Goal: Task Accomplishment & Management: Complete application form

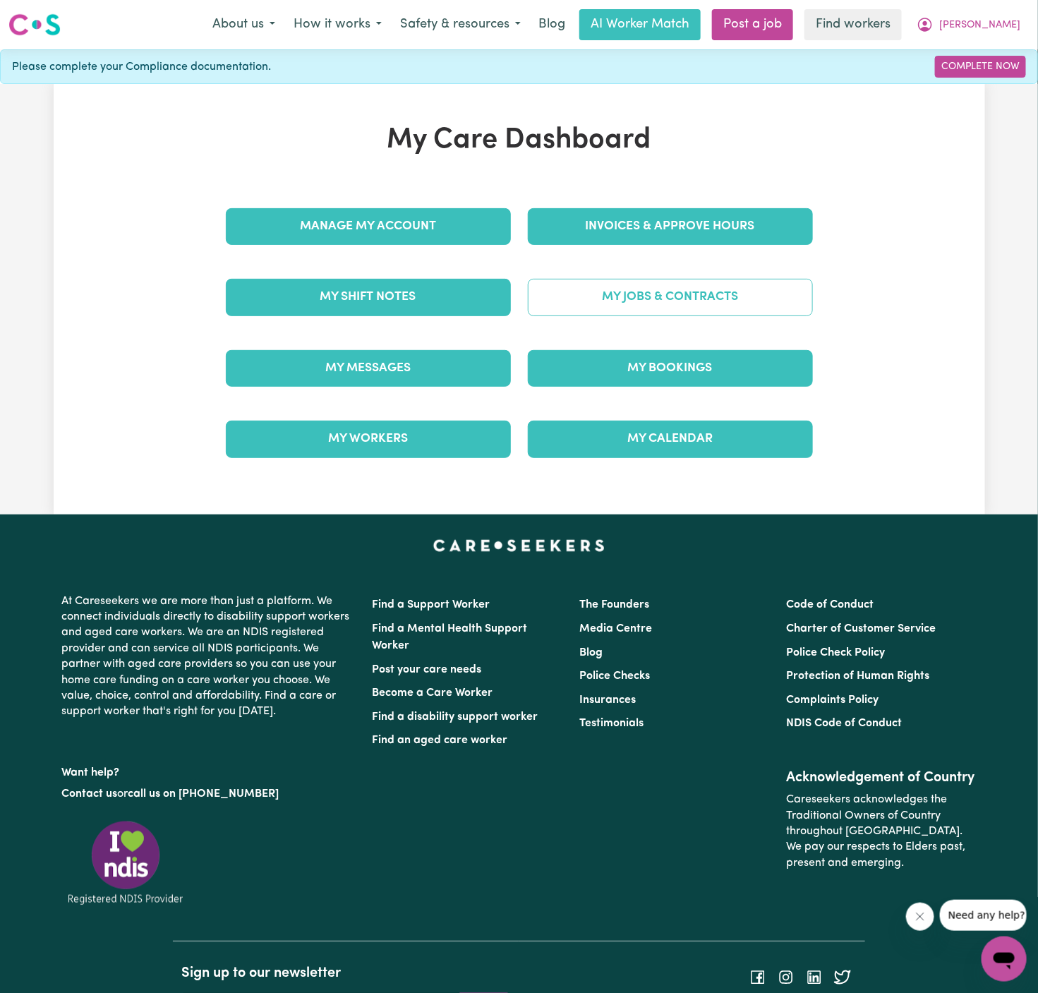
click at [645, 291] on link "My Jobs & Contracts" at bounding box center [670, 297] width 285 height 37
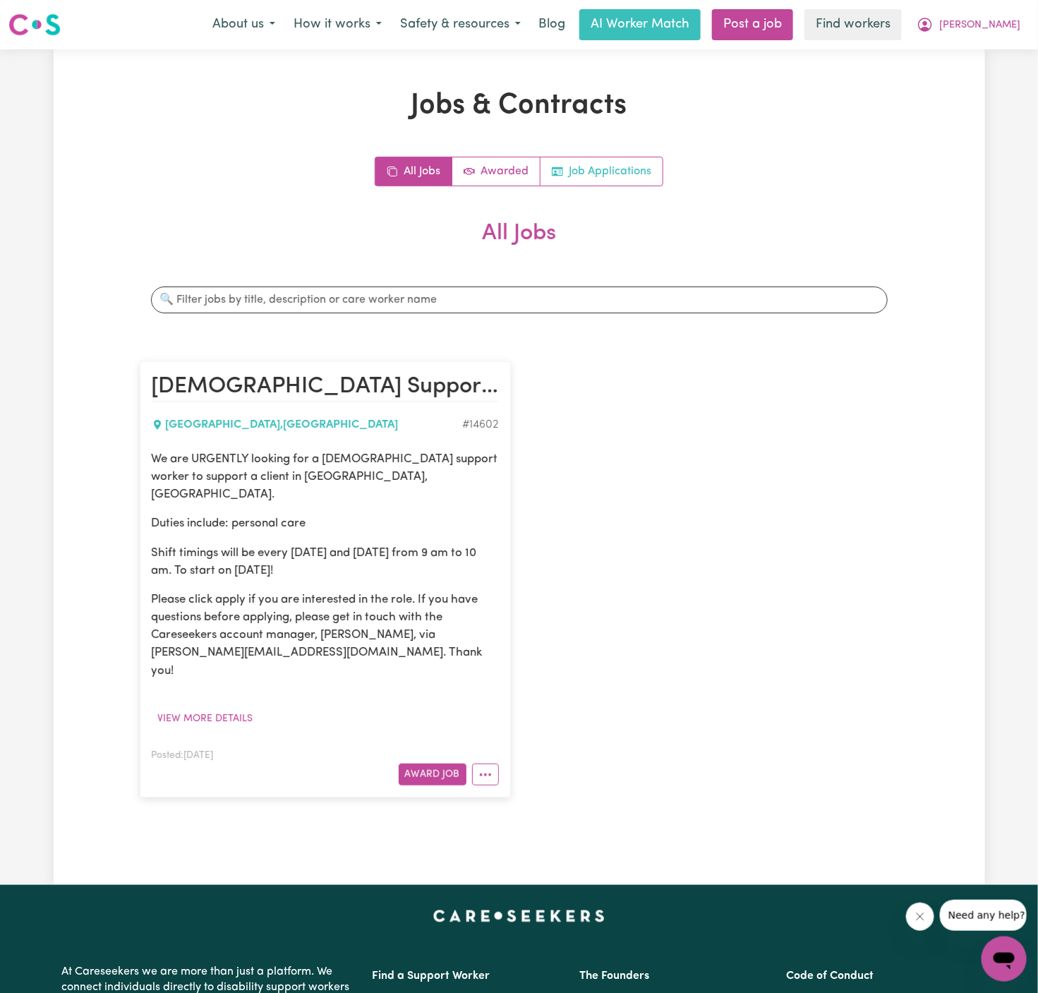
click at [608, 174] on link "Job Applications" at bounding box center [602, 171] width 122 height 28
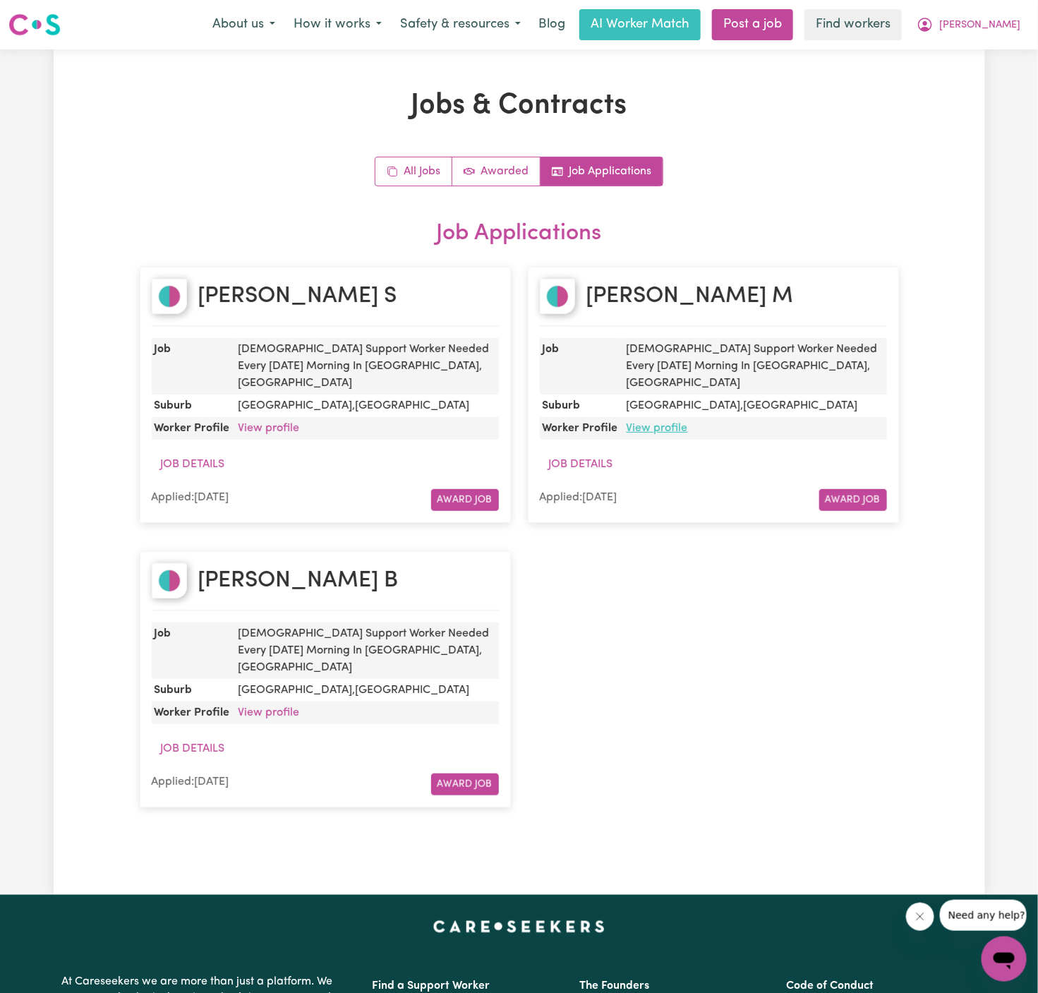
click at [661, 423] on link "View profile" at bounding box center [657, 428] width 61 height 11
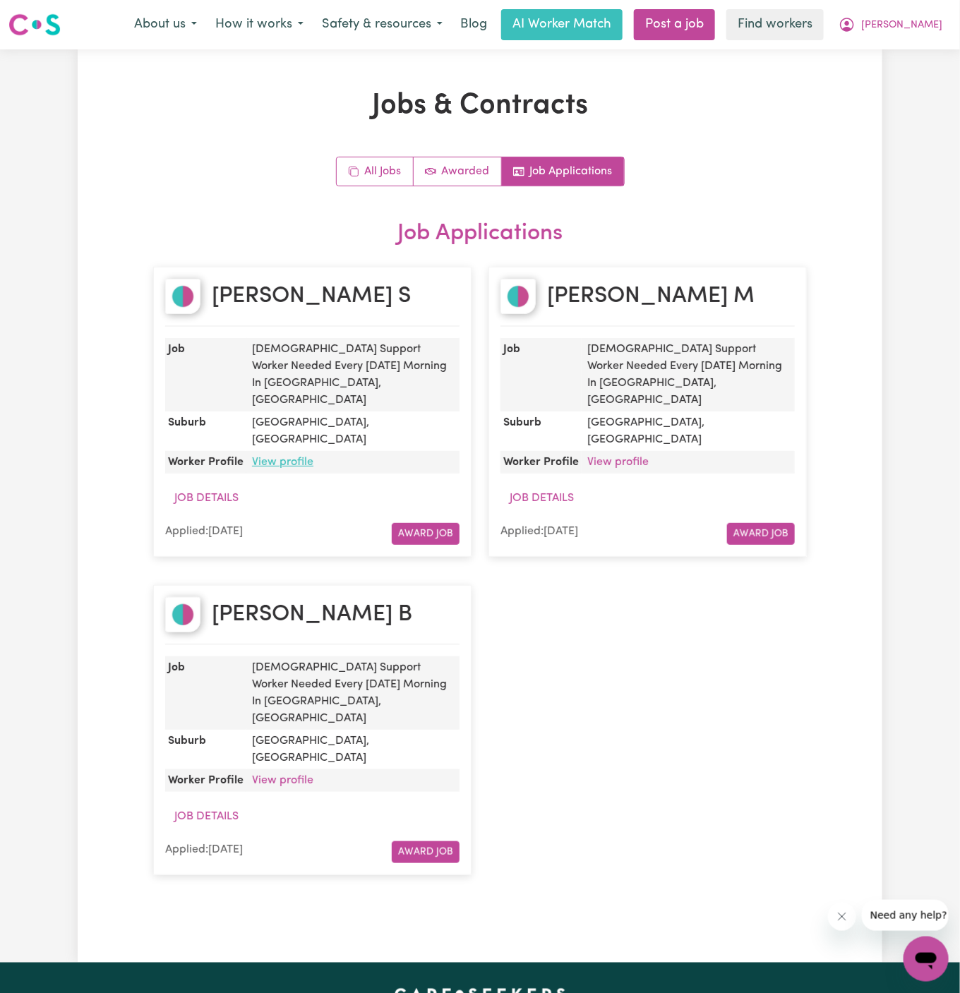
click at [294, 457] on link "View profile" at bounding box center [282, 462] width 61 height 11
click at [275, 457] on link "View profile" at bounding box center [282, 462] width 61 height 11
click at [354, 342] on dd "Male Support Worker Needed Every Friday Morning In Blacktown, NSW" at bounding box center [352, 374] width 213 height 73
drag, startPoint x: 343, startPoint y: 309, endPoint x: 190, endPoint y: 301, distance: 153.3
click at [190, 301] on div "Sanjeev S" at bounding box center [312, 303] width 294 height 48
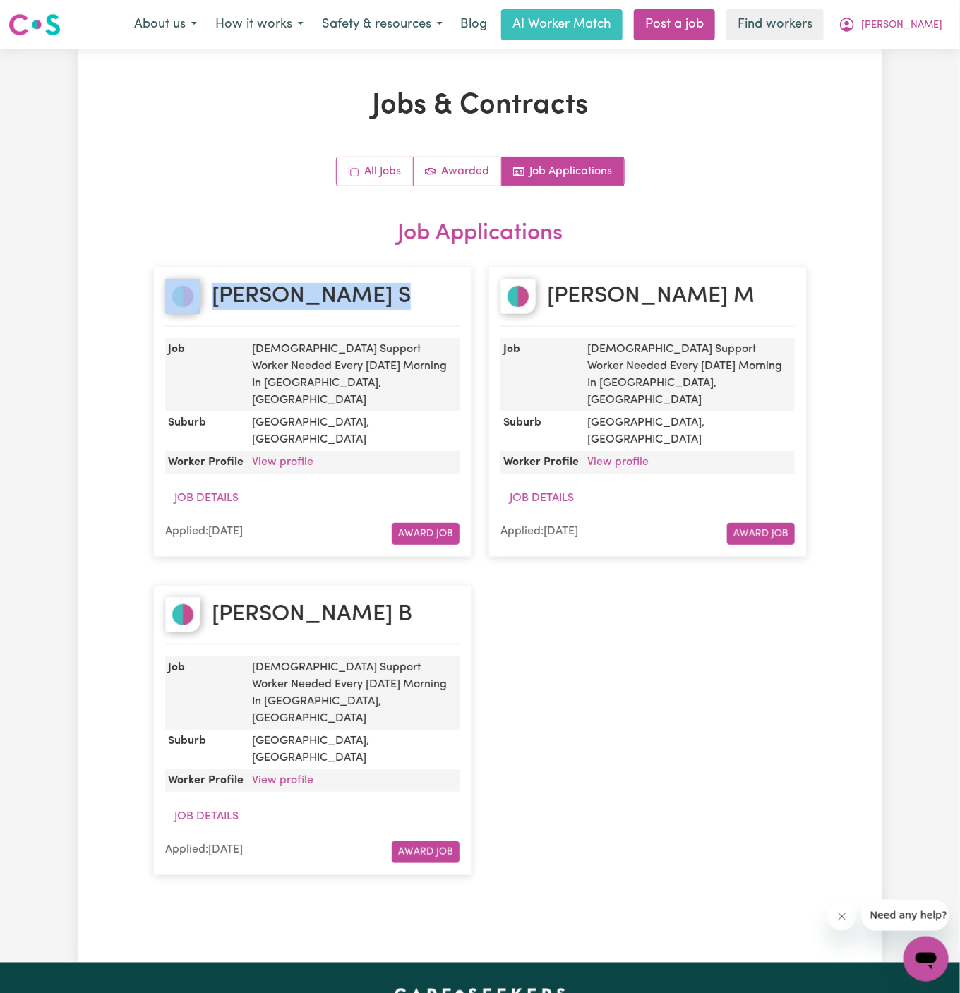
copy div "Sanjeev S"
click at [922, 17] on button "[PERSON_NAME]" at bounding box center [890, 25] width 122 height 30
click at [902, 53] on link "My Dashboard" at bounding box center [894, 55] width 111 height 27
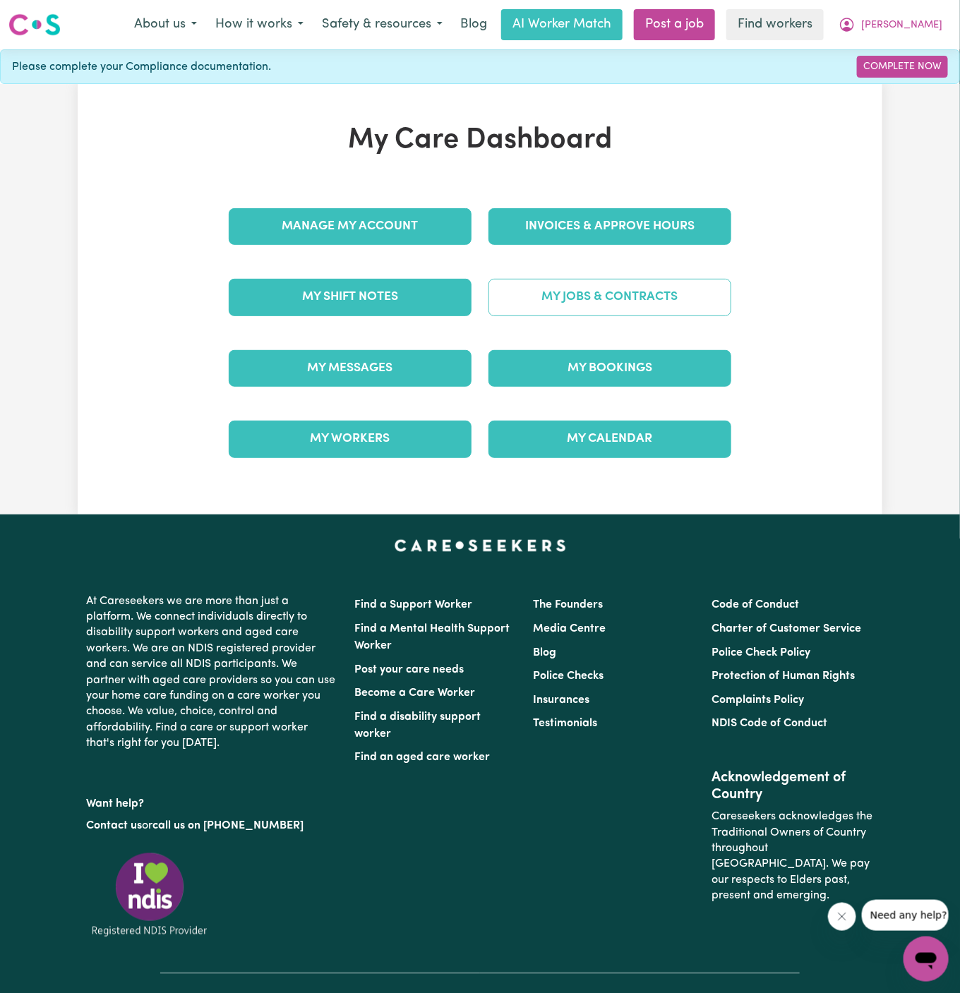
click at [631, 312] on link "My Jobs & Contracts" at bounding box center [609, 297] width 243 height 37
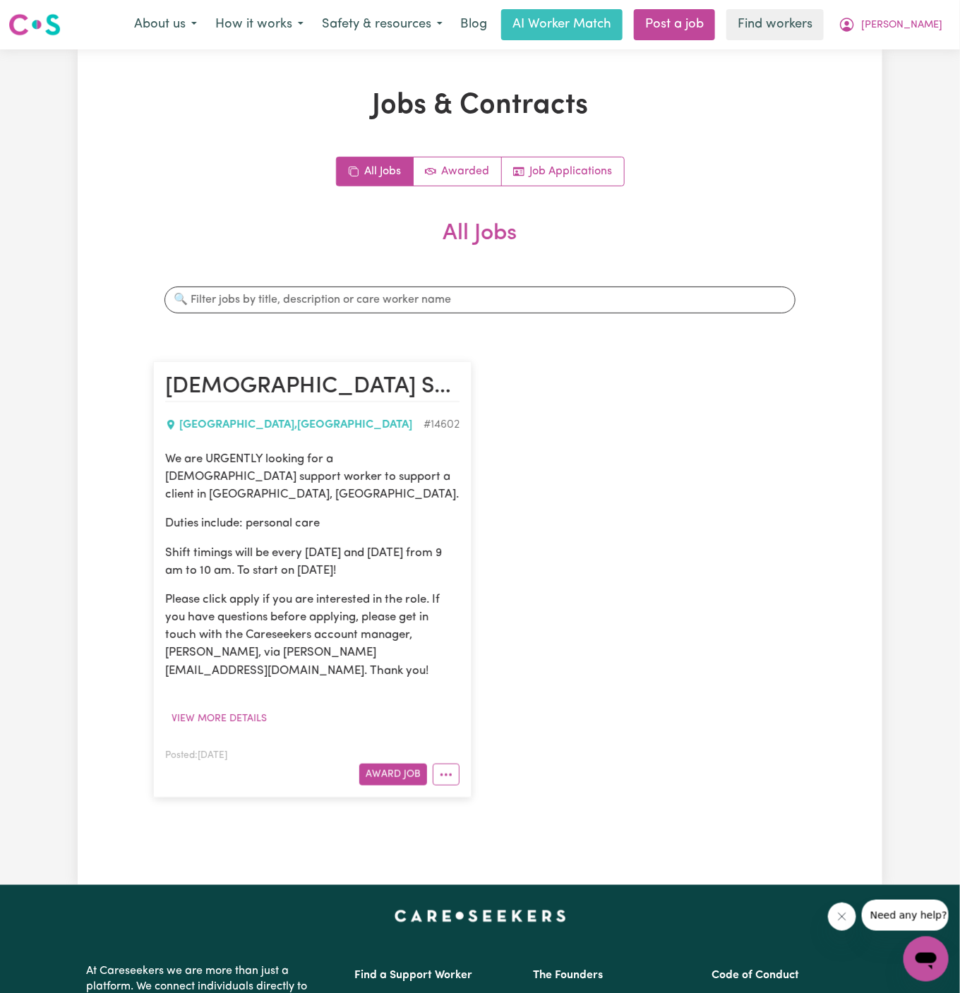
click at [248, 469] on p "We are URGENTLY looking for a male support worker to support a client in Blackt…" at bounding box center [312, 477] width 294 height 54
click at [438, 764] on button "More options" at bounding box center [446, 775] width 27 height 22
click at [497, 786] on div "Hide Job Job Details Edit Job Delete Job" at bounding box center [489, 849] width 113 height 126
click at [498, 792] on link "Hide Job" at bounding box center [488, 806] width 111 height 28
click at [257, 708] on button "View more details" at bounding box center [219, 719] width 108 height 22
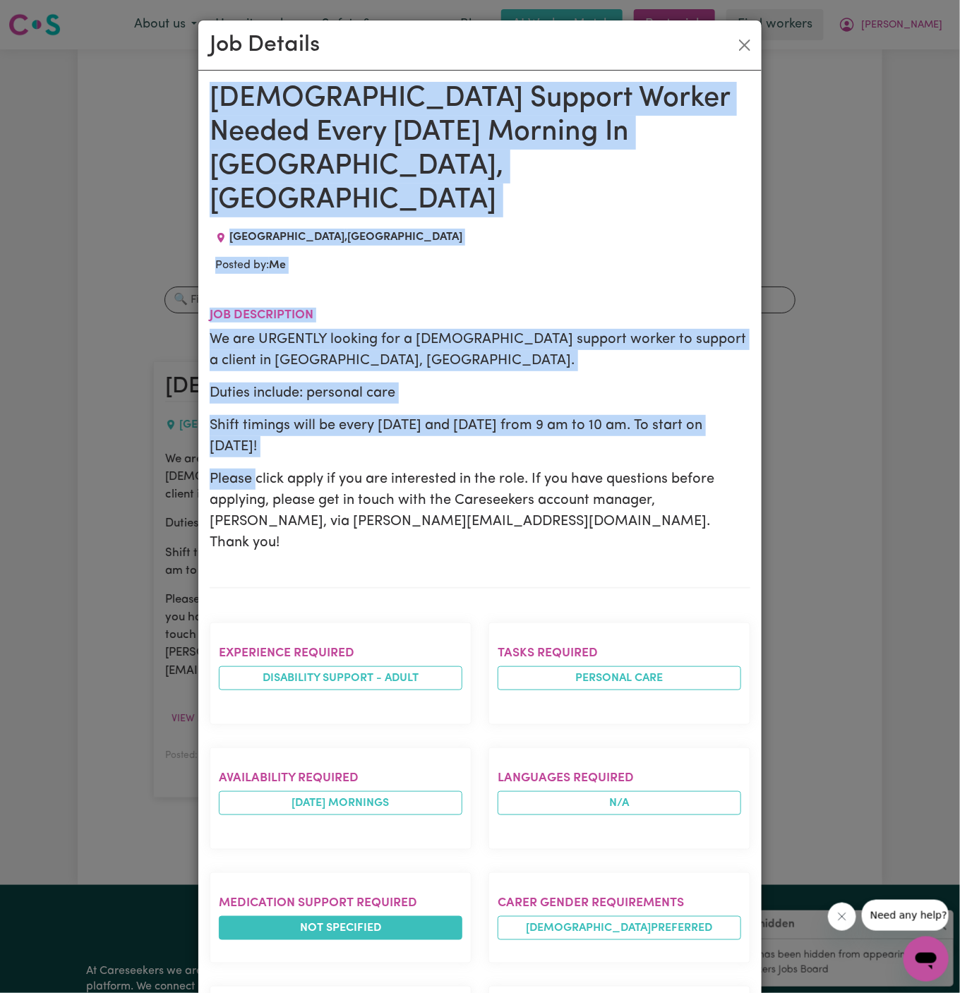
drag, startPoint x: 211, startPoint y: 91, endPoint x: 349, endPoint y: 827, distance: 748.9
click at [349, 827] on div "Male Support Worker Needed Every Friday Morning In Blacktown, NSW BLACKTOWN , N…" at bounding box center [480, 776] width 541 height 1388
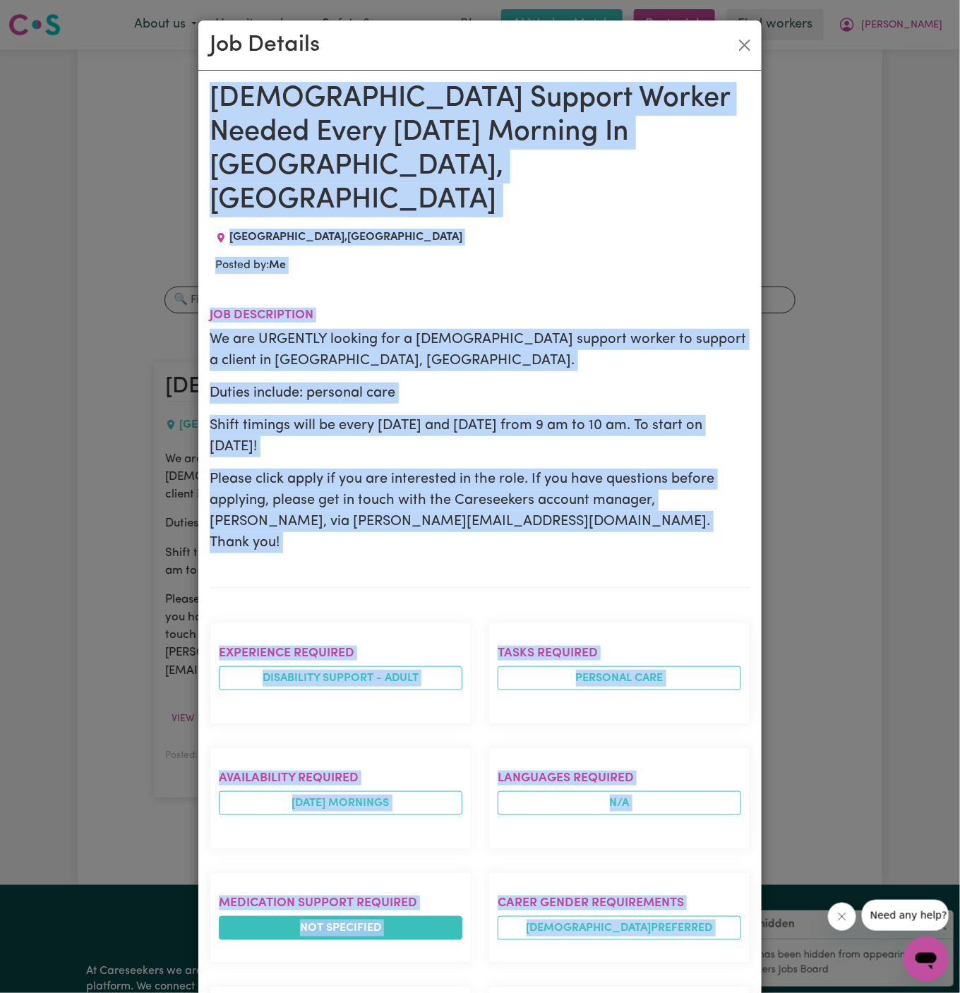
scroll to position [415, 0]
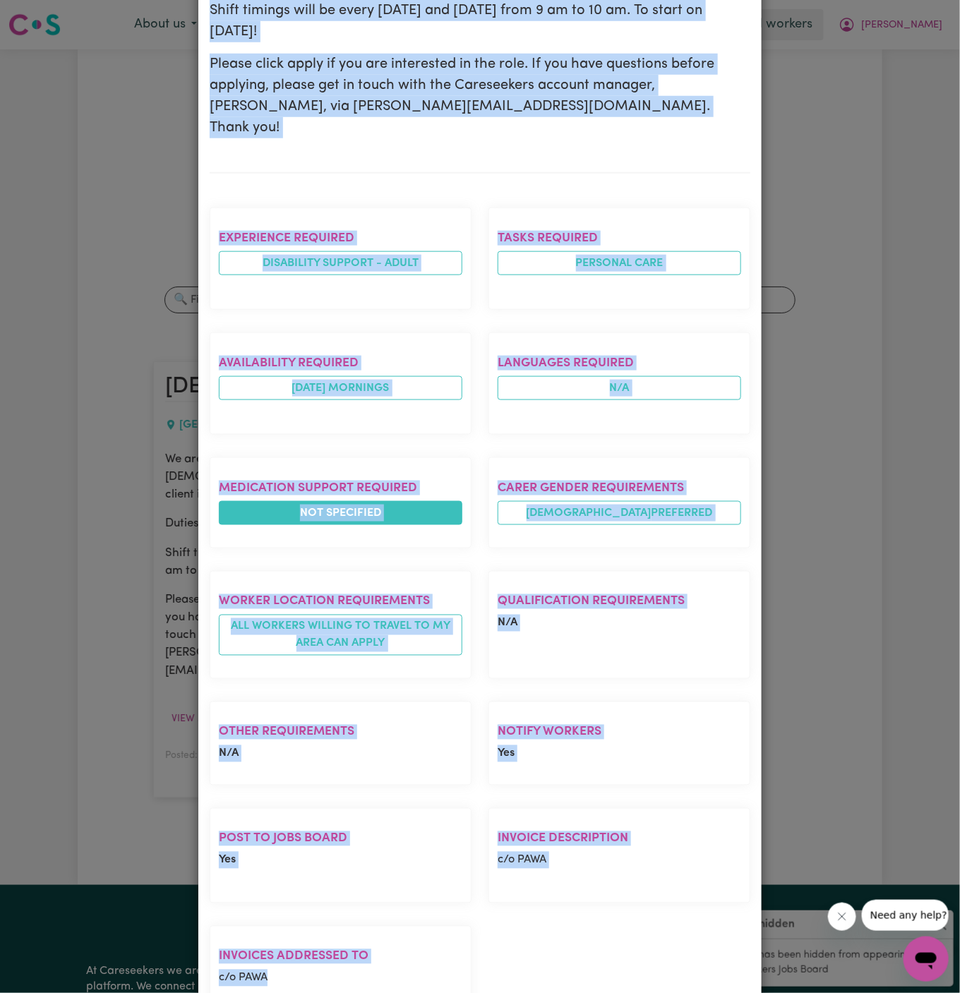
copy div "Male Support Worker Needed Every Friday Morning In Blacktown, NSW BLACKTOWN , N…"
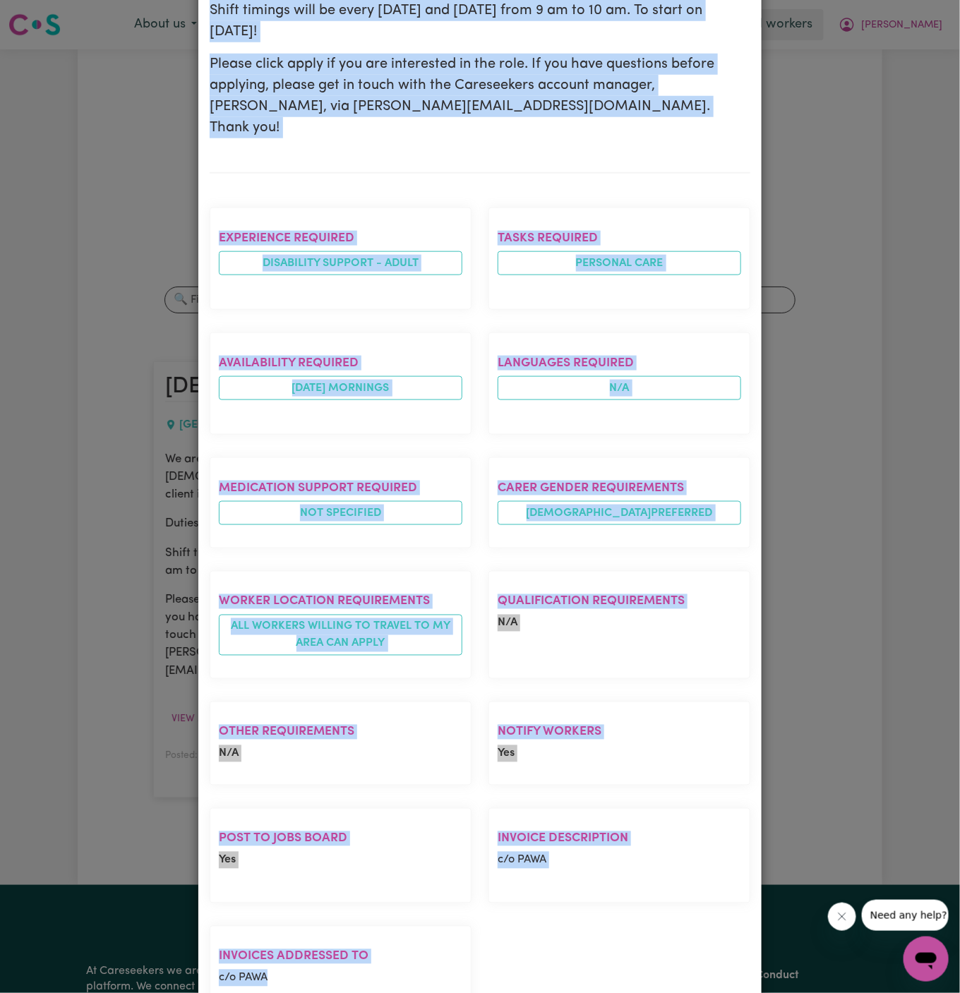
scroll to position [0, 0]
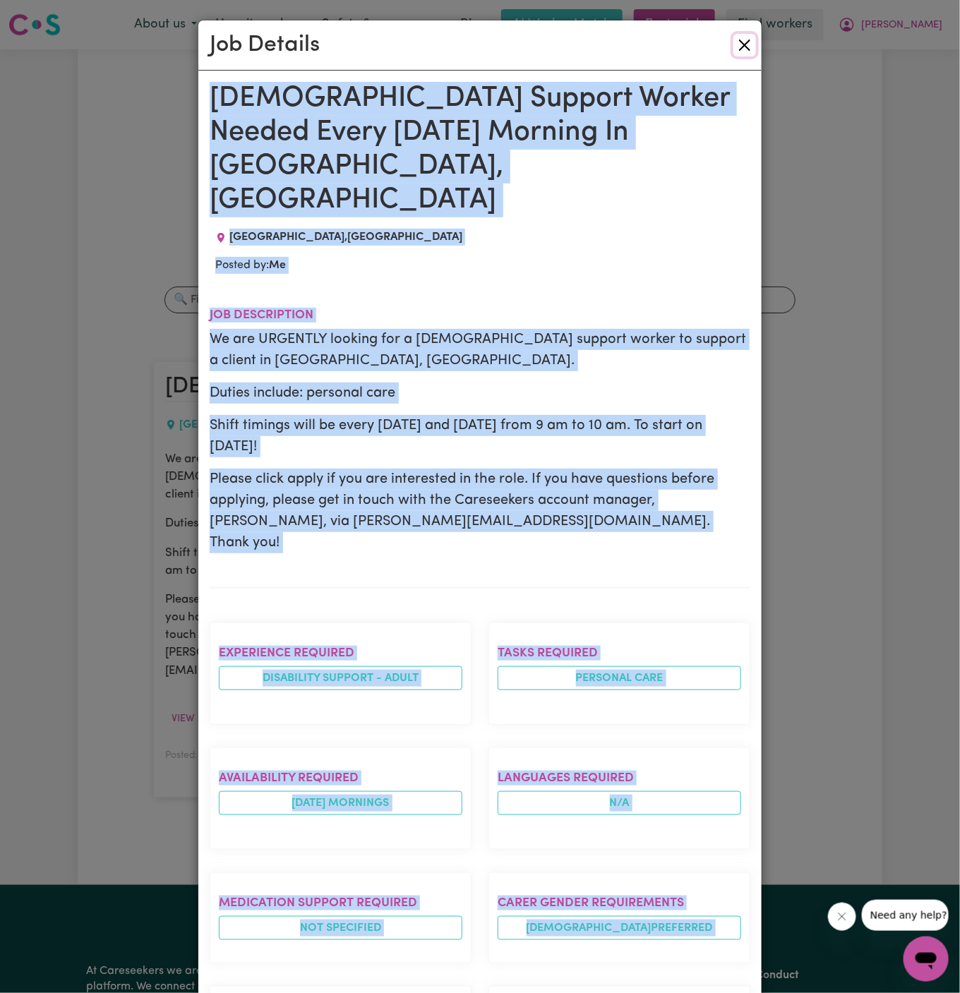
click at [746, 41] on button "Close" at bounding box center [744, 45] width 23 height 23
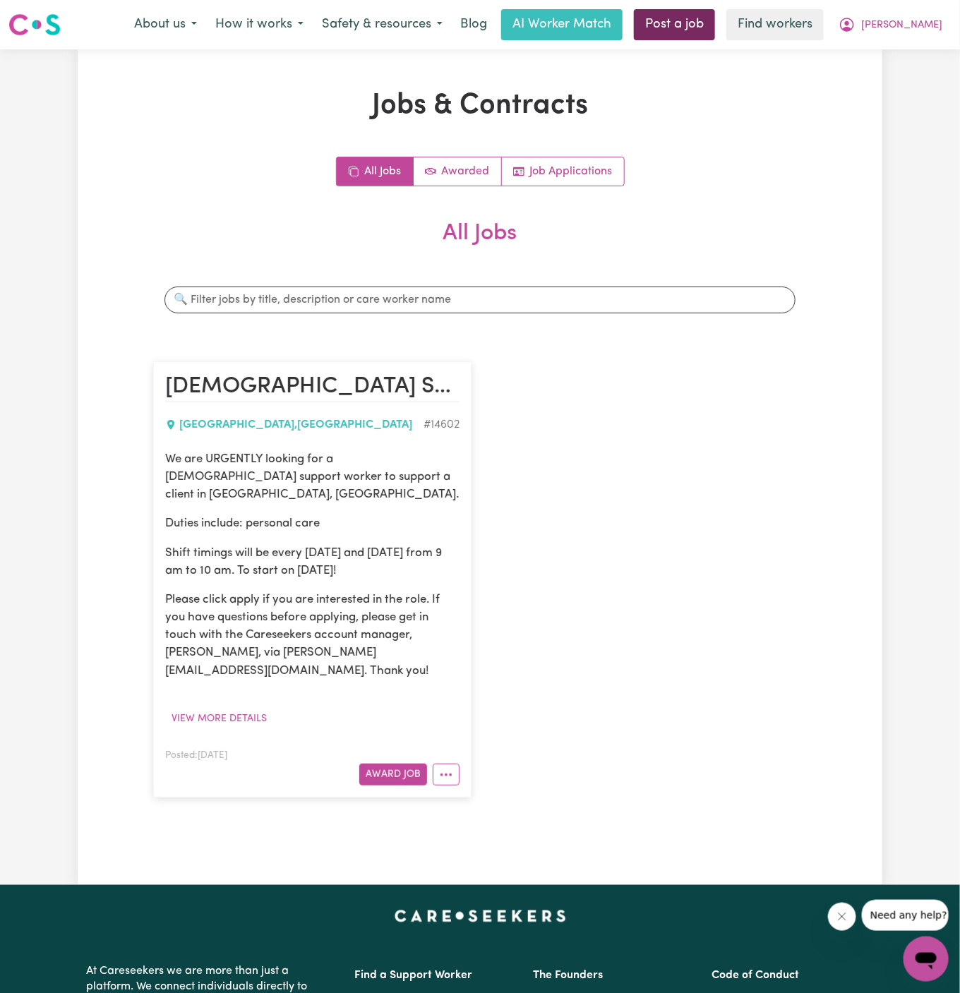
click at [715, 18] on link "Post a job" at bounding box center [674, 24] width 81 height 31
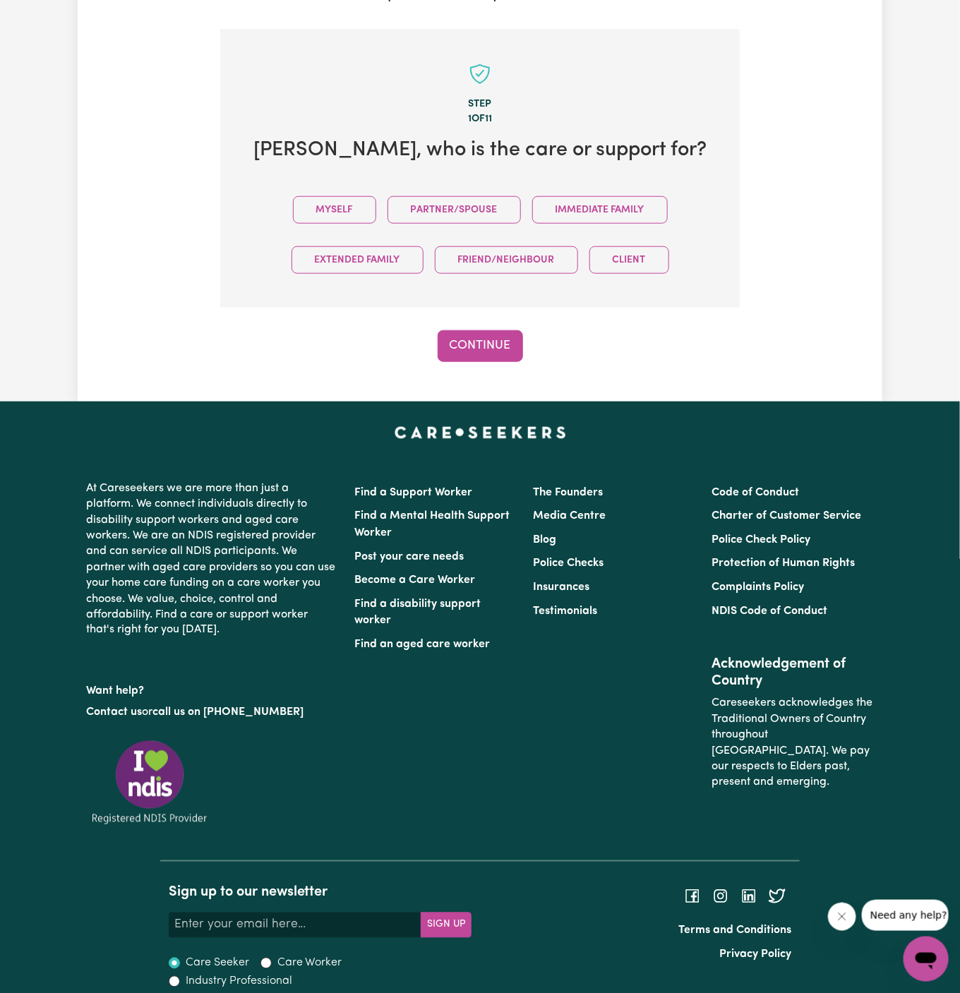
scroll to position [351, 0]
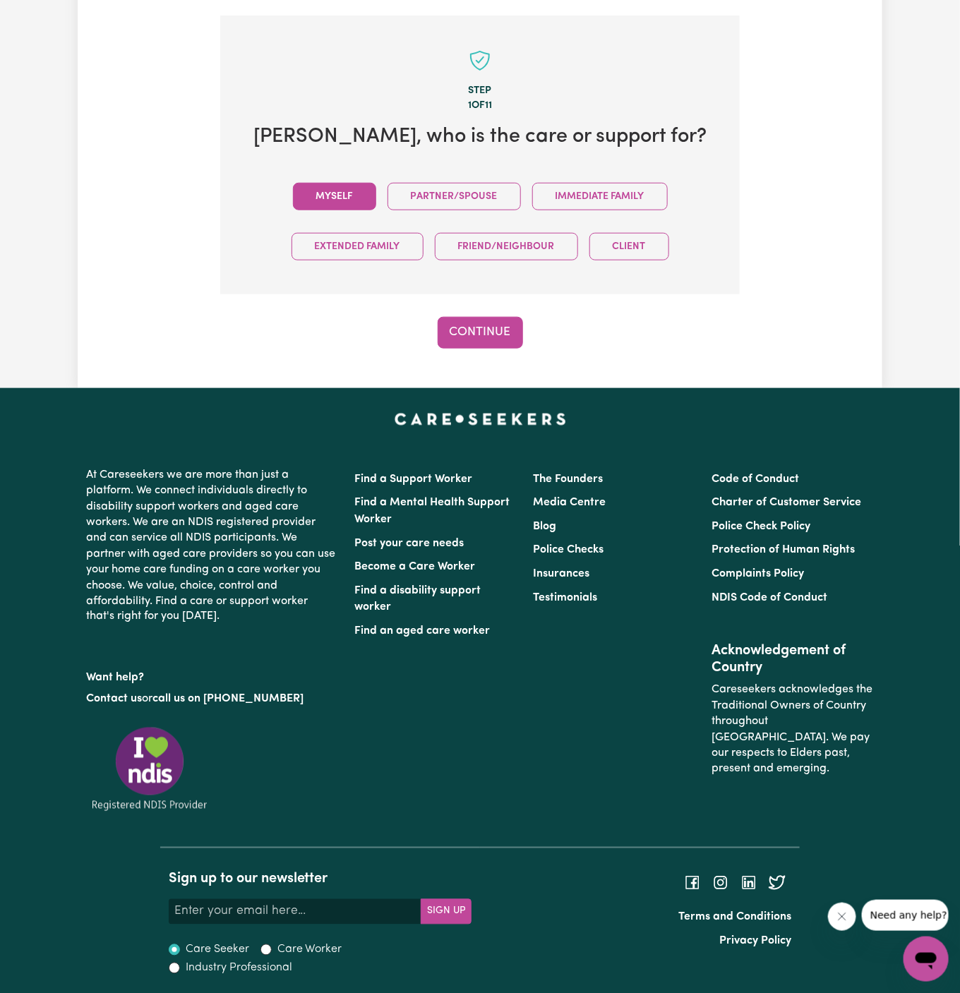
click at [344, 198] on button "Myself" at bounding box center [334, 197] width 83 height 28
click at [480, 330] on button "Continue" at bounding box center [480, 332] width 85 height 31
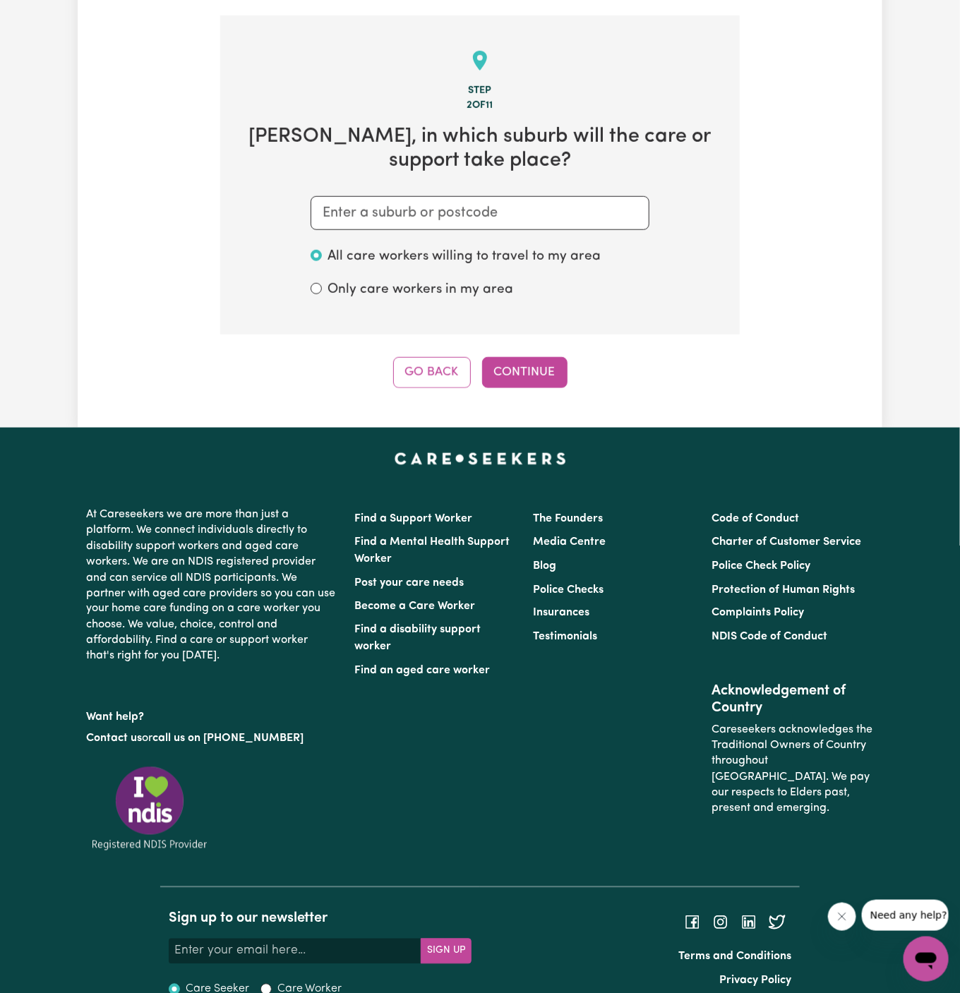
scroll to position [366, 0]
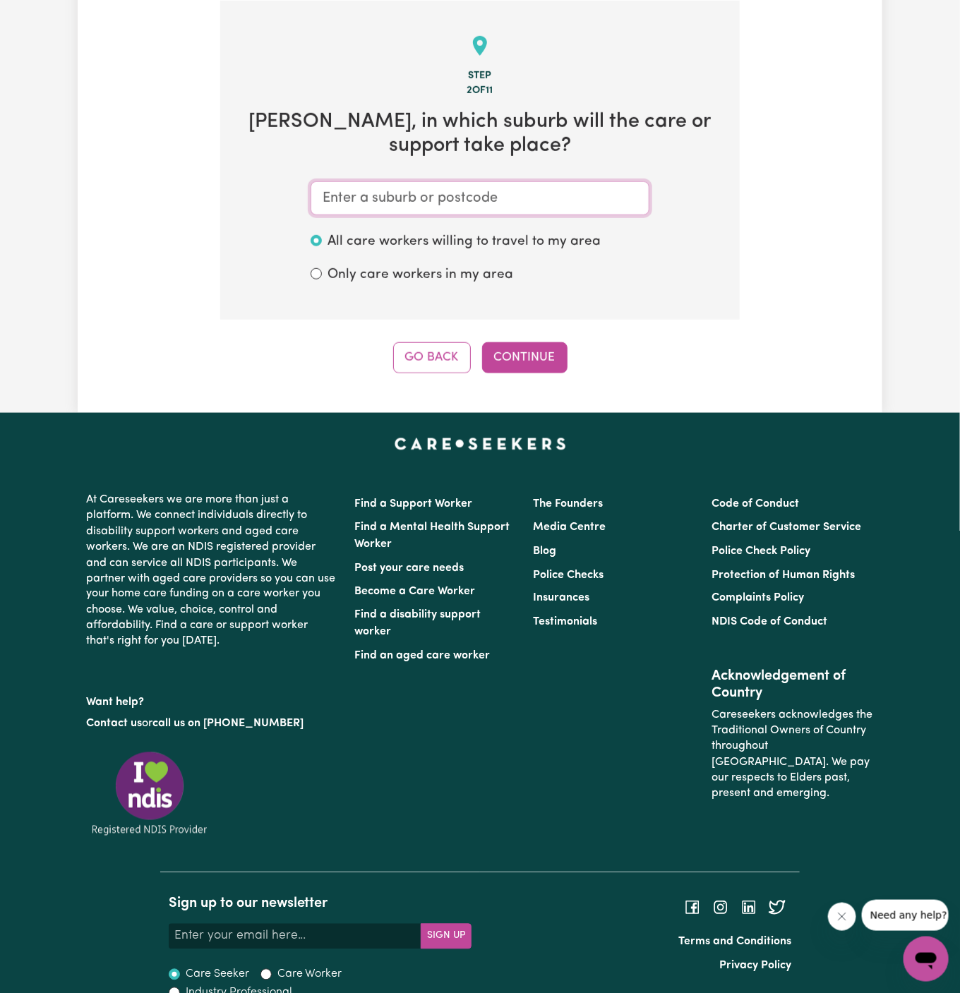
click at [519, 190] on input "text" at bounding box center [479, 198] width 339 height 34
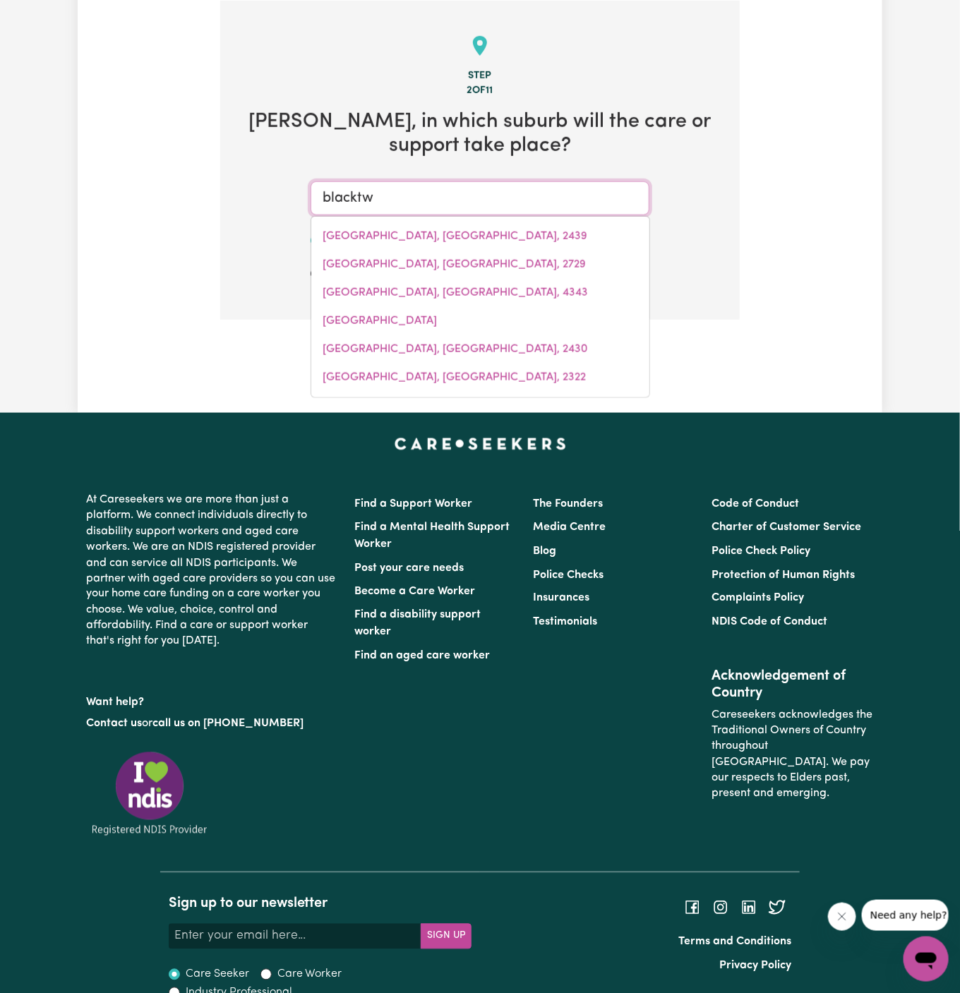
type input "blackt"
type input "blacktOWN, New South Wales, 2148"
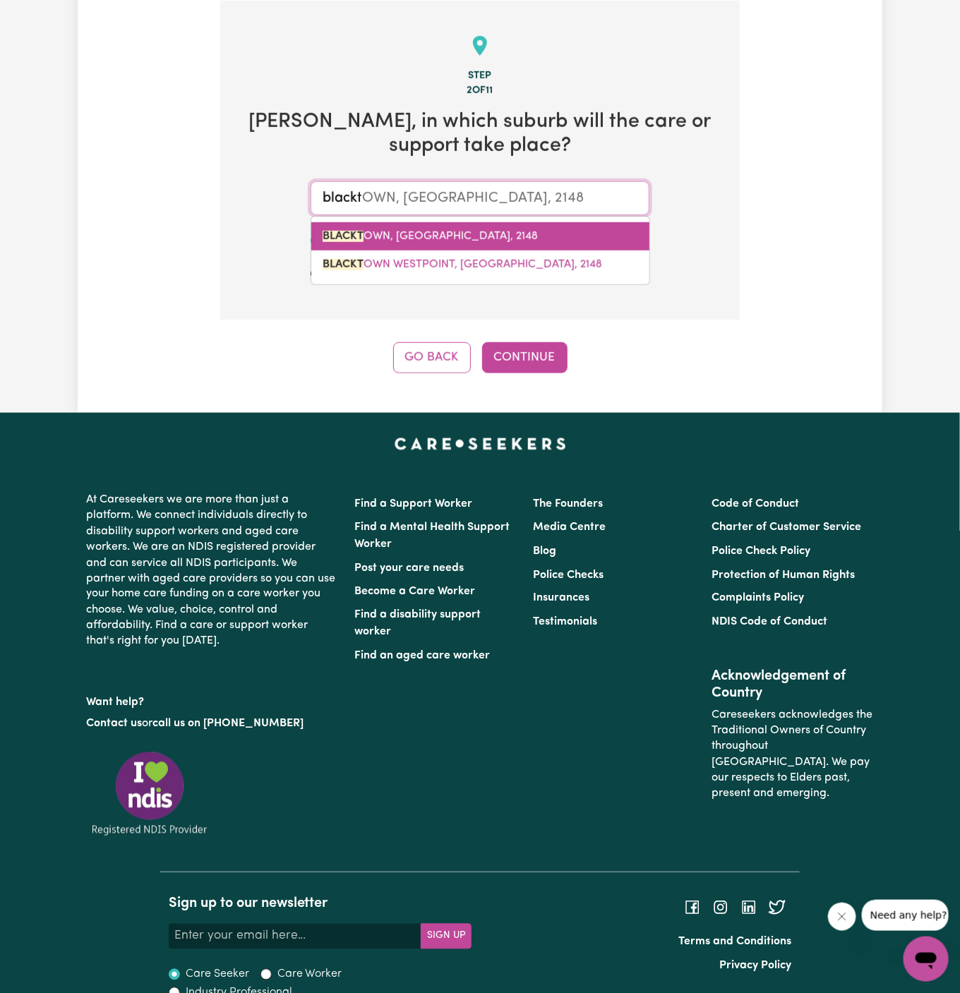
click at [450, 232] on span "BLACKT OWN, New South Wales, 2148" at bounding box center [429, 236] width 215 height 11
type input "BLACKTOWN, New South Wales, 2148"
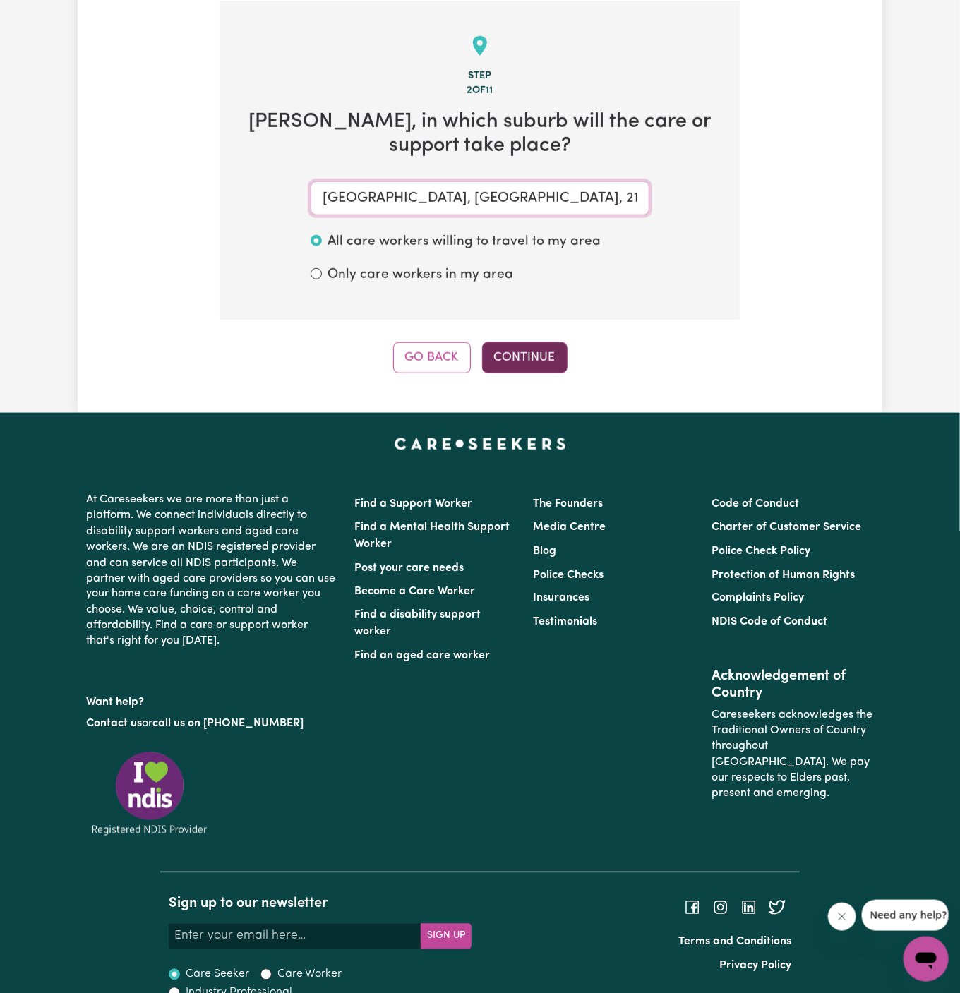
type input "BLACKTOWN, New South Wales, 2148"
click at [521, 349] on button "Continue" at bounding box center [524, 357] width 85 height 31
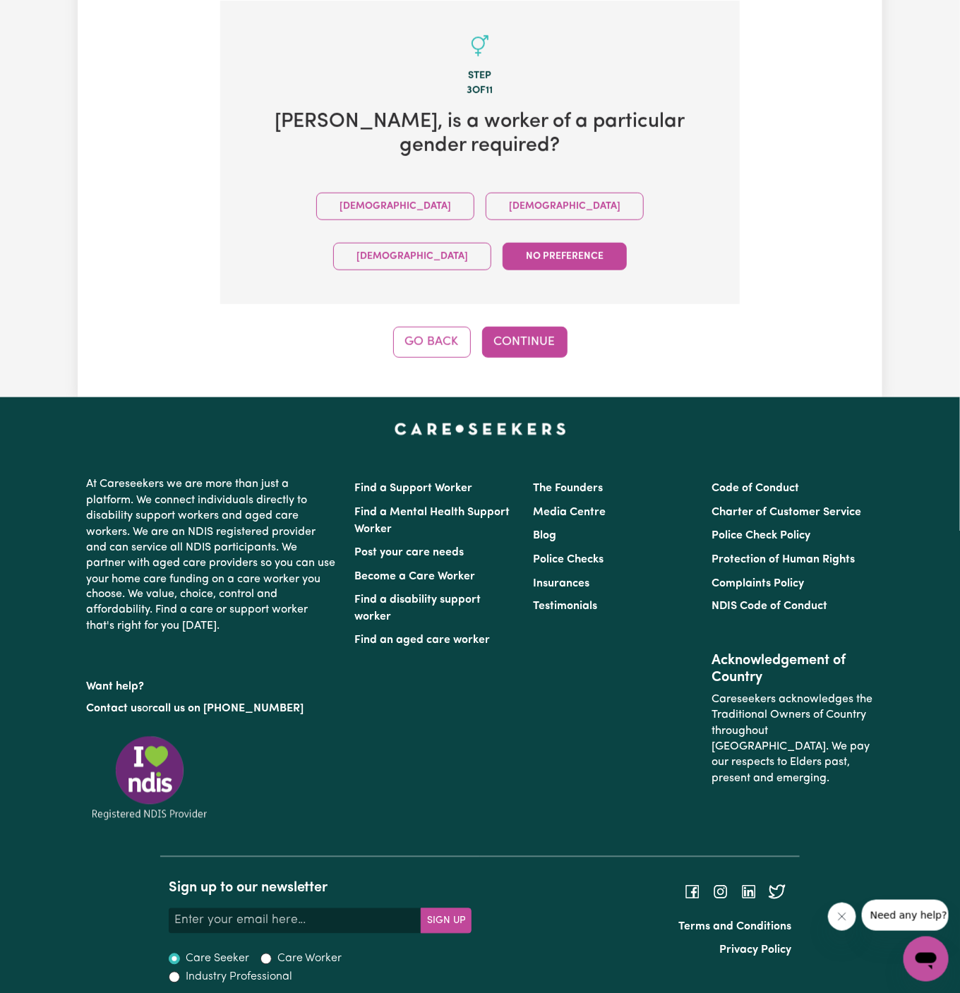
scroll to position [326, 0]
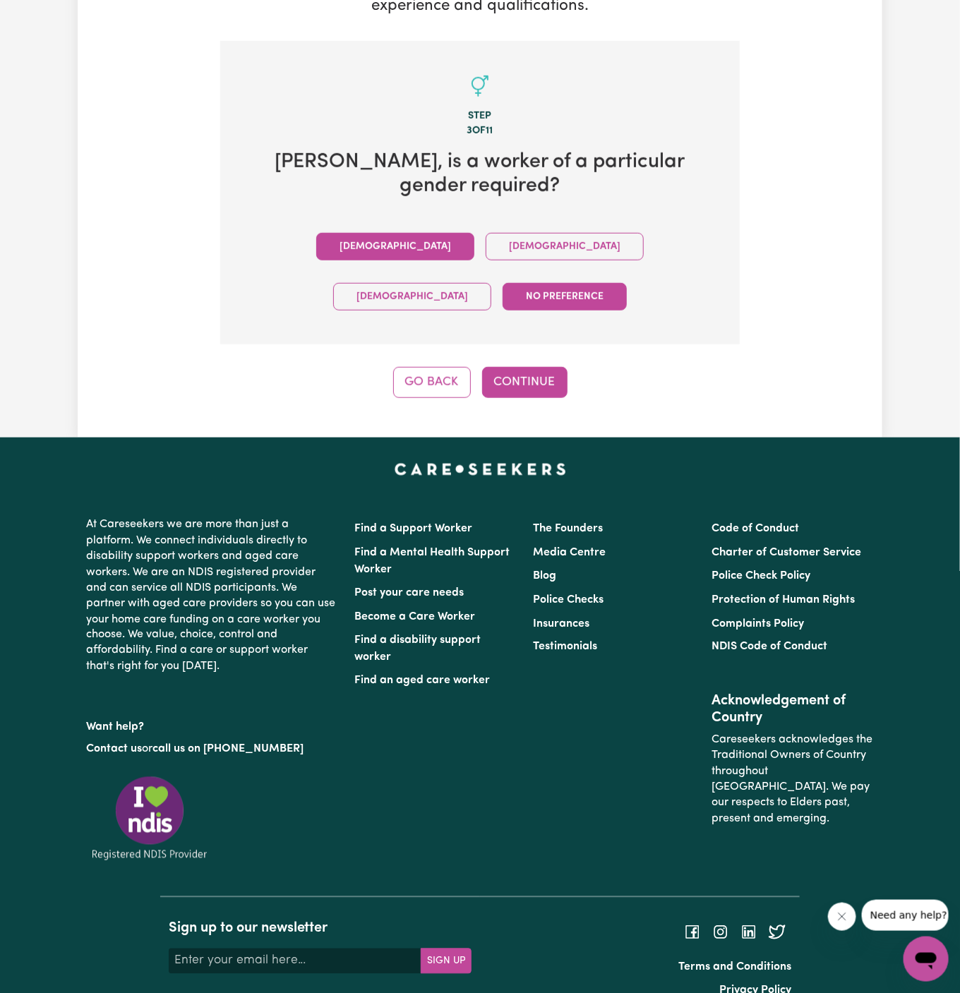
click at [330, 240] on button "Male" at bounding box center [395, 247] width 158 height 28
drag, startPoint x: 594, startPoint y: 375, endPoint x: 579, endPoint y: 370, distance: 16.5
click at [594, 375] on div "Tell us your care and support requirements Welcome to Careseekers. We are excit…" at bounding box center [480, 80] width 804 height 714
click at [520, 367] on button "Continue" at bounding box center [524, 382] width 85 height 31
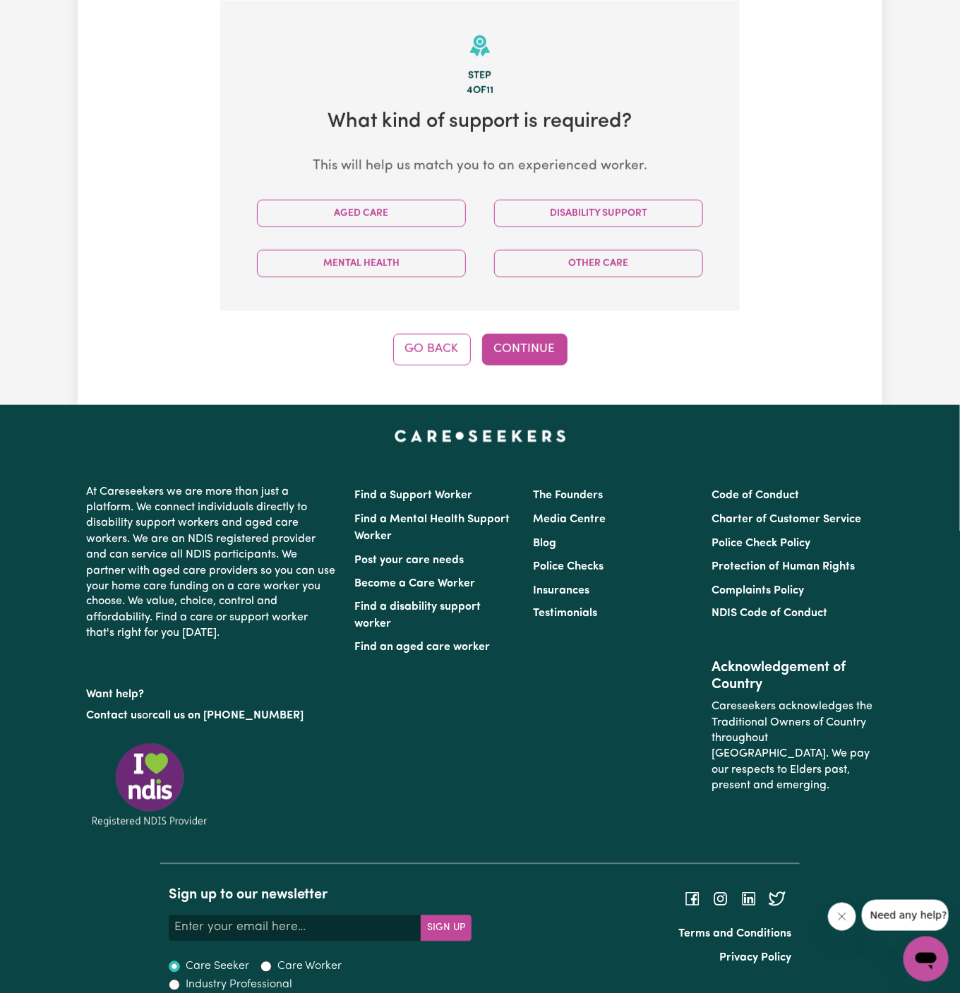
scroll to position [366, 0]
click at [669, 227] on div "Disability Support" at bounding box center [598, 213] width 237 height 50
click at [613, 218] on button "Disability Support" at bounding box center [598, 214] width 209 height 28
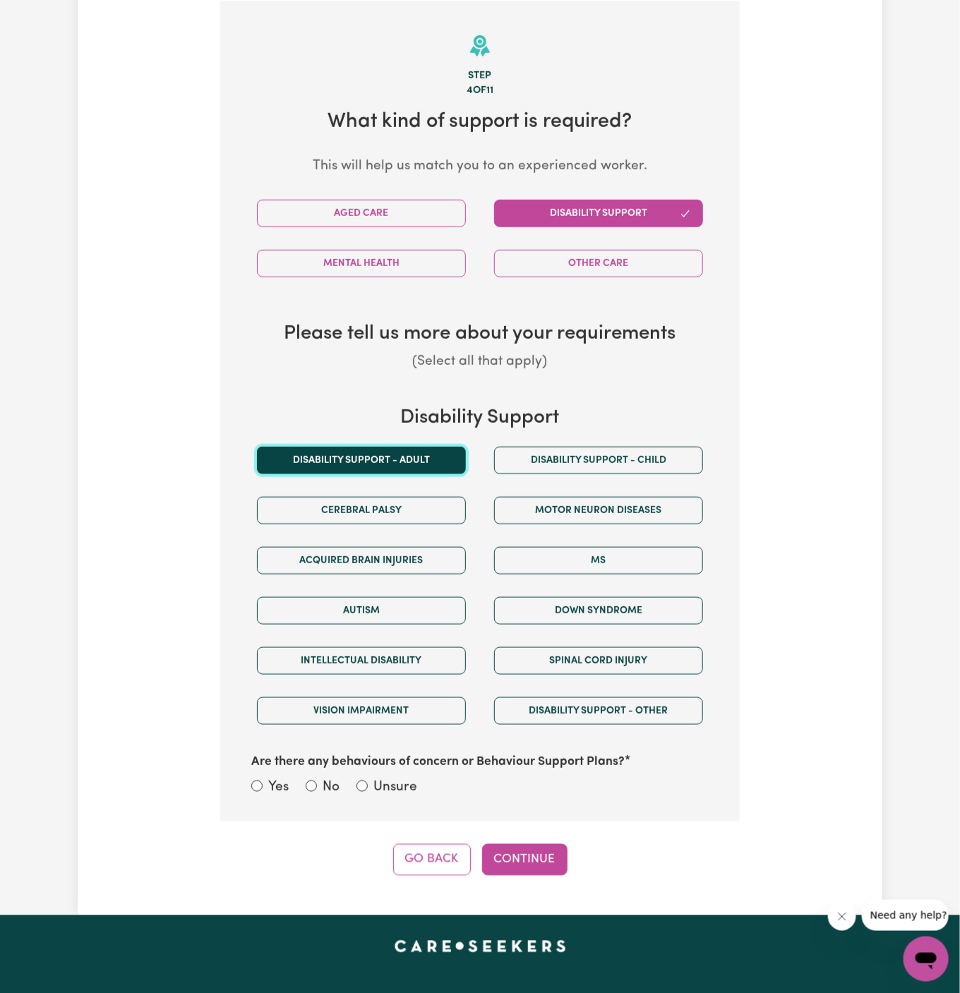
click at [394, 462] on button "Disability support - Adult" at bounding box center [361, 461] width 209 height 28
click at [375, 786] on label "Unsure" at bounding box center [395, 788] width 44 height 20
click at [368, 786] on input "Unsure" at bounding box center [361, 785] width 11 height 11
radio input "true"
click at [524, 855] on button "Continue" at bounding box center [524, 859] width 85 height 31
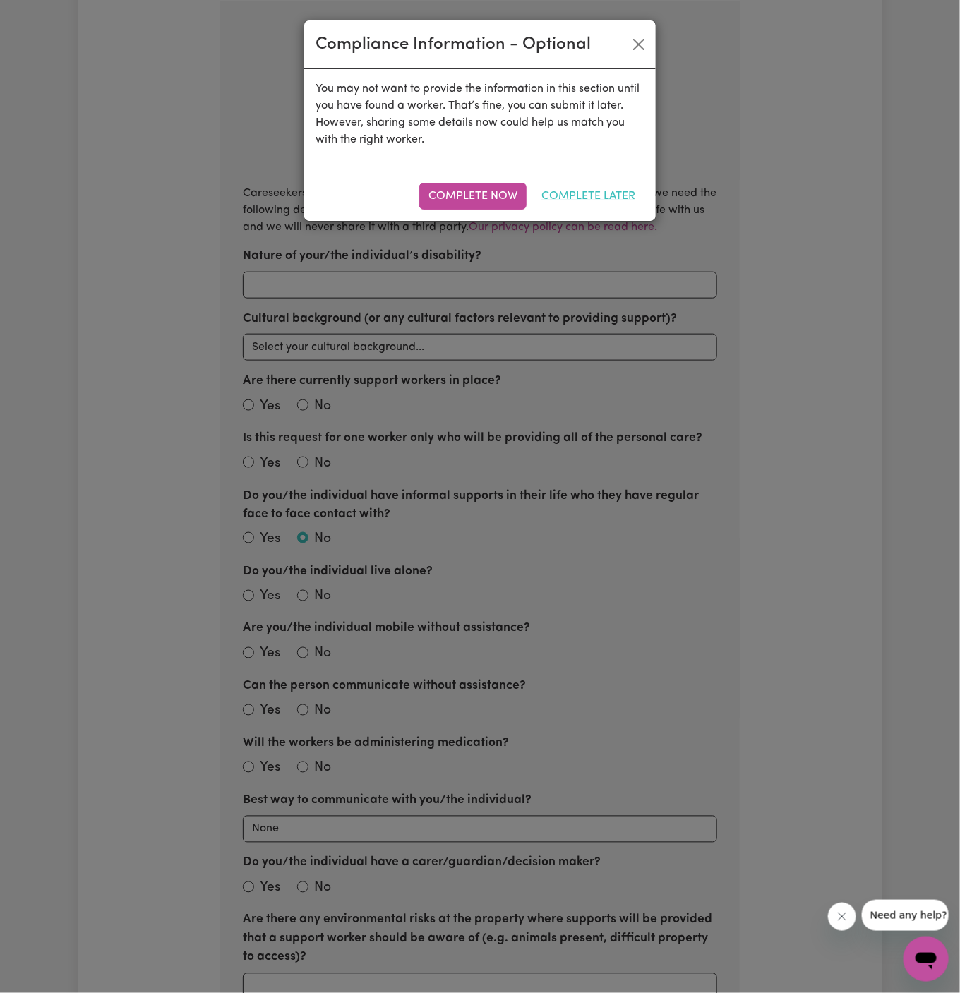
click at [596, 189] on button "Complete Later" at bounding box center [588, 196] width 112 height 27
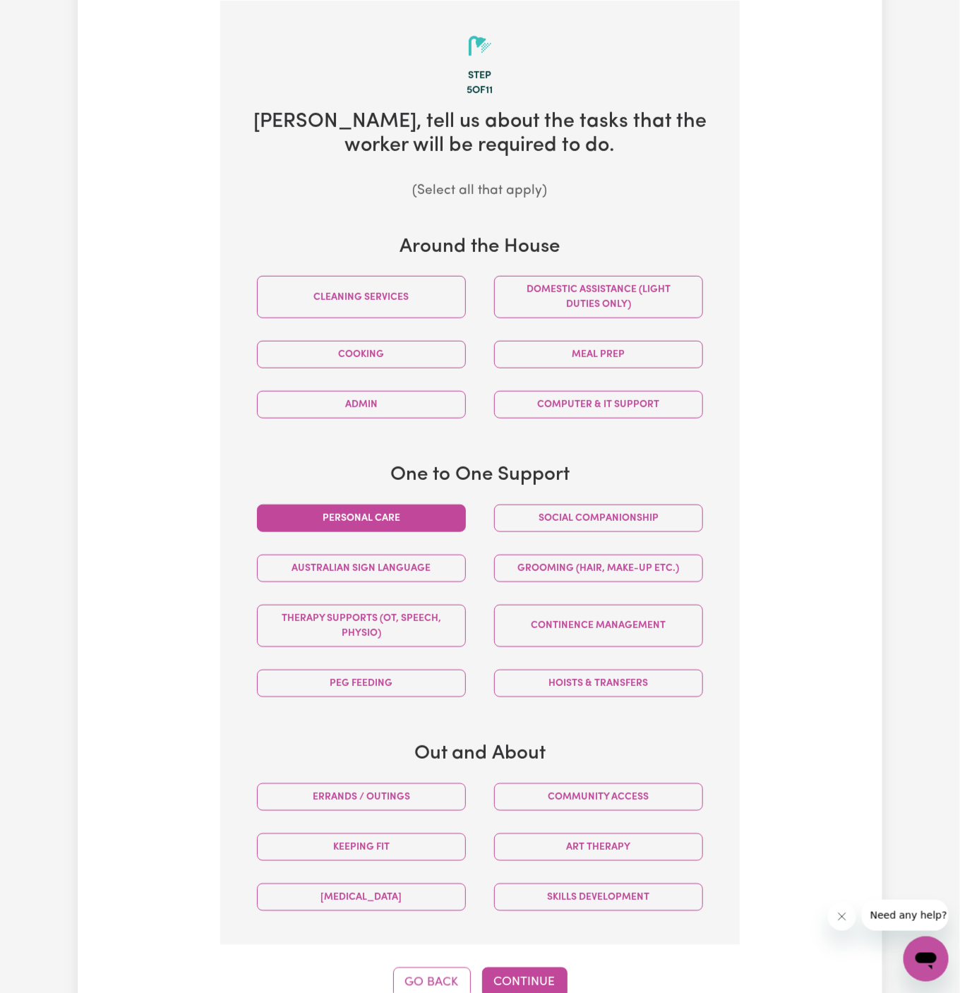
click at [451, 506] on button "Personal care" at bounding box center [361, 519] width 209 height 28
click at [536, 507] on button "Social companionship" at bounding box center [598, 519] width 209 height 28
click at [541, 980] on button "Continue" at bounding box center [524, 982] width 85 height 31
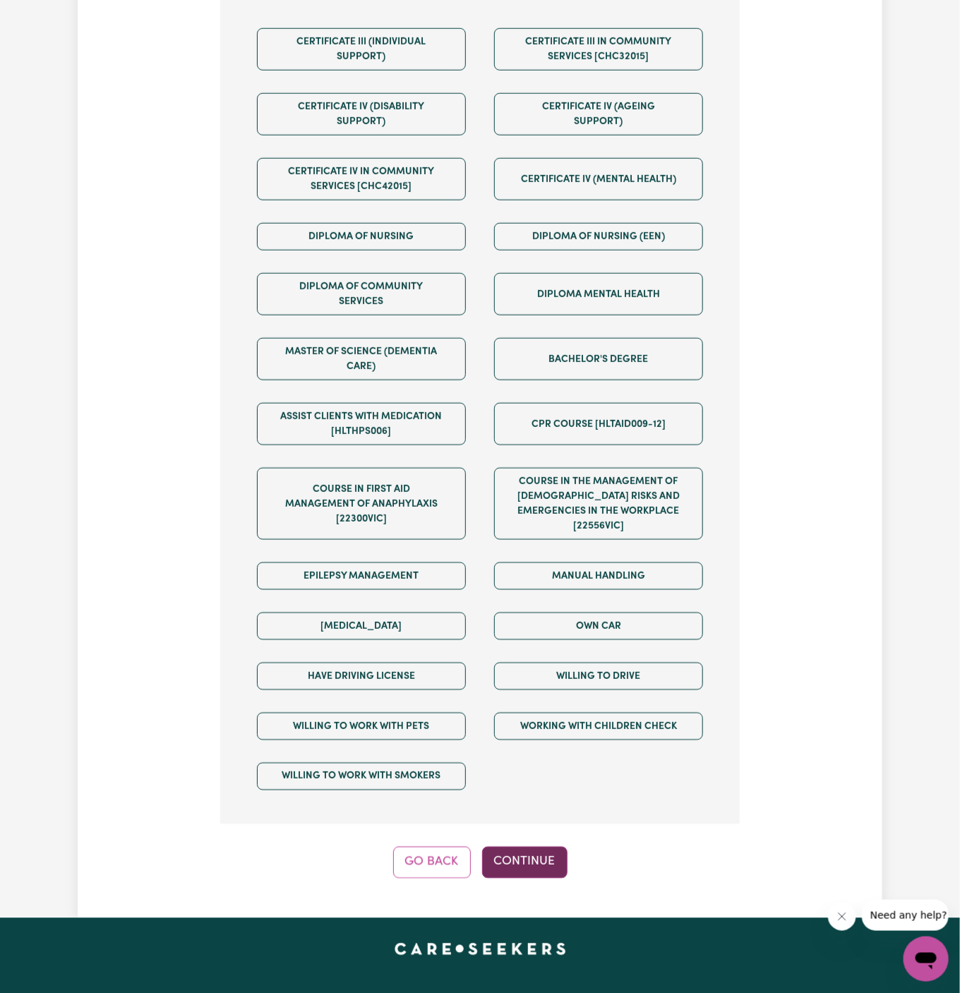
click at [533, 847] on button "Continue" at bounding box center [524, 862] width 85 height 31
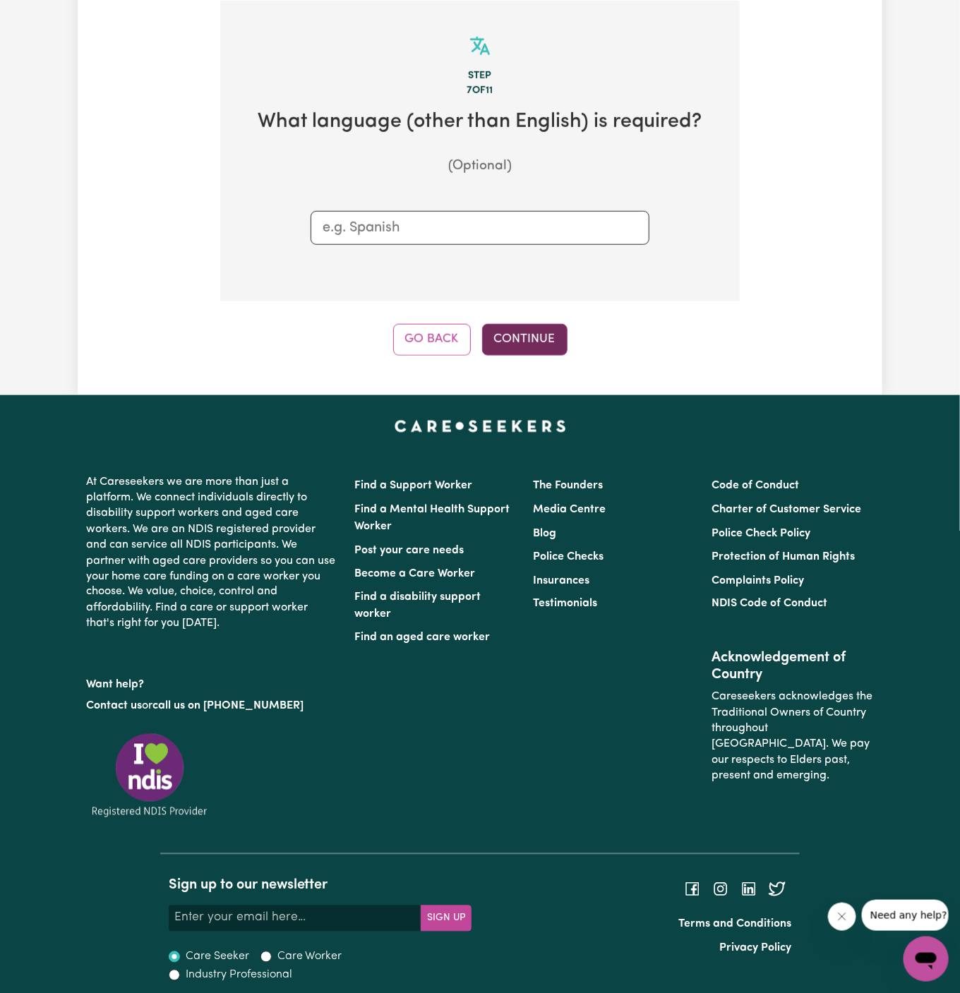
click at [514, 331] on button "Continue" at bounding box center [524, 339] width 85 height 31
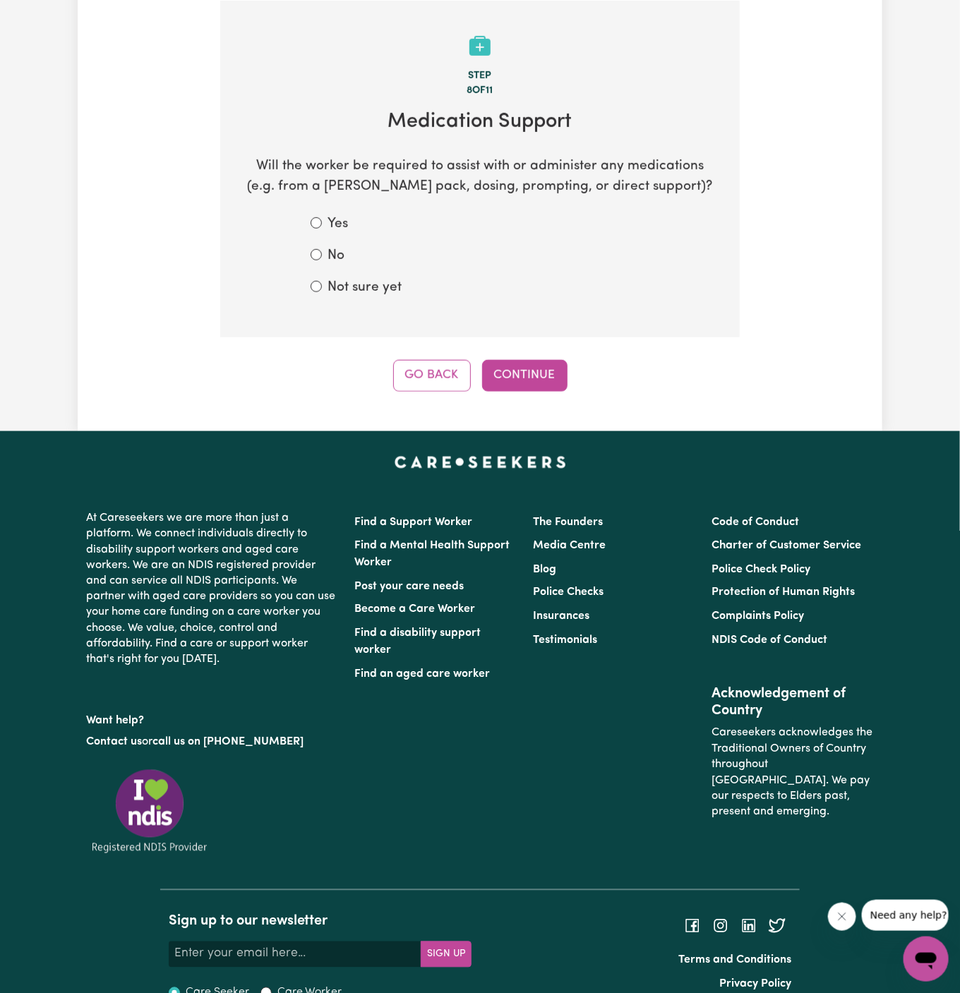
click at [375, 292] on label "Not sure yet" at bounding box center [364, 288] width 74 height 20
click at [322, 292] on input "Not sure yet" at bounding box center [315, 286] width 11 height 11
radio input "true"
click at [512, 366] on button "Continue" at bounding box center [524, 375] width 85 height 31
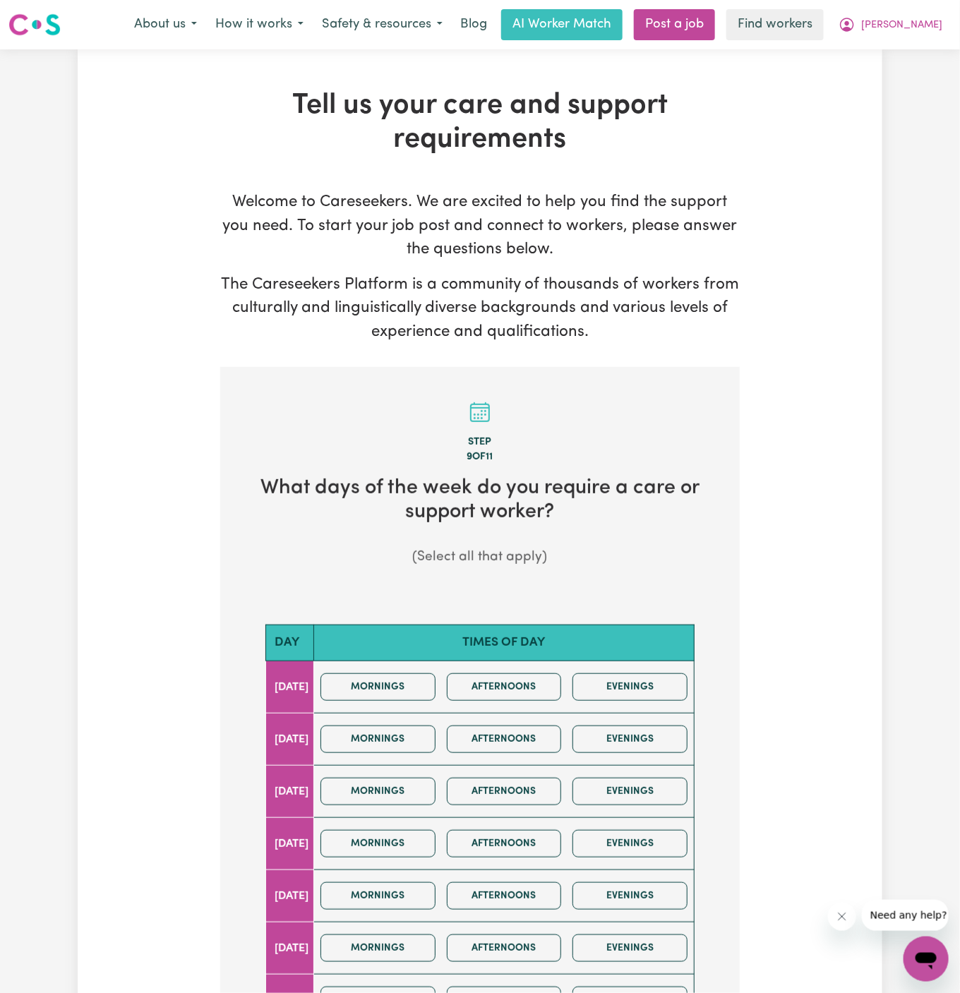
scroll to position [4, 0]
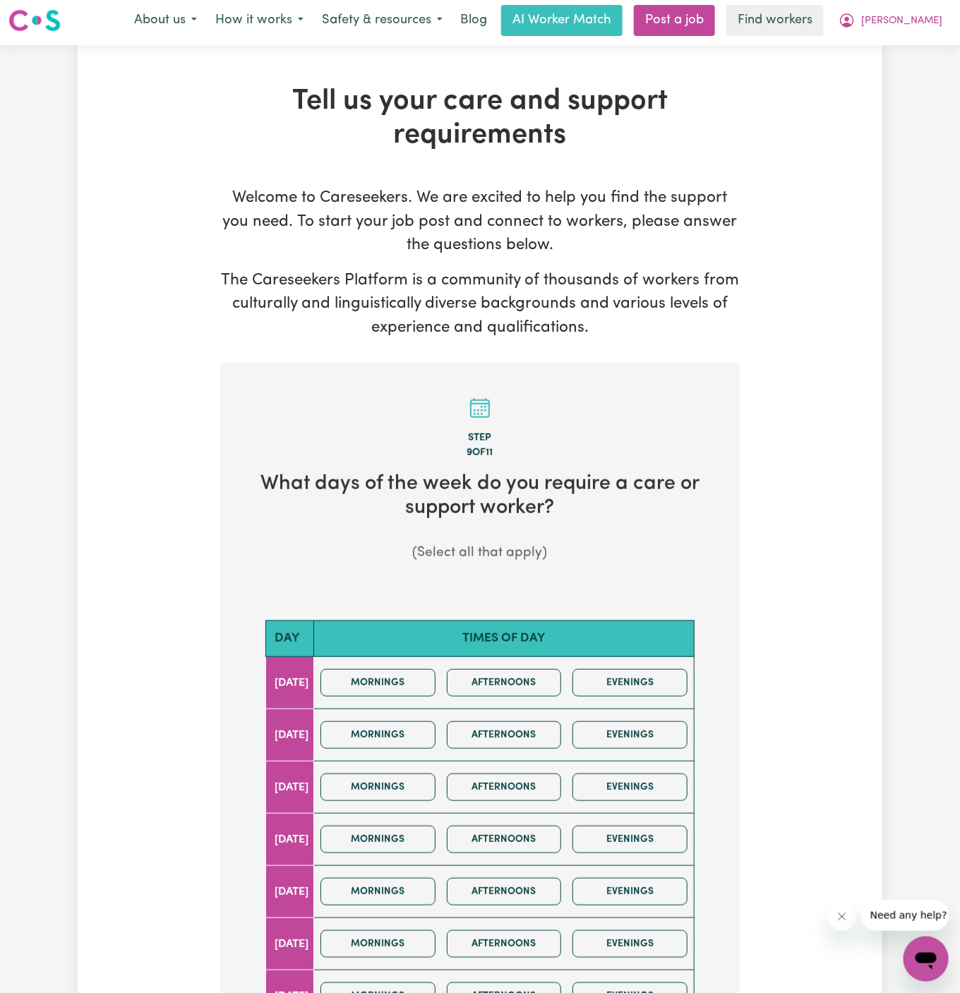
click at [399, 659] on div "Mornings Afternoons Evenings" at bounding box center [504, 683] width 378 height 50
click at [399, 678] on button "Mornings" at bounding box center [377, 683] width 115 height 28
click at [410, 746] on button "Mornings" at bounding box center [377, 735] width 115 height 28
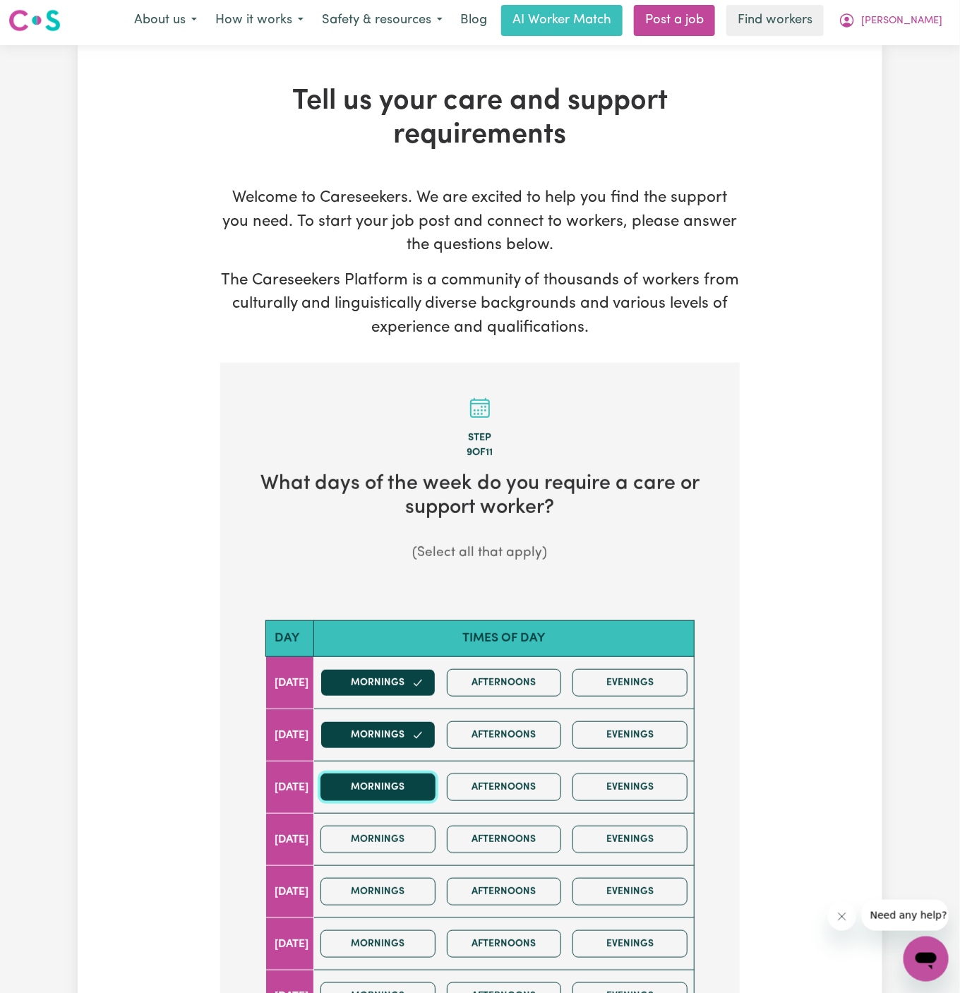
click at [410, 788] on button "Mornings" at bounding box center [377, 787] width 115 height 28
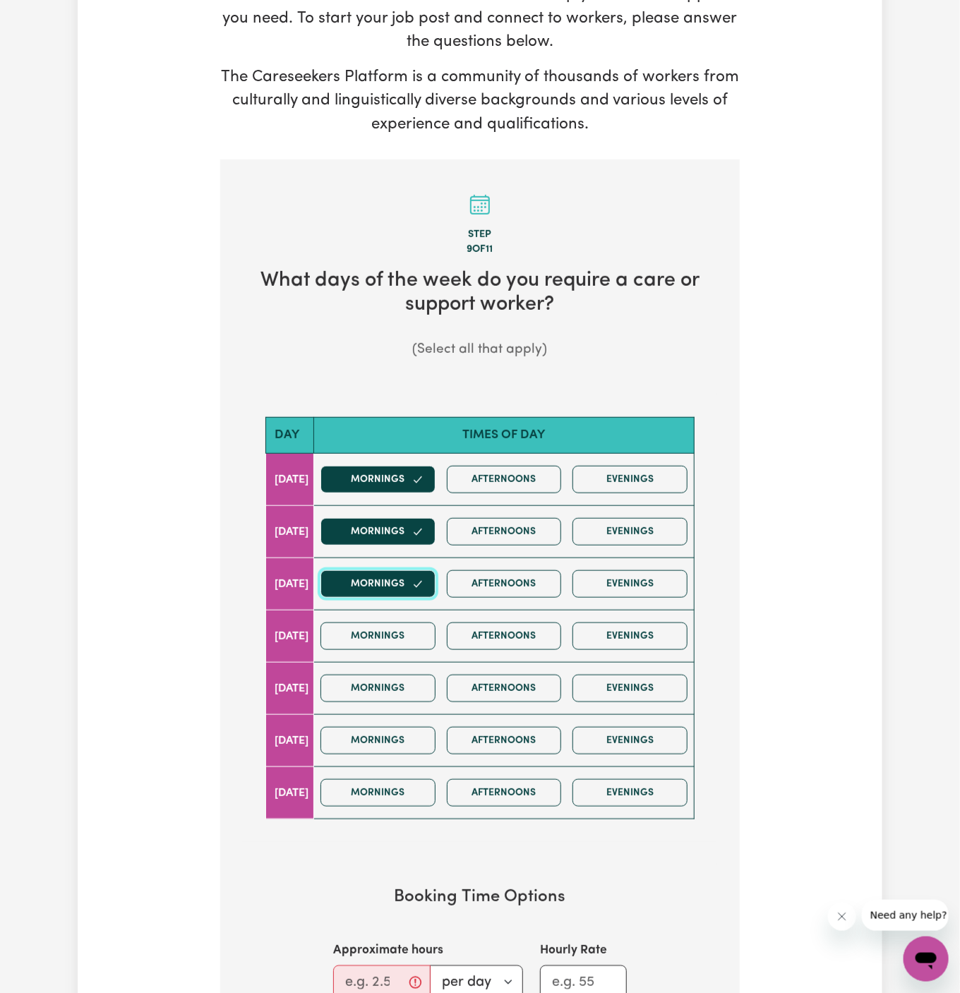
scroll to position [282, 0]
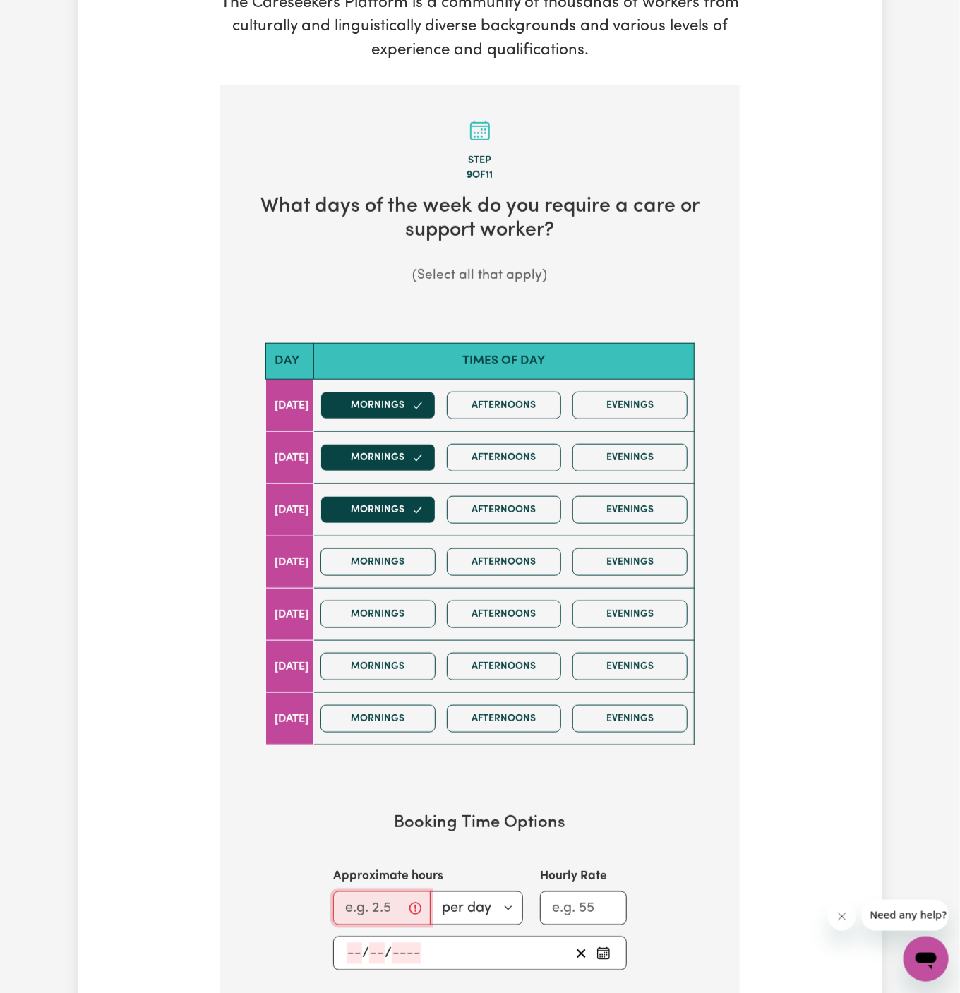
click at [363, 898] on input "Approximate hours" at bounding box center [381, 908] width 97 height 34
type input "1"
click at [345, 948] on div "/ /" at bounding box center [457, 953] width 225 height 21
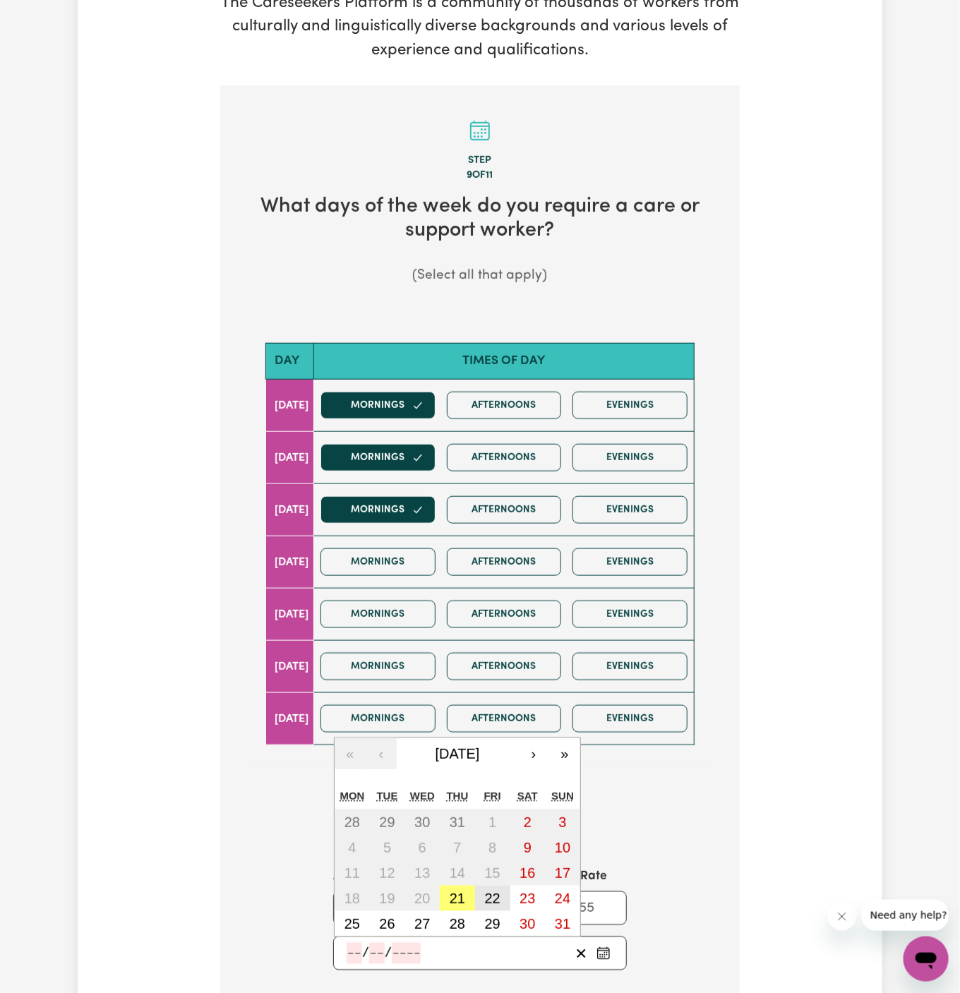
click at [488, 892] on abbr "22" at bounding box center [493, 899] width 16 height 16
type input "2025-08-22"
type input "22"
type input "8"
type input "2025"
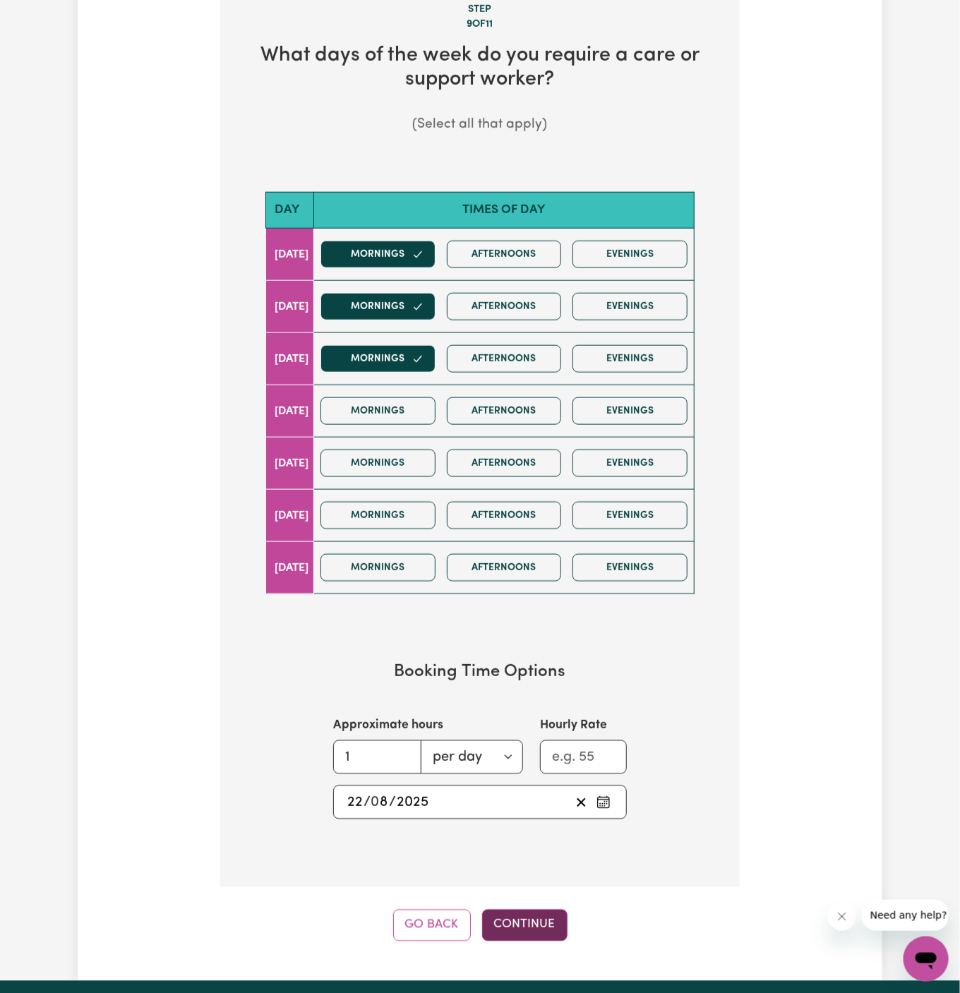
click at [533, 924] on button "Continue" at bounding box center [524, 925] width 85 height 31
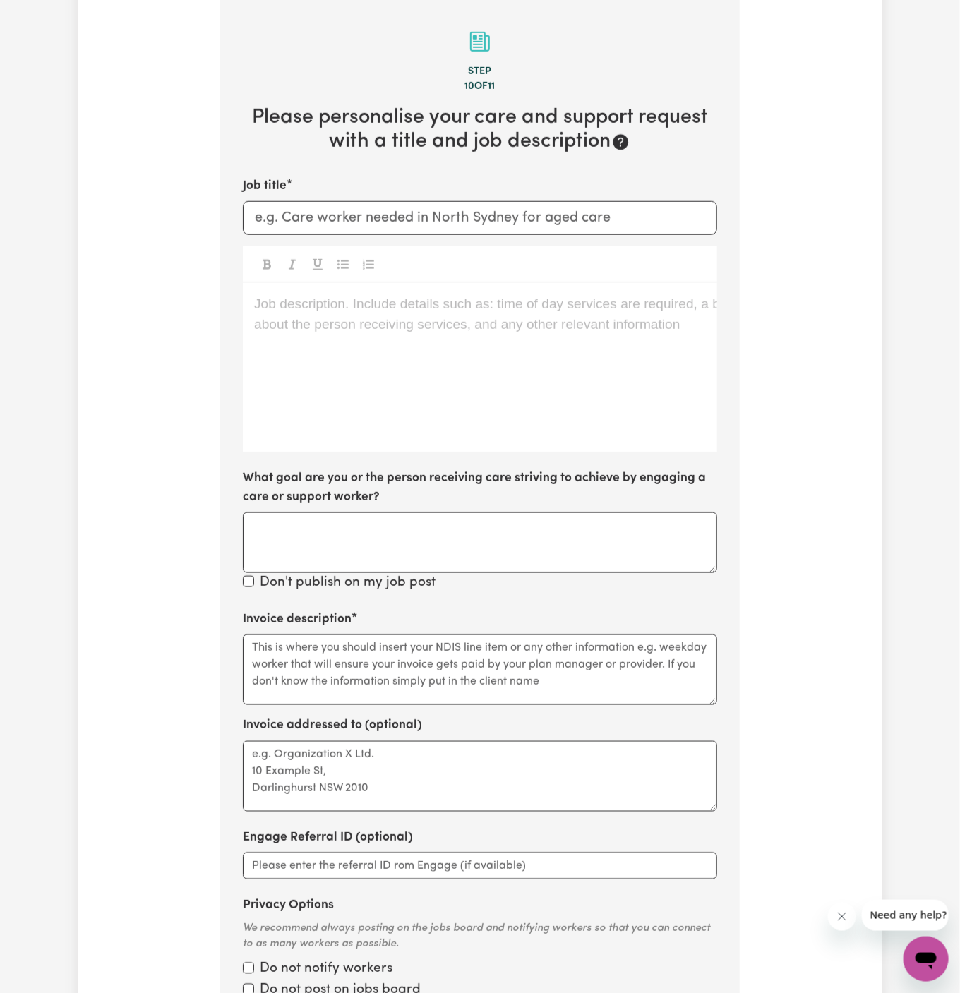
scroll to position [366, 0]
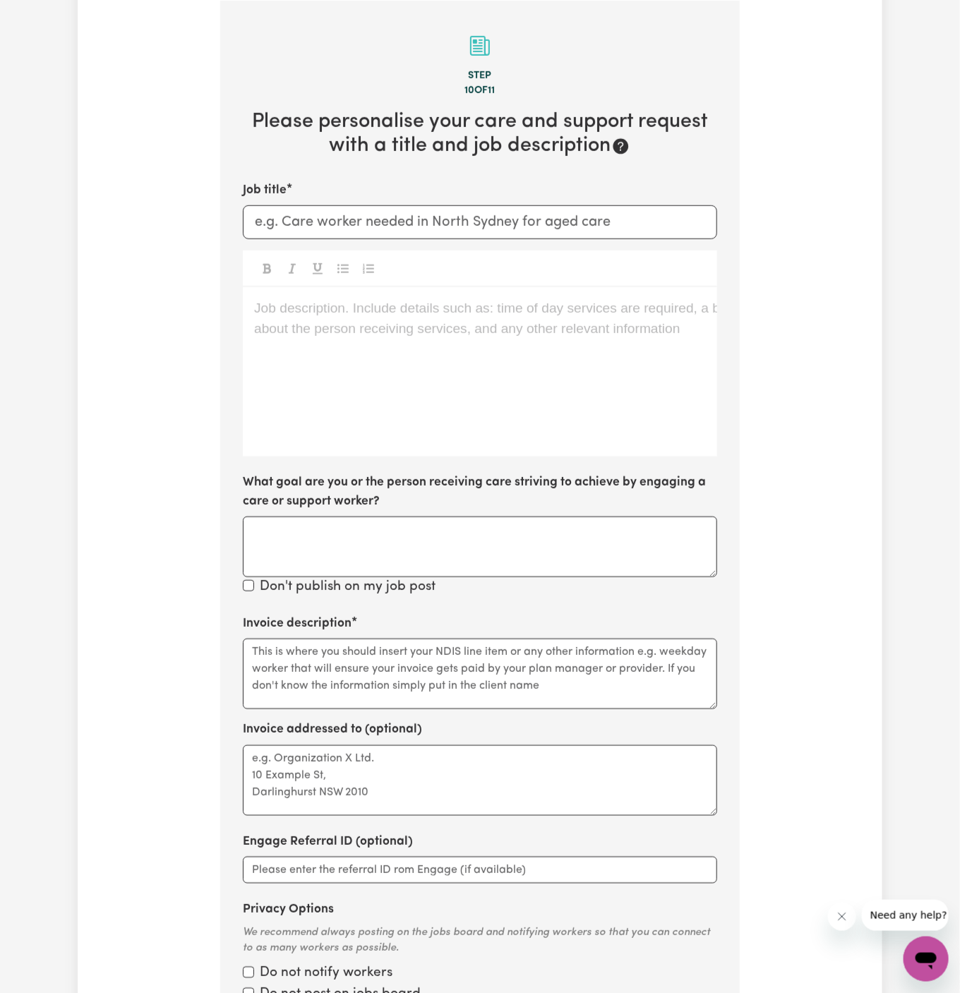
click at [424, 404] on div "Job description. Include details such as: time of day services are required, a …" at bounding box center [480, 371] width 474 height 169
click at [339, 421] on div "Job description. Include details such as: time of day services are required, a …" at bounding box center [480, 371] width 474 height 169
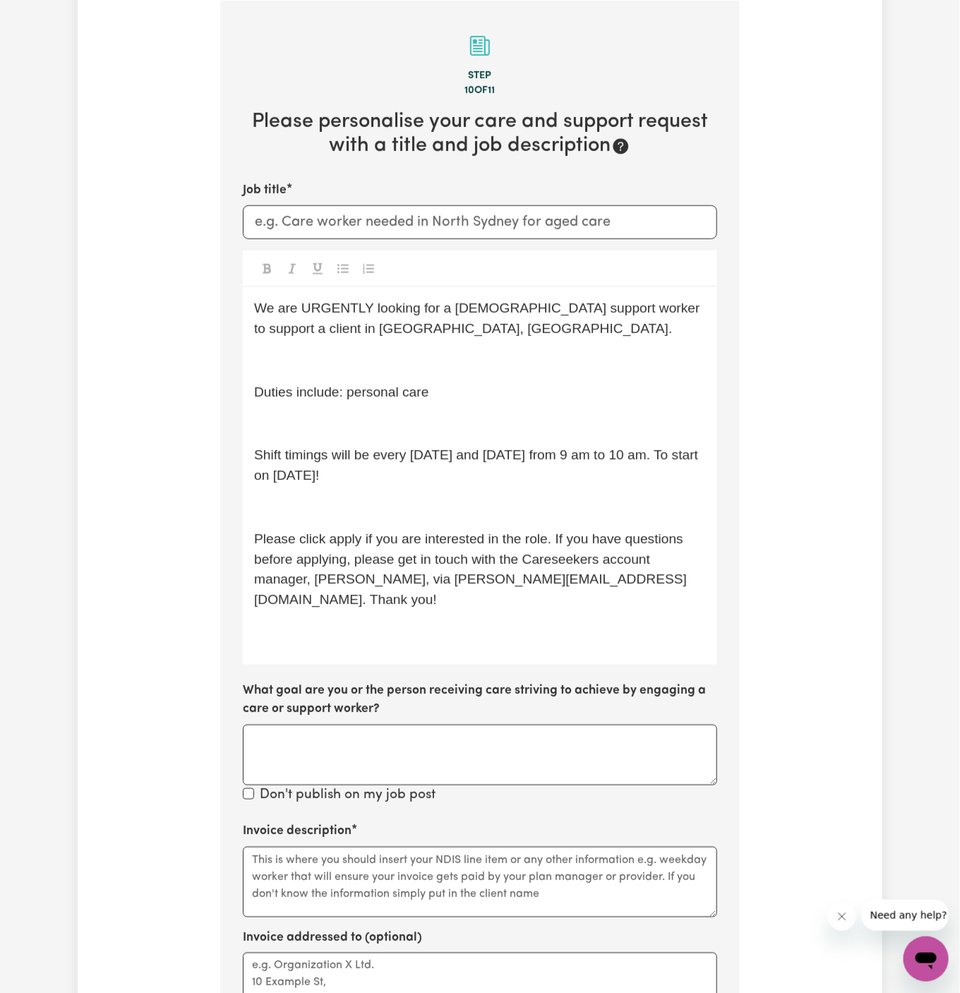
click at [357, 368] on p "﻿" at bounding box center [480, 361] width 452 height 20
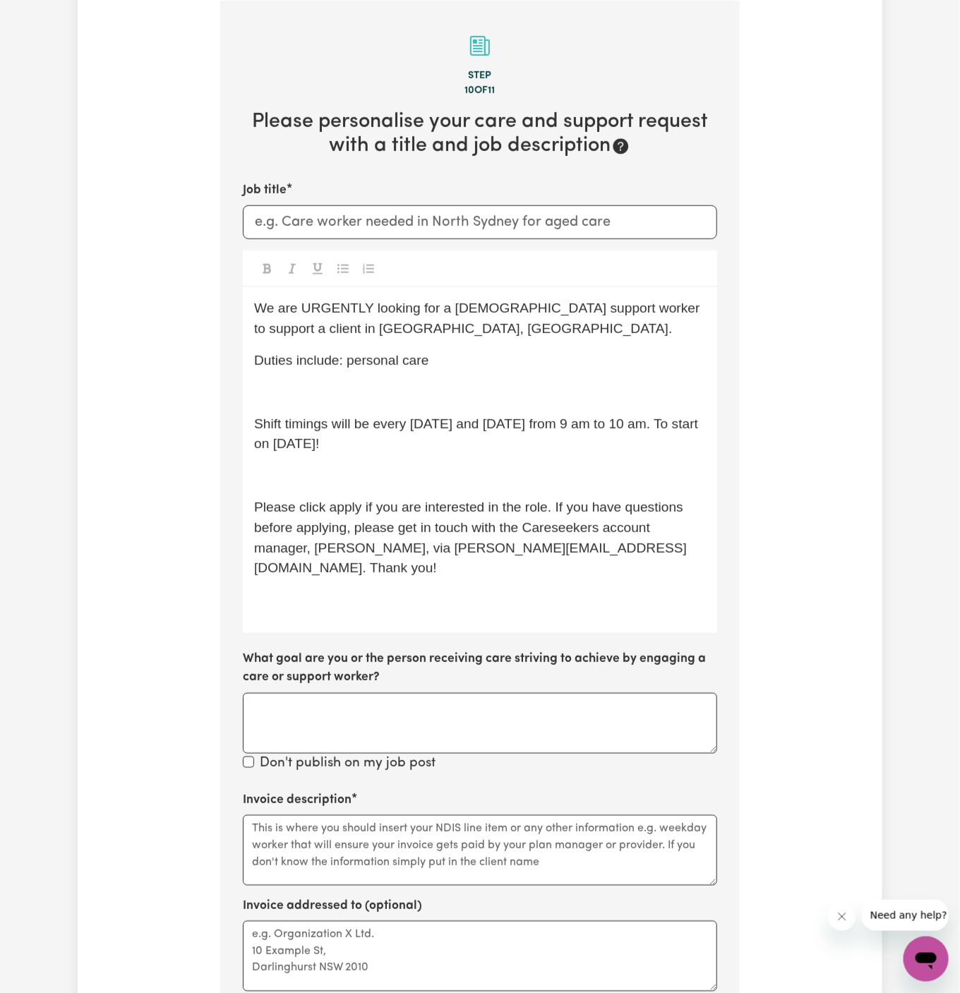
click at [359, 416] on span "Shift timings will be every Monday and Friday from 9 am to 10 am. To start on 0…" at bounding box center [477, 433] width 447 height 35
click at [360, 397] on p "﻿" at bounding box center [480, 392] width 452 height 20
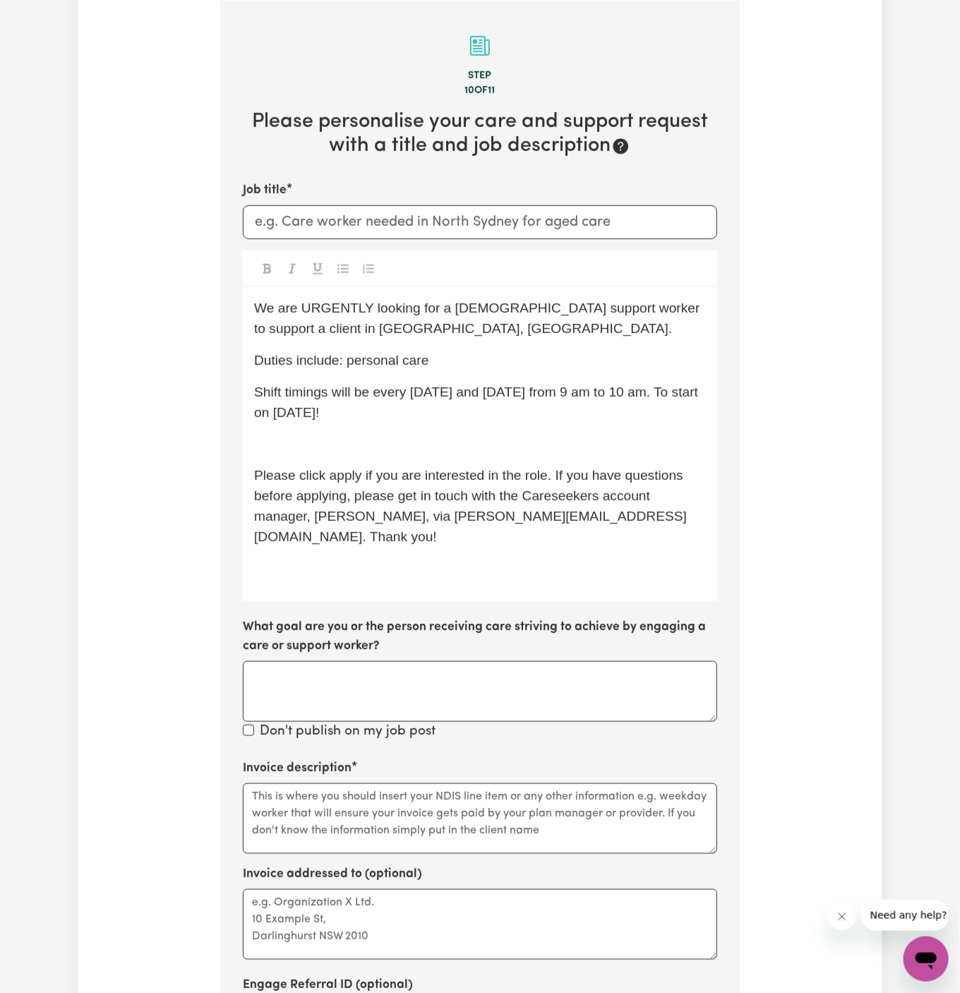
click at [459, 399] on span "Shift timings will be every Monday and Friday from 9 am to 10 am. To start on 0…" at bounding box center [477, 402] width 447 height 35
drag, startPoint x: 330, startPoint y: 411, endPoint x: 477, endPoint y: 410, distance: 146.8
click at [477, 410] on p "Shift timings will be every Monday, Wednesday and Friday from 9 am to 10 am. To…" at bounding box center [480, 402] width 452 height 41
click at [546, 389] on span "Shift timings will be every Monday, Wednesday and Friday from 9 am to 10 am. To…" at bounding box center [479, 402] width 450 height 35
click at [667, 430] on div "We are URGENTLY looking for a male support worker to support a client in Blackt…" at bounding box center [480, 444] width 474 height 314
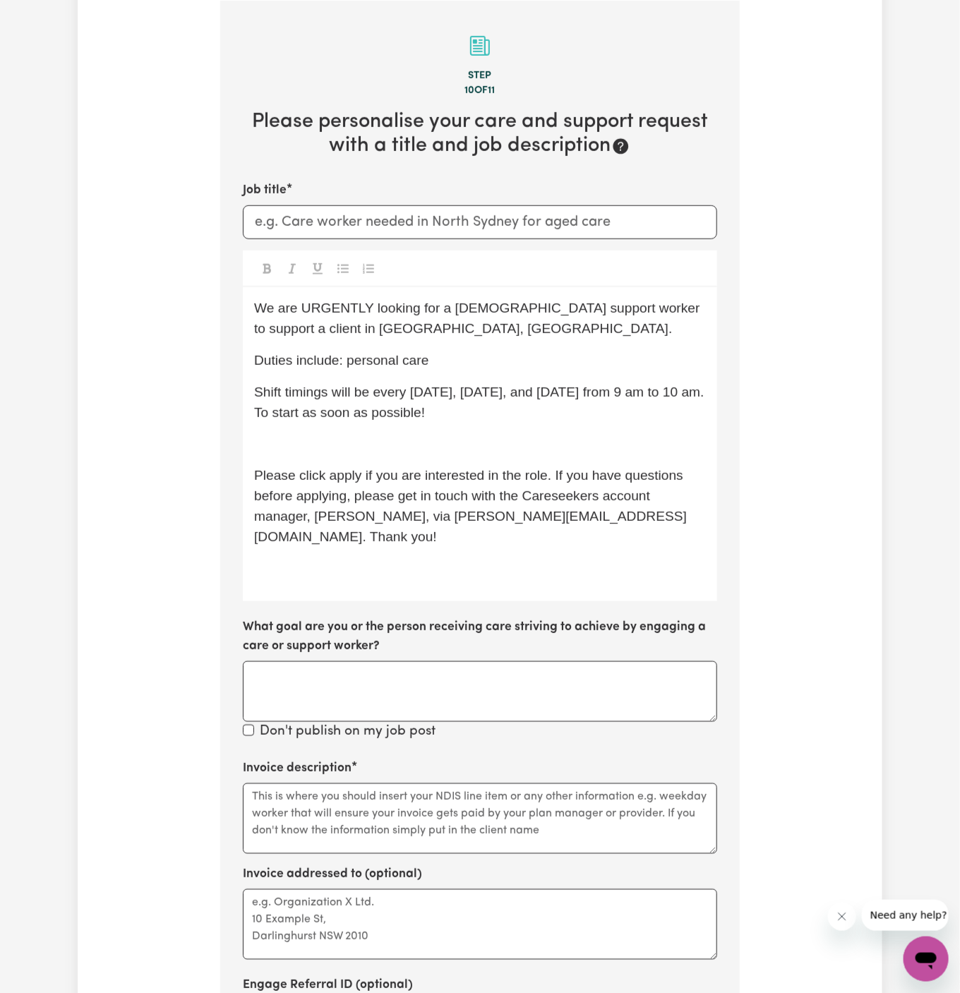
click at [384, 444] on p "﻿" at bounding box center [480, 444] width 452 height 20
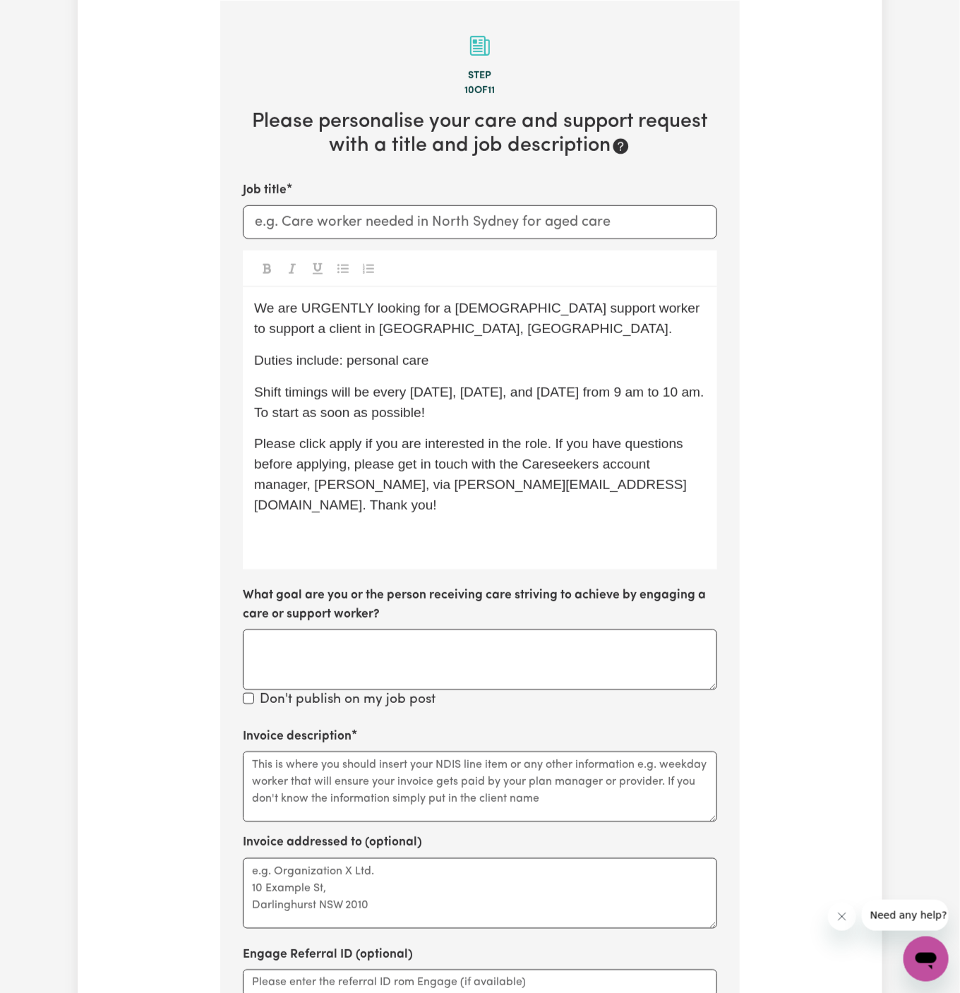
click at [435, 490] on span "Please click apply if you are interested in the role. If you have questions bef…" at bounding box center [470, 474] width 433 height 76
click at [435, 504] on div "We are URGENTLY looking for a male support worker to support a client in Blackt…" at bounding box center [480, 428] width 474 height 282
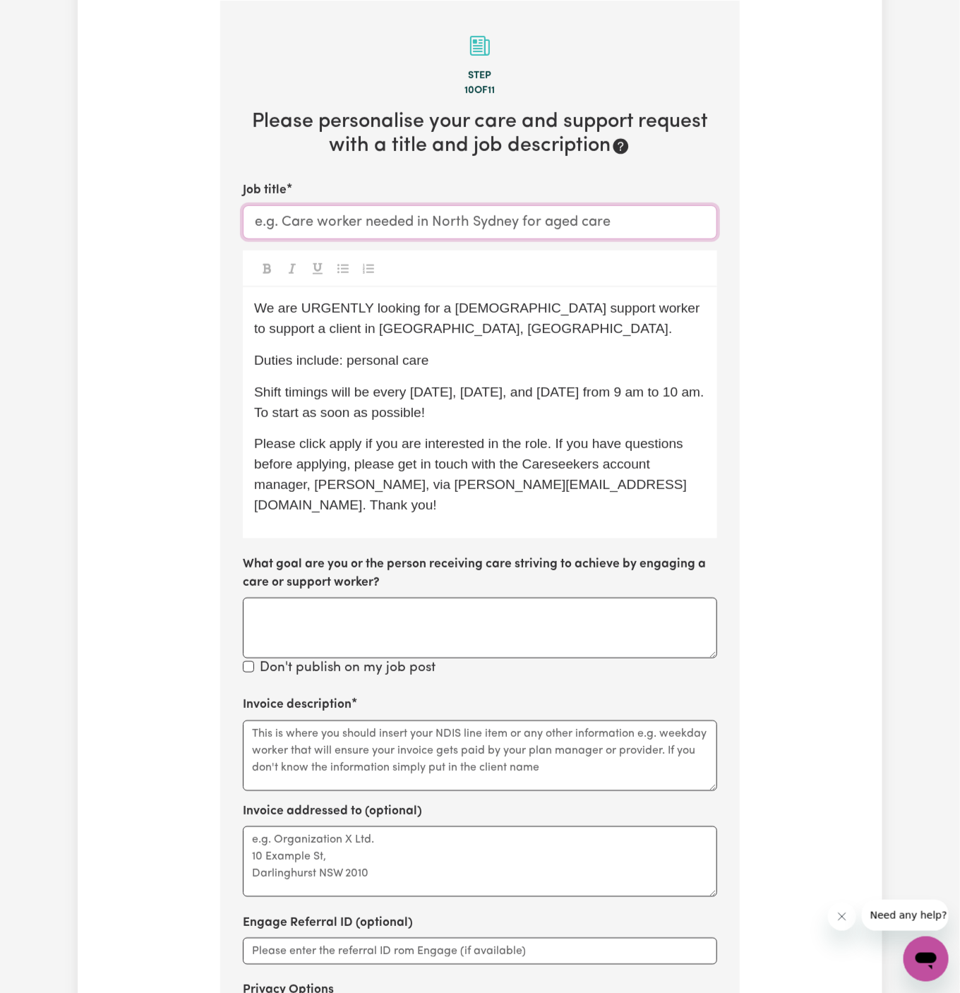
click at [605, 219] on input "Job title" at bounding box center [480, 222] width 474 height 34
paste input "Male Support Worker Needed Every Friday Morning In Blacktown, NSW"
drag, startPoint x: 531, startPoint y: 223, endPoint x: 450, endPoint y: 218, distance: 81.3
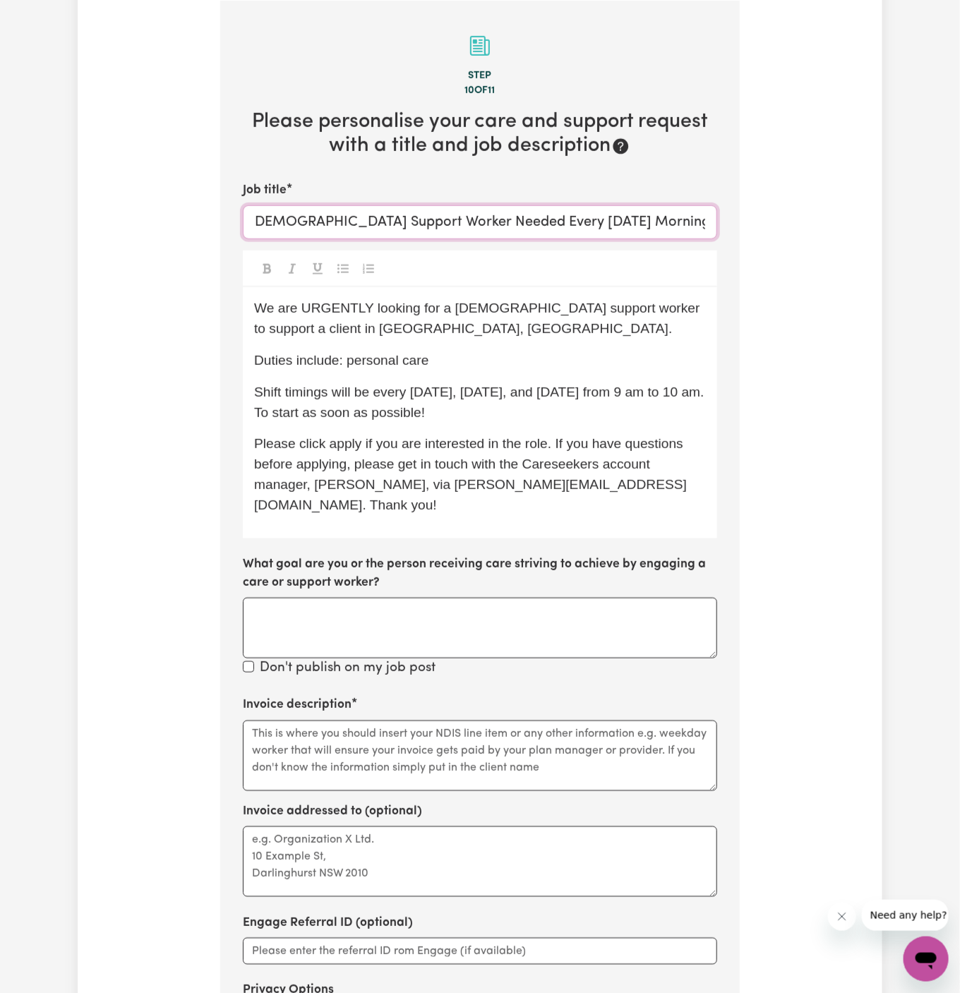
click at [450, 218] on input "Male Support Worker Needed Every Friday Morning In Blacktown, NSW" at bounding box center [480, 222] width 474 height 34
click at [475, 222] on input "Male Support Worker NeededMorning In Blacktown, NSW" at bounding box center [480, 222] width 474 height 34
type input "Male Support Worker Needed In Blacktown, NSW"
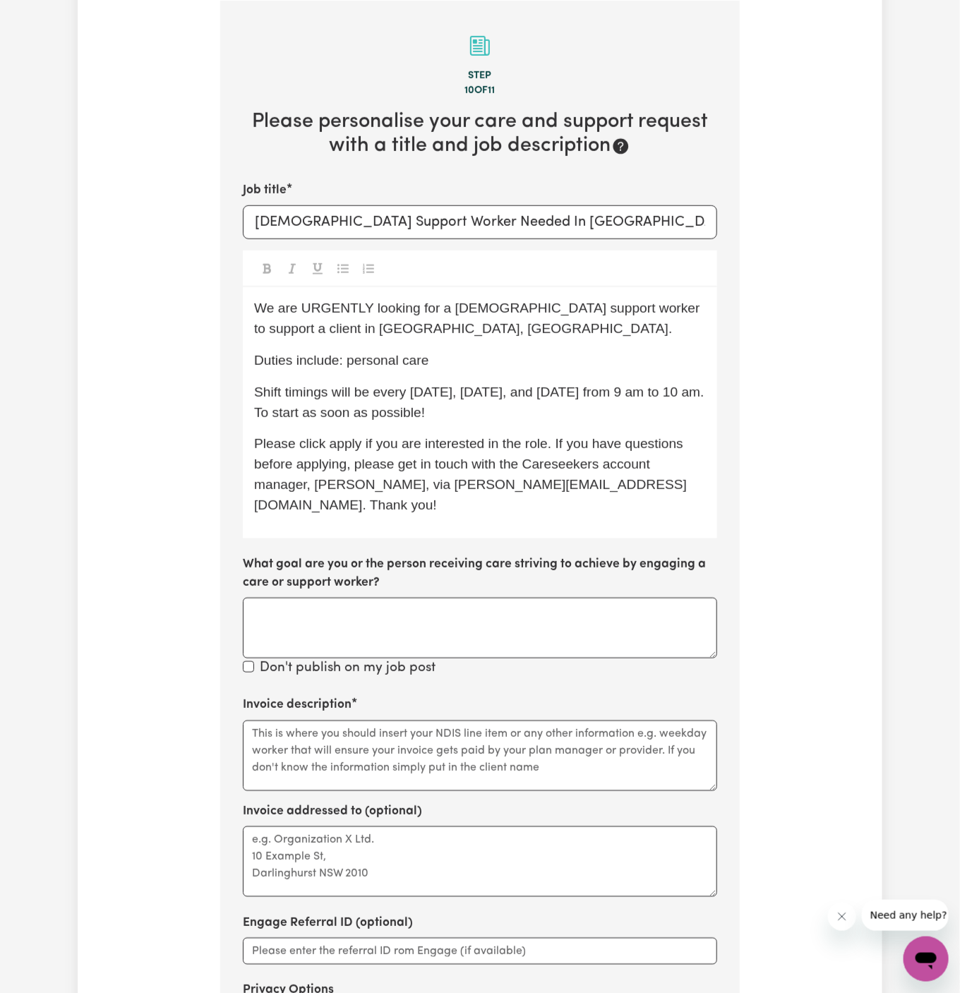
click at [482, 333] on p "We are URGENTLY looking for a male support worker to support a client in Blackt…" at bounding box center [480, 318] width 452 height 41
click at [492, 720] on textarea "Invoice description" at bounding box center [480, 755] width 474 height 71
paste textarea "c/o PAWA"
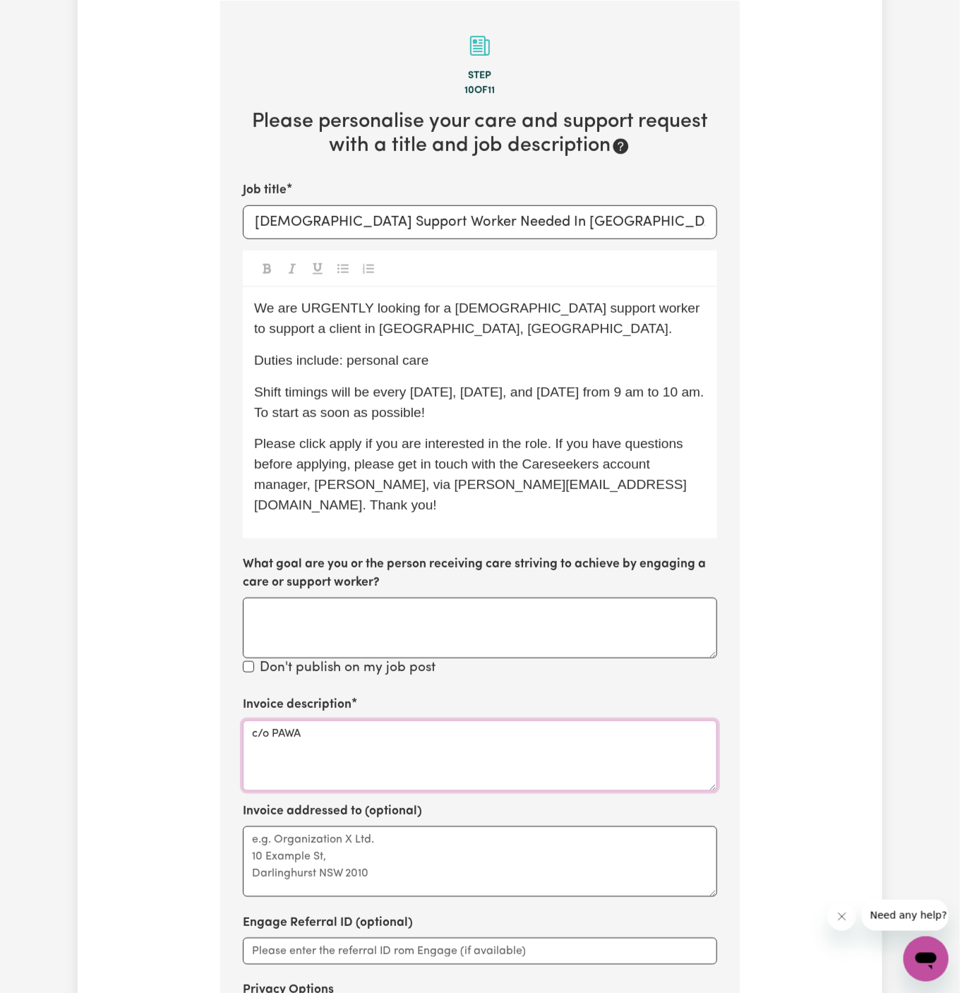
type textarea "c/o PAWA"
click at [448, 826] on textarea "Invoice addressed to (optional)" at bounding box center [480, 861] width 474 height 71
paste textarea "c/o PAWA"
type textarea "c/o PAWA"
click at [498, 352] on p "Duties include: personal care" at bounding box center [480, 361] width 452 height 20
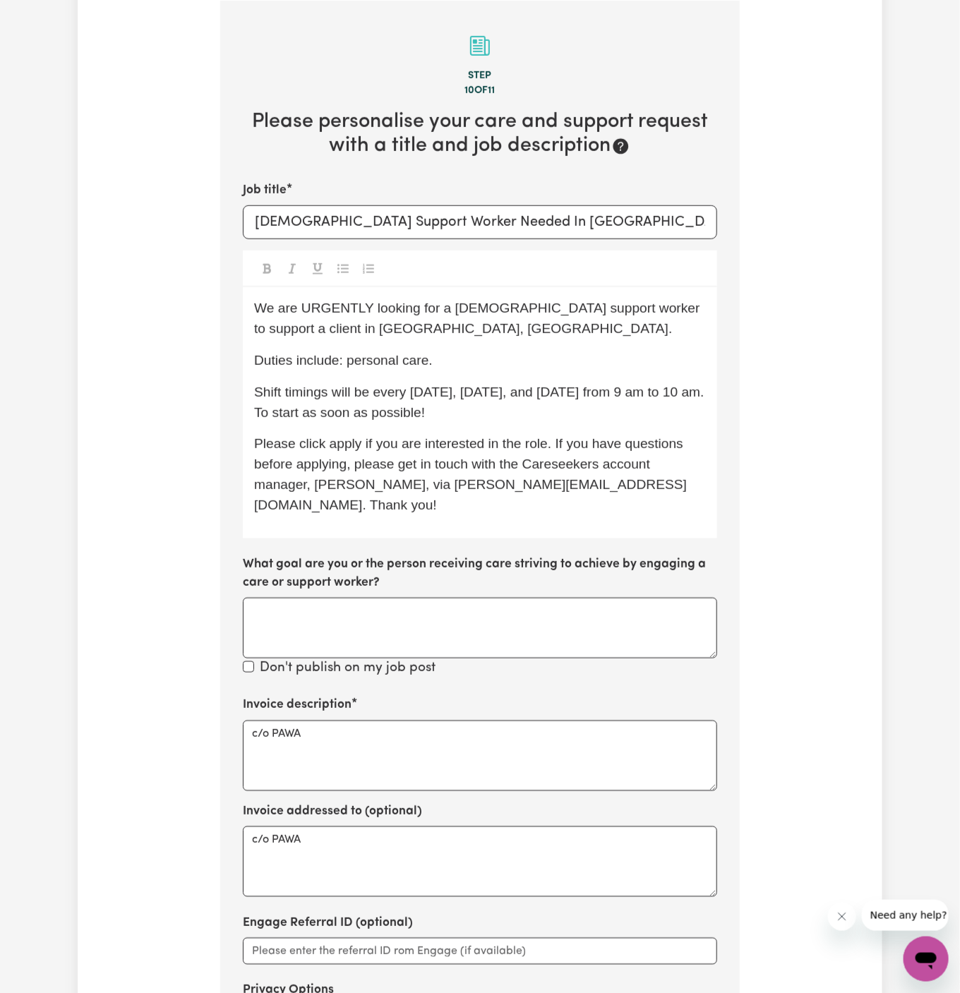
click at [512, 402] on p "Shift timings will be every Monday, Wednesday, and Friday from 9 am to 10 am. T…" at bounding box center [480, 402] width 452 height 41
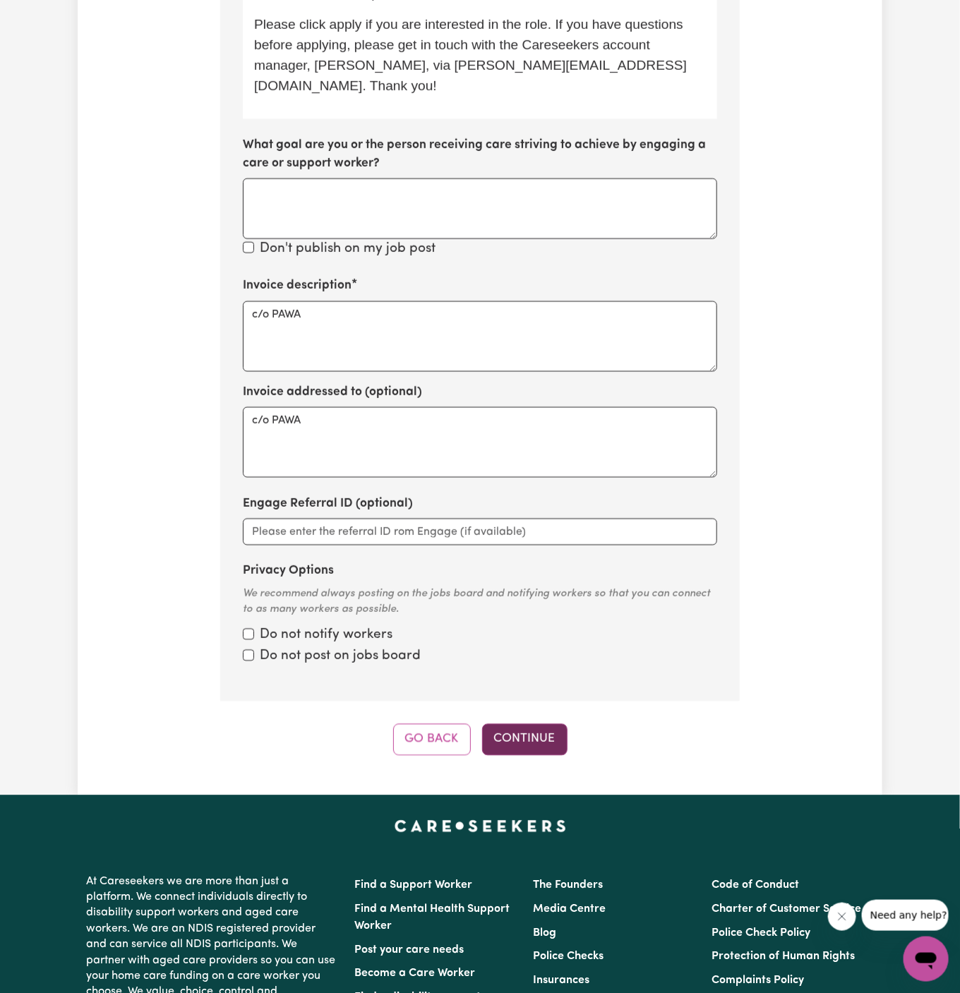
click at [545, 724] on button "Continue" at bounding box center [524, 739] width 85 height 31
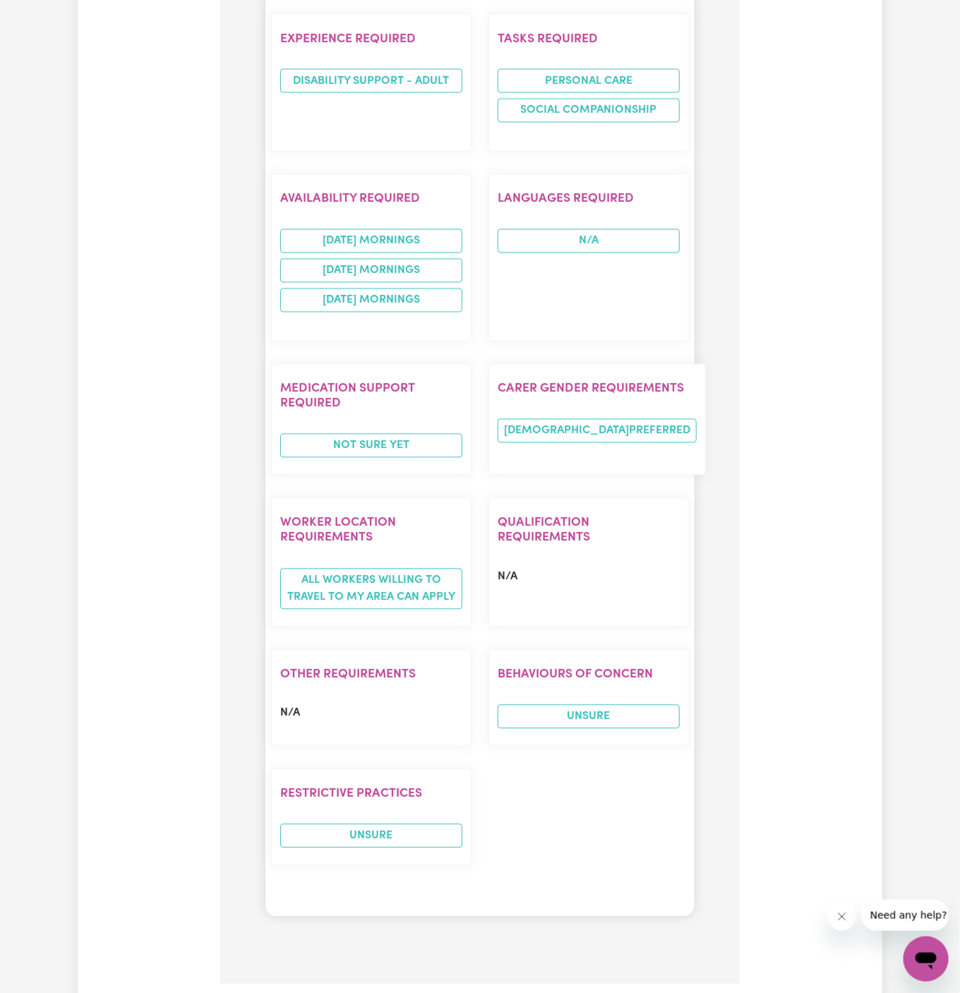
scroll to position [1496, 0]
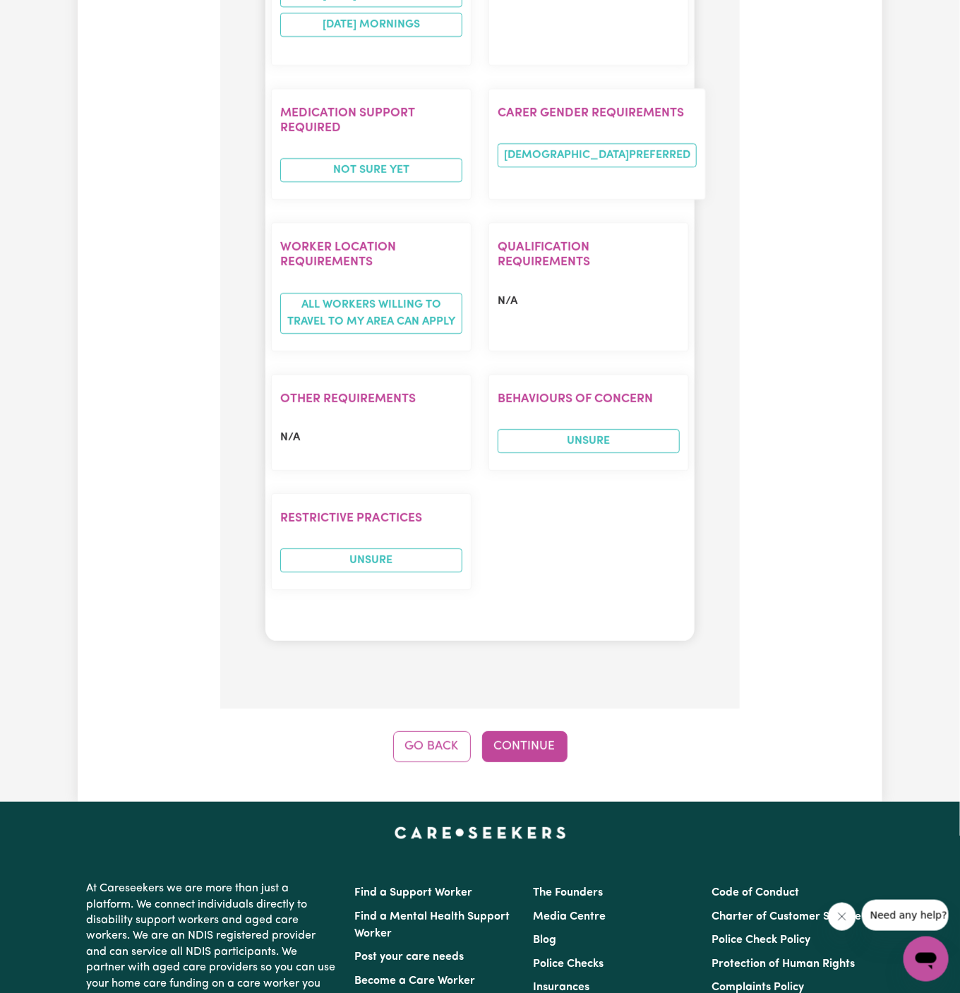
click at [563, 731] on button "Continue" at bounding box center [524, 746] width 85 height 31
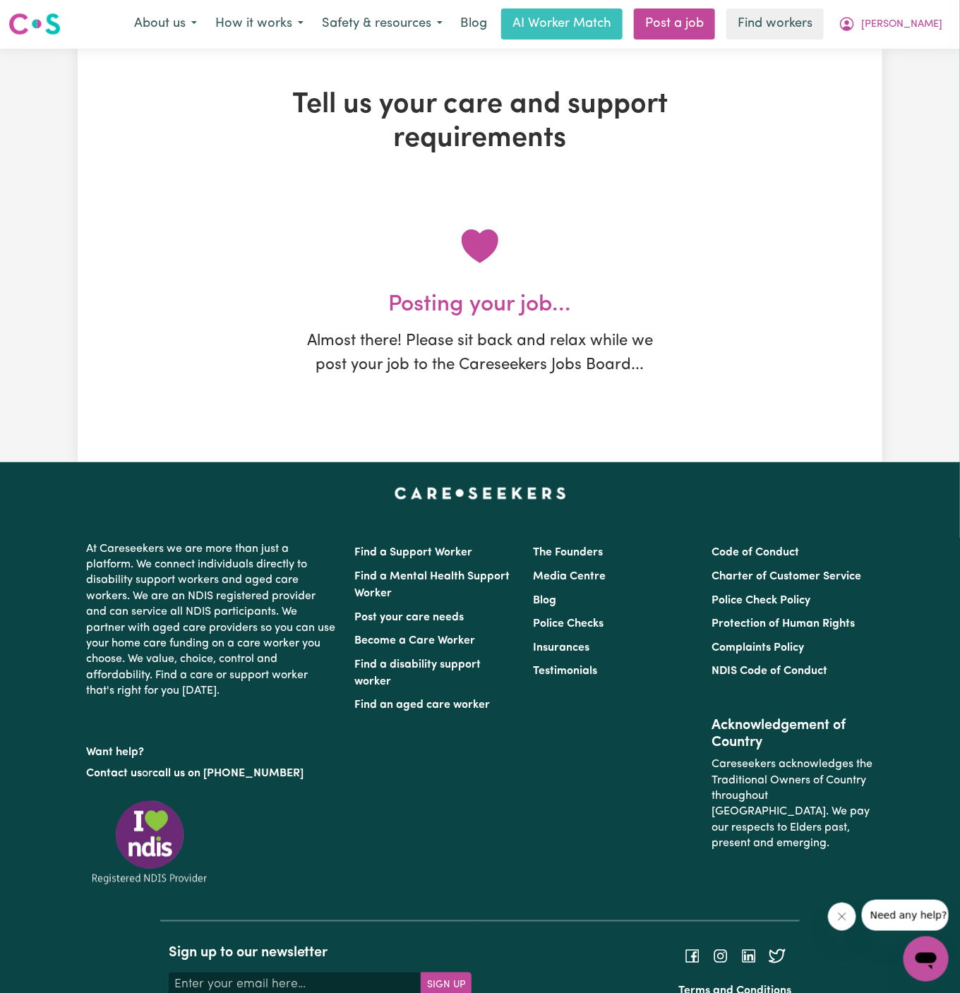
scroll to position [0, 0]
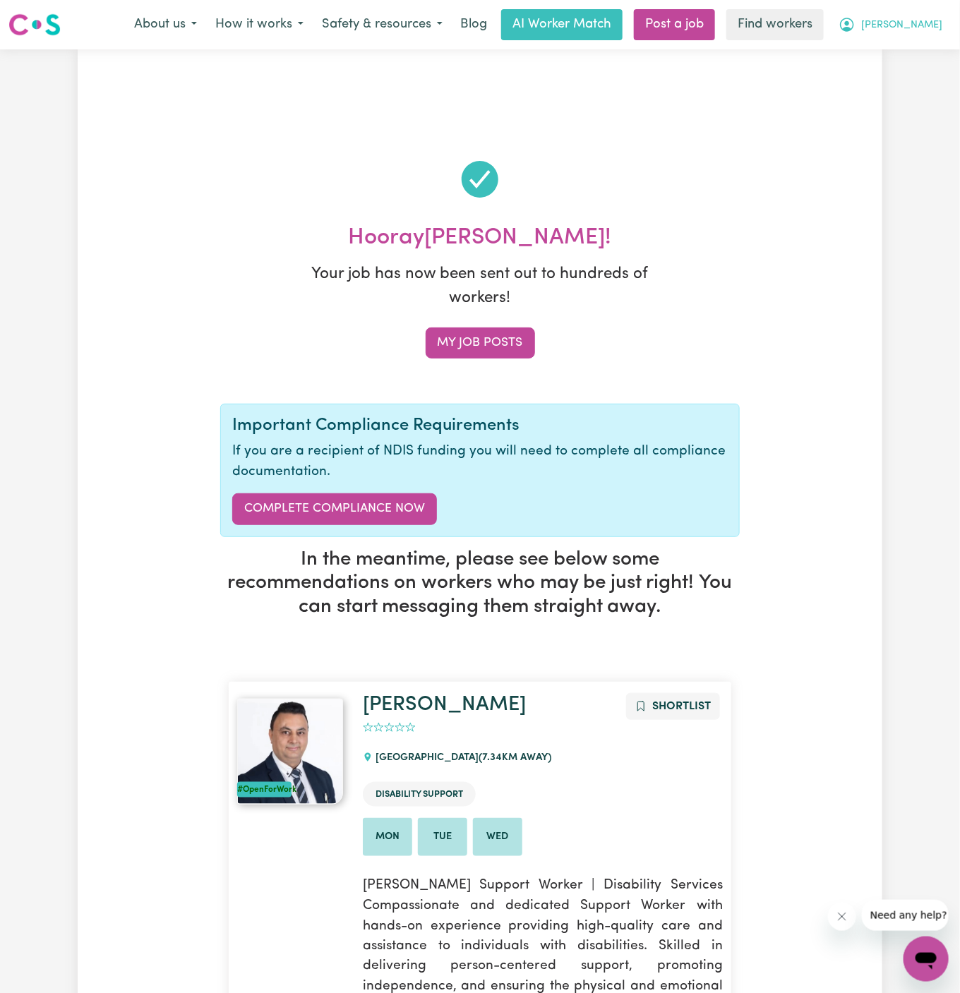
click at [917, 20] on span "[PERSON_NAME]" at bounding box center [901, 26] width 81 height 16
click at [917, 45] on link "My Dashboard" at bounding box center [894, 55] width 111 height 27
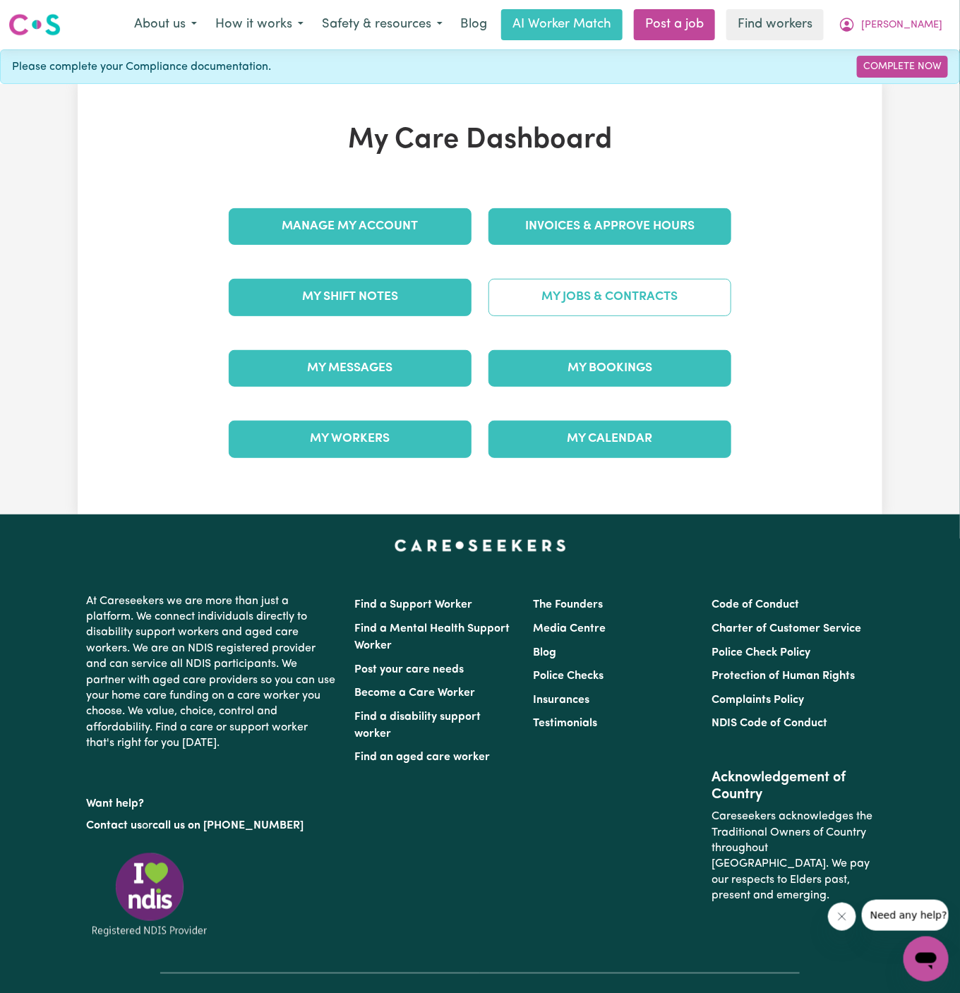
click at [646, 292] on link "My Jobs & Contracts" at bounding box center [609, 297] width 243 height 37
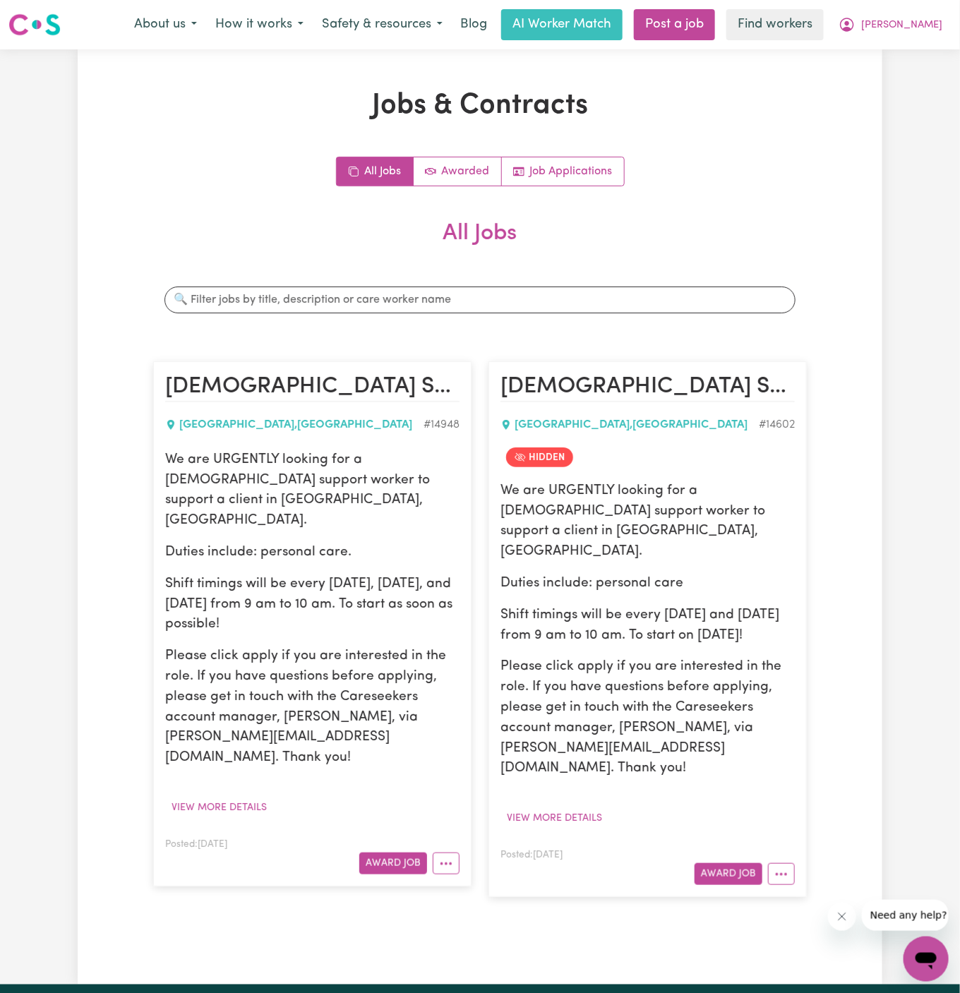
drag, startPoint x: 167, startPoint y: 456, endPoint x: 305, endPoint y: 577, distance: 183.0
click at [305, 577] on div "We are URGENTLY looking for a male support worker to support a client in Blackt…" at bounding box center [312, 609] width 294 height 318
copy div "We are URGENTLY looking for a male support worker to support a client in Blackt…"
click at [920, 23] on span "[PERSON_NAME]" at bounding box center [901, 26] width 81 height 16
click at [920, 52] on link "My Dashboard" at bounding box center [894, 55] width 111 height 27
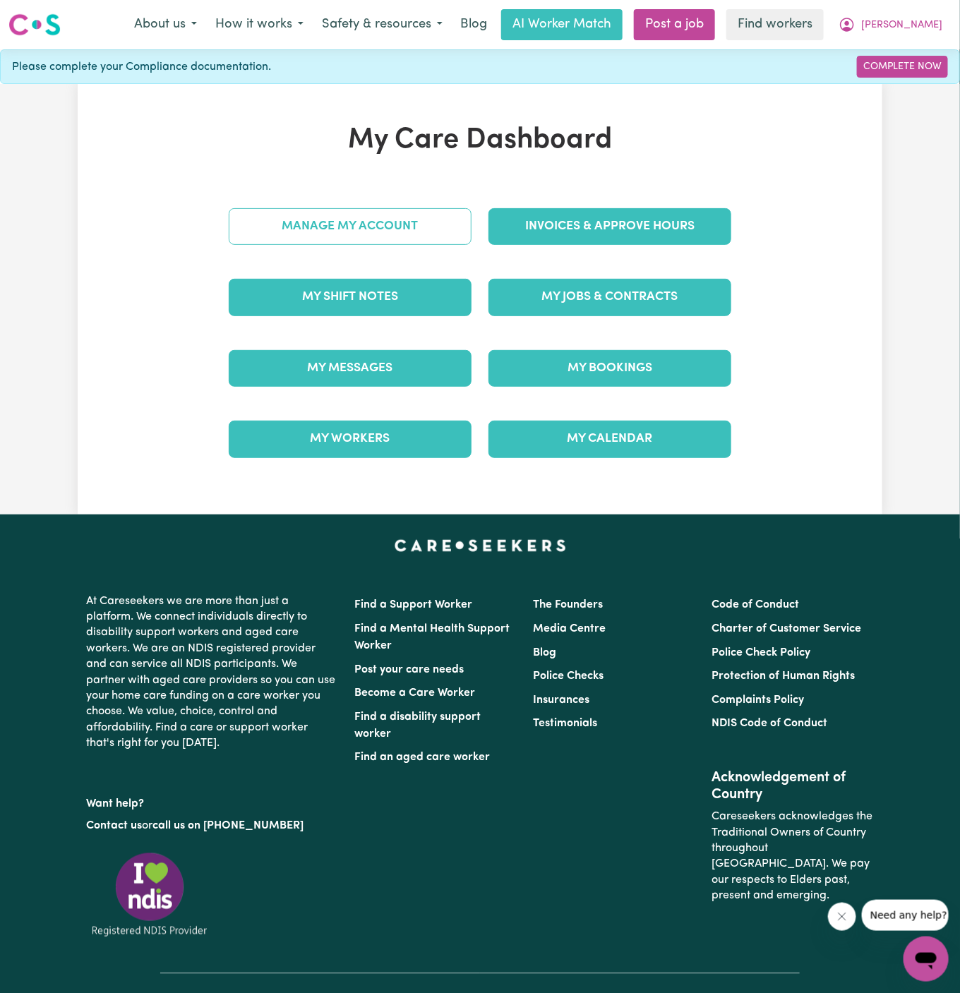
click at [437, 211] on link "Manage My Account" at bounding box center [350, 226] width 243 height 37
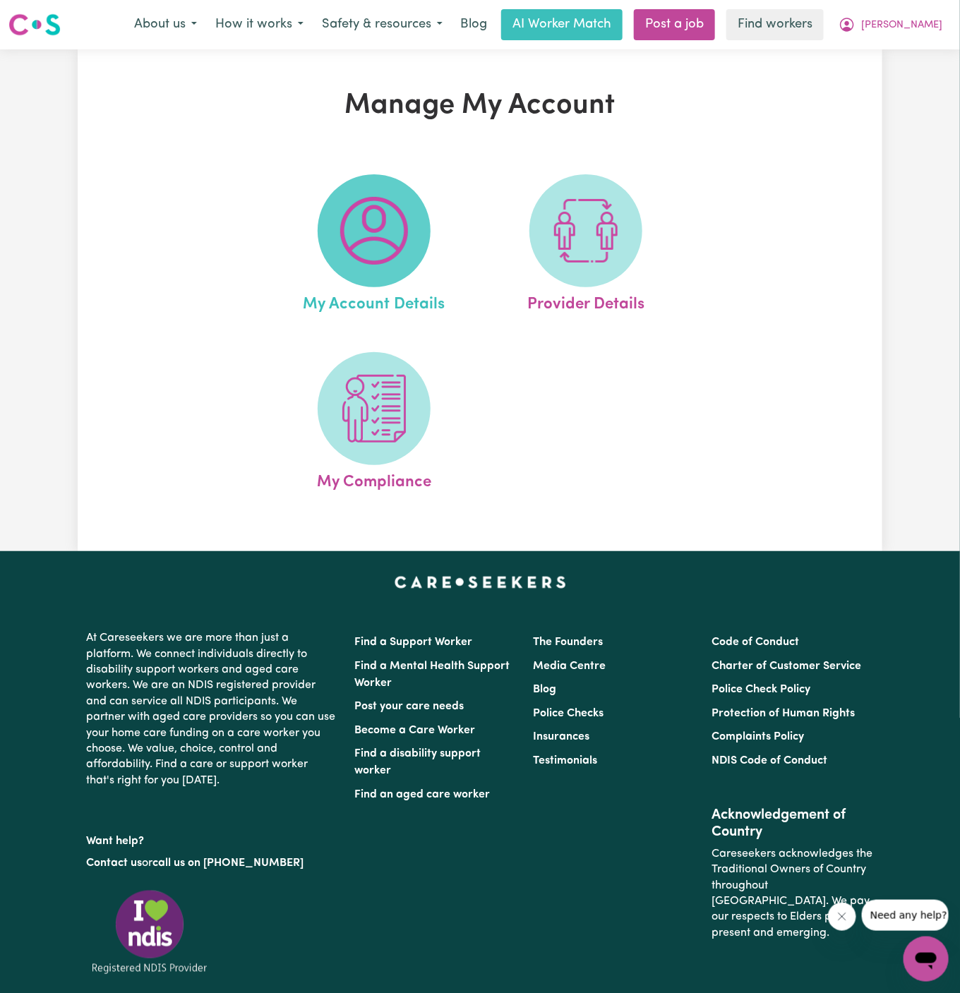
click at [414, 219] on span at bounding box center [374, 230] width 113 height 113
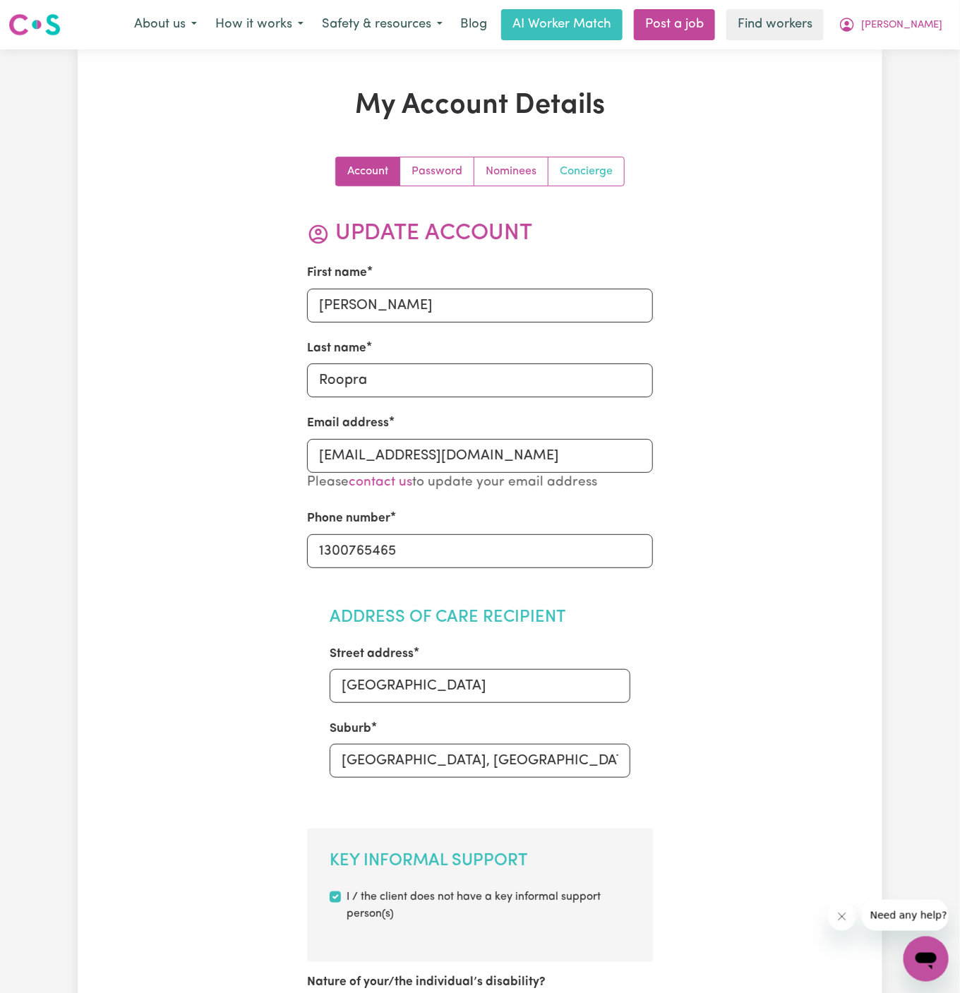
click at [577, 173] on link "Concierge" at bounding box center [586, 171] width 76 height 28
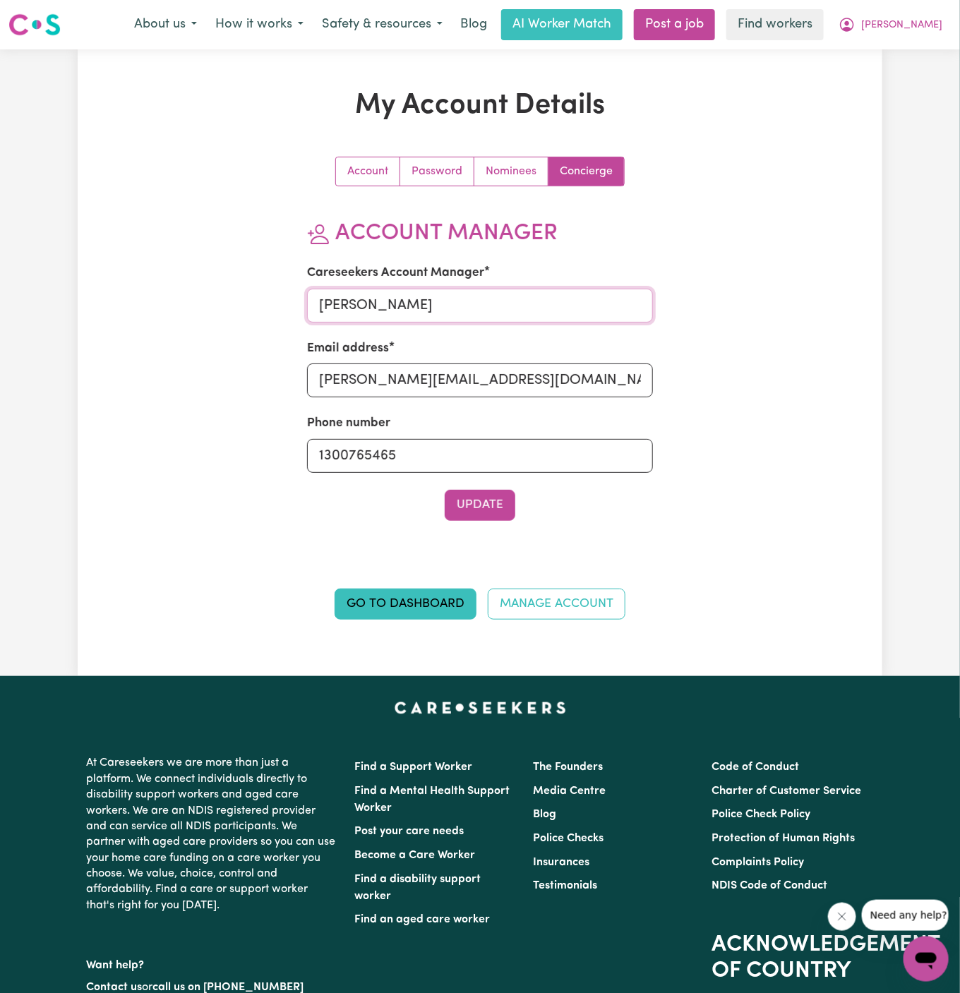
click at [416, 293] on input "Annie" at bounding box center [480, 306] width 346 height 34
type input "Dyan"
click at [454, 382] on input "annie@careseekers.com.au" at bounding box center [480, 380] width 346 height 34
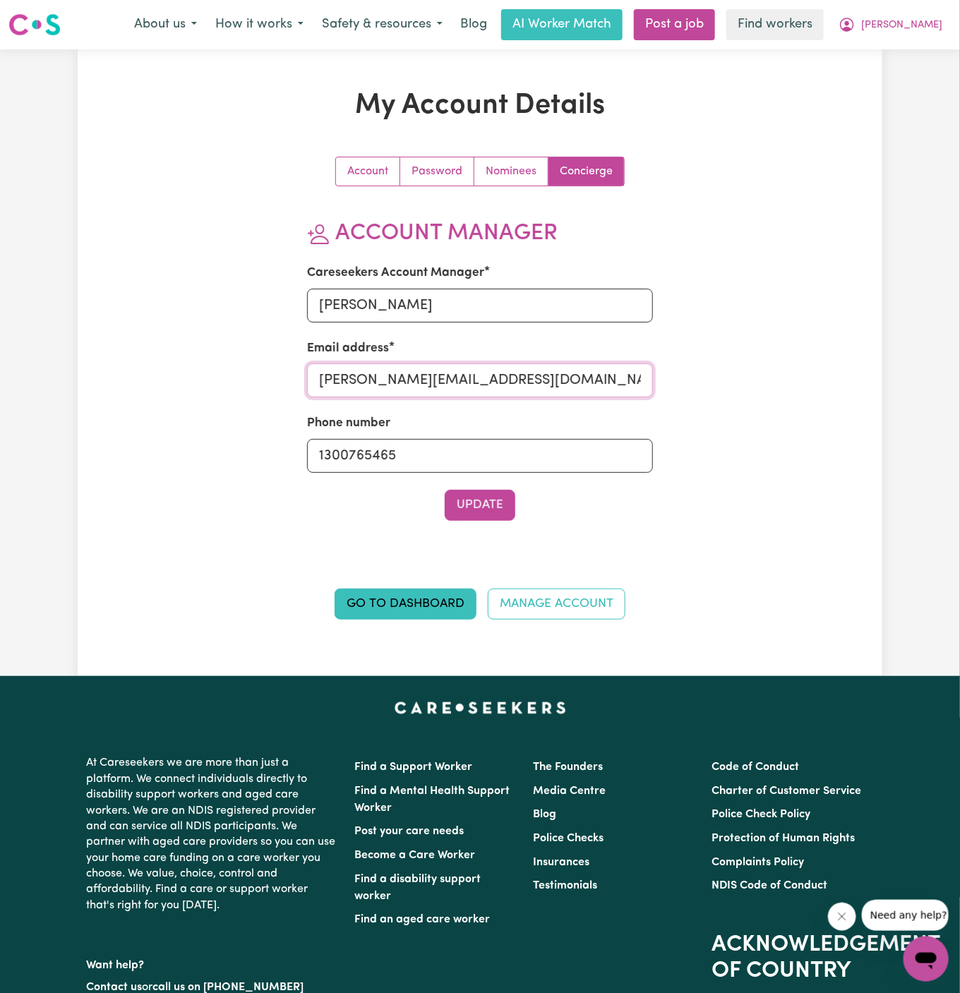
click at [454, 382] on input "annie@careseekers.com.au" at bounding box center [480, 380] width 346 height 34
type input "dyan@careseekers.com.au"
click at [493, 500] on button "Update" at bounding box center [480, 505] width 71 height 31
click at [909, 28] on span "[PERSON_NAME]" at bounding box center [901, 26] width 81 height 16
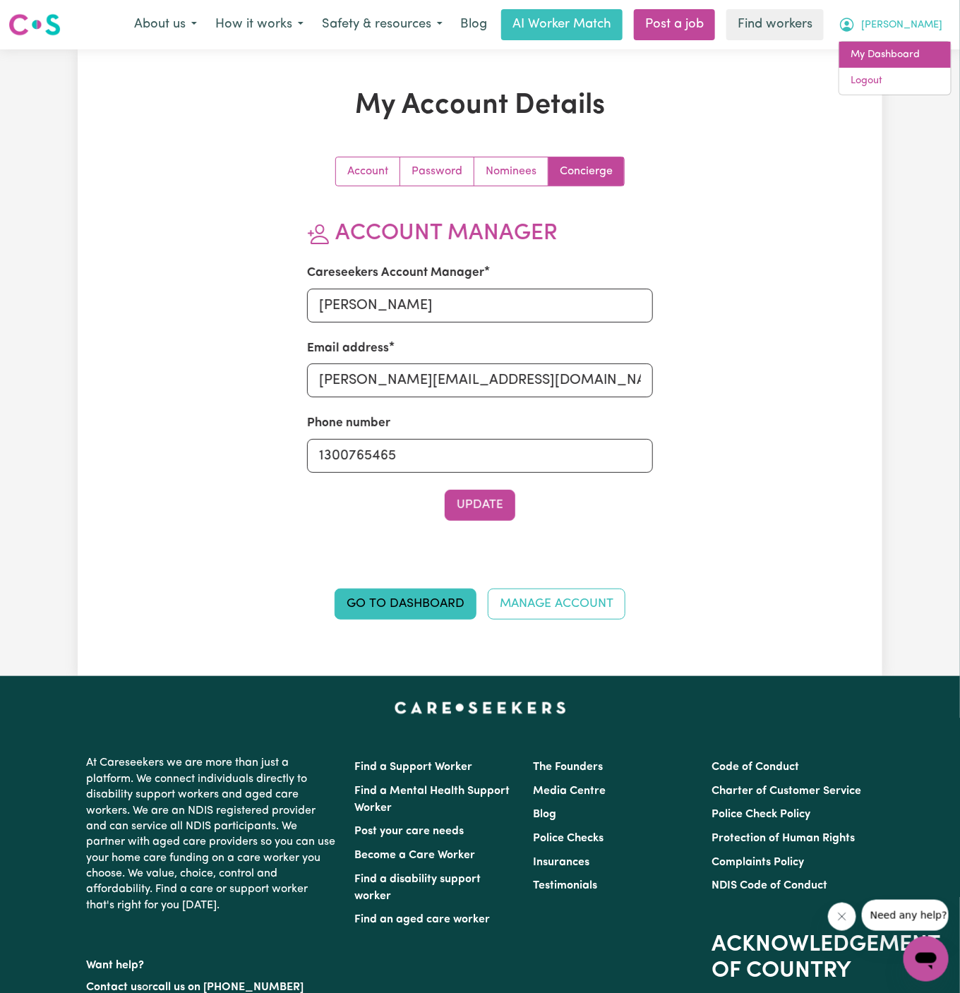
click at [909, 42] on link "My Dashboard" at bounding box center [894, 55] width 111 height 27
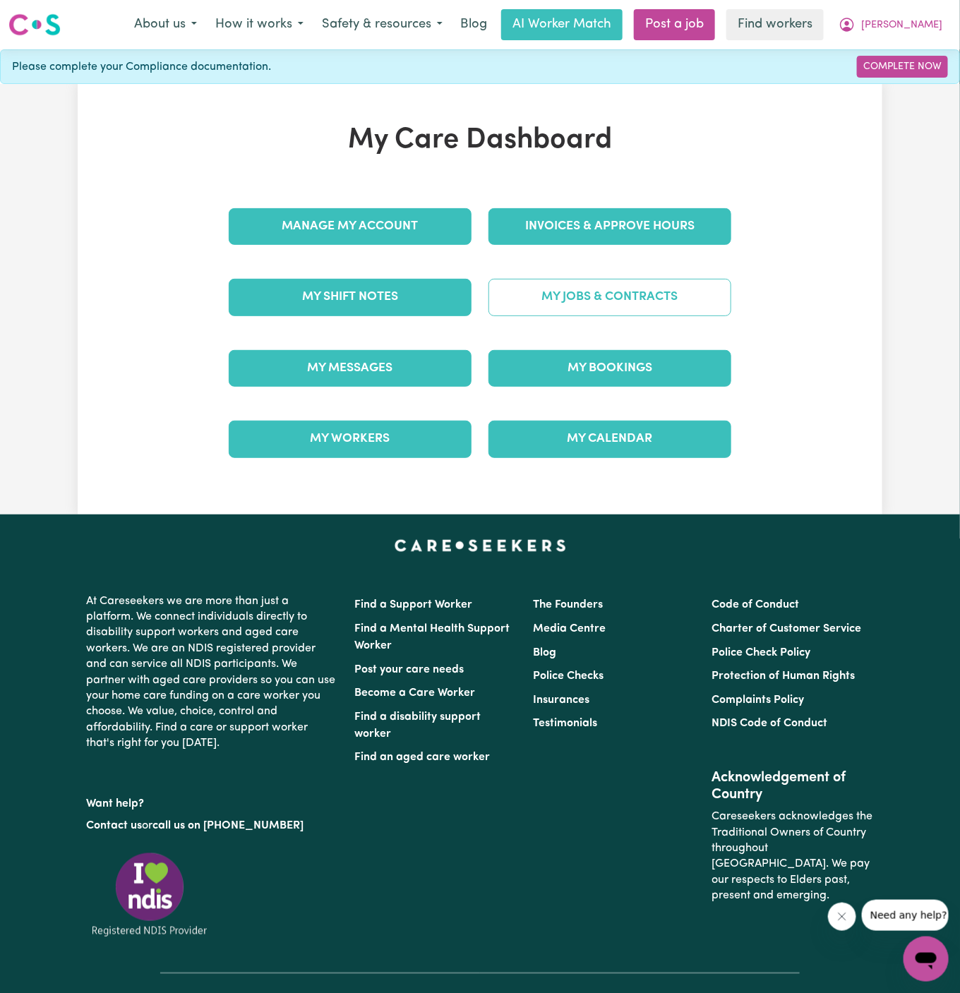
click at [659, 294] on link "My Jobs & Contracts" at bounding box center [609, 297] width 243 height 37
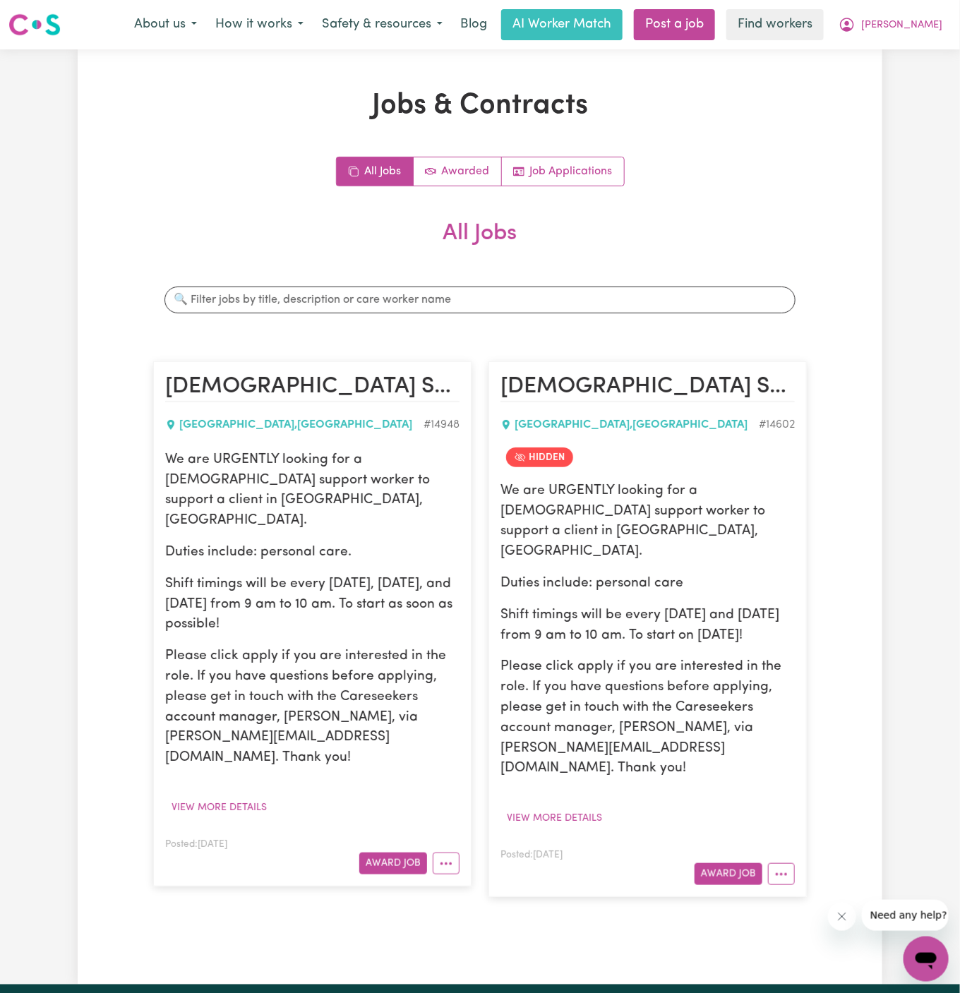
click at [216, 499] on div "We are URGENTLY looking for a male support worker to support a client in Blackt…" at bounding box center [312, 609] width 294 height 318
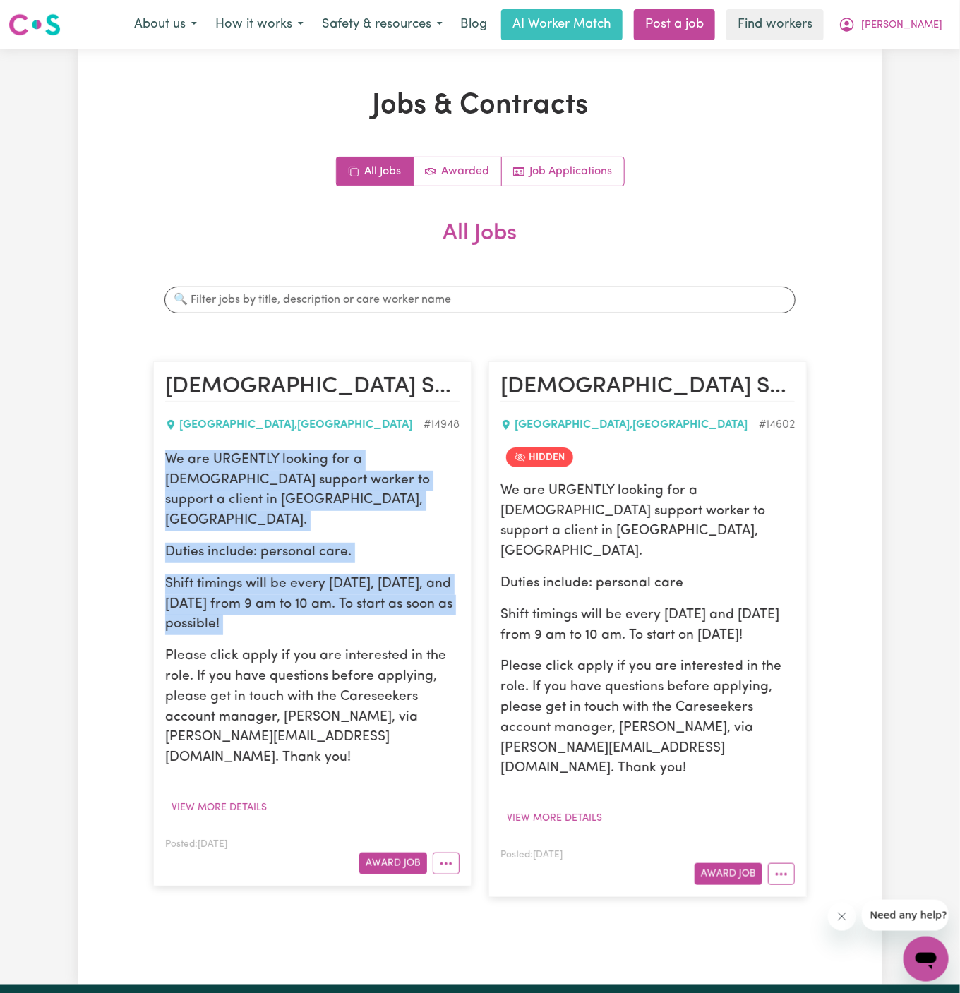
drag, startPoint x: 164, startPoint y: 459, endPoint x: 313, endPoint y: 599, distance: 204.7
click at [313, 599] on div "We are URGENTLY looking for a male support worker to support a client in Blackt…" at bounding box center [312, 609] width 294 height 318
copy div "We are URGENTLY looking for a male support worker to support a client in Blackt…"
click at [919, 34] on button "[PERSON_NAME]" at bounding box center [890, 25] width 122 height 30
click at [919, 61] on link "My Dashboard" at bounding box center [894, 55] width 111 height 27
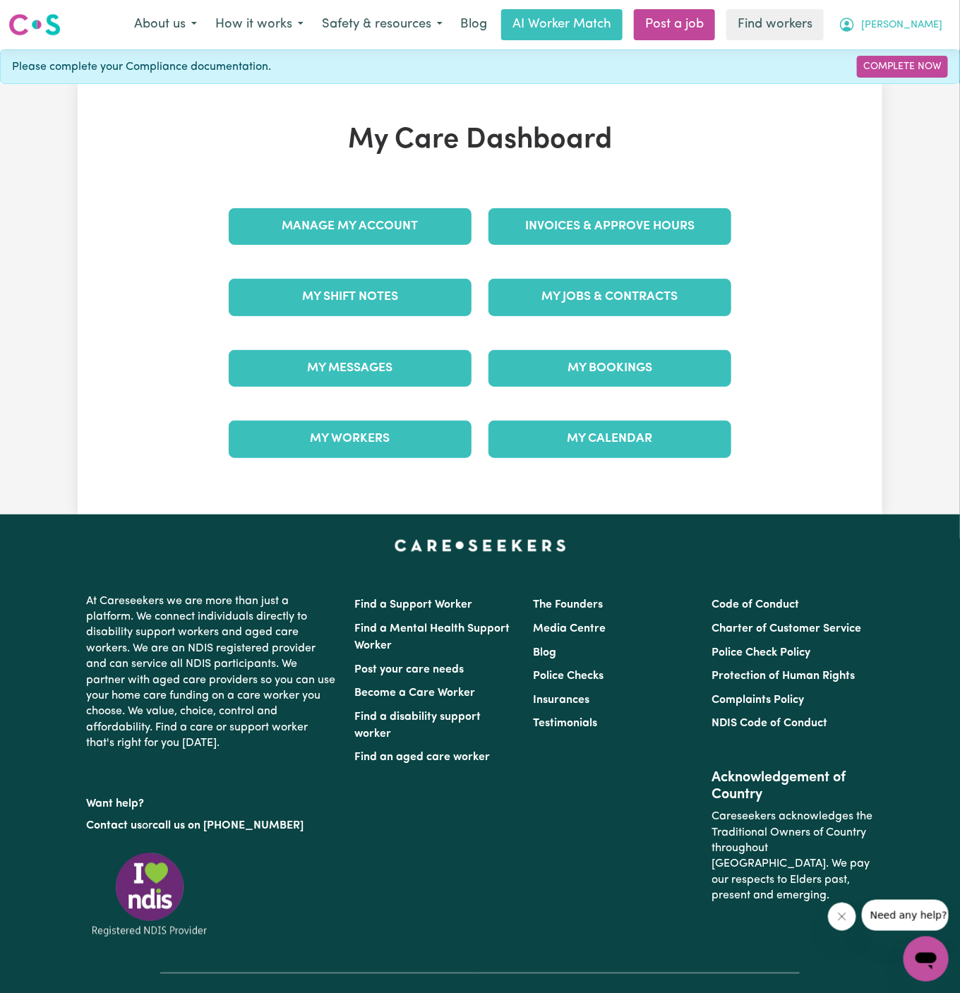
click at [927, 34] on button "[PERSON_NAME]" at bounding box center [890, 25] width 122 height 30
click at [927, 95] on div "My Care Dashboard Manage My Account Invoices & Approve Hours My Shift Notes My …" at bounding box center [480, 299] width 960 height 430
click at [924, 23] on span "[PERSON_NAME]" at bounding box center [901, 26] width 81 height 16
click at [908, 90] on link "Logout" at bounding box center [894, 81] width 111 height 27
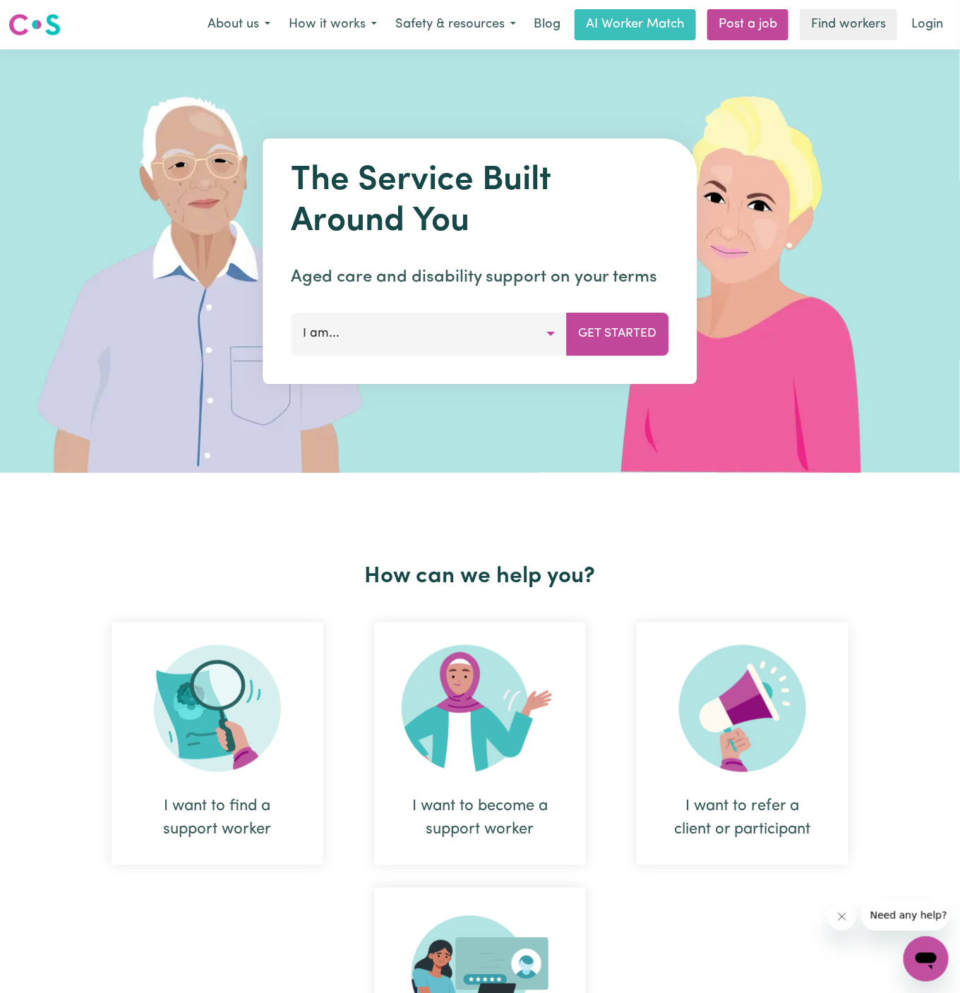
click at [923, 40] on nav "Menu About us How it works Safety & resources Blog AI Worker Match Post a job F…" at bounding box center [480, 24] width 960 height 49
click at [767, 25] on link "Post a job" at bounding box center [747, 24] width 81 height 31
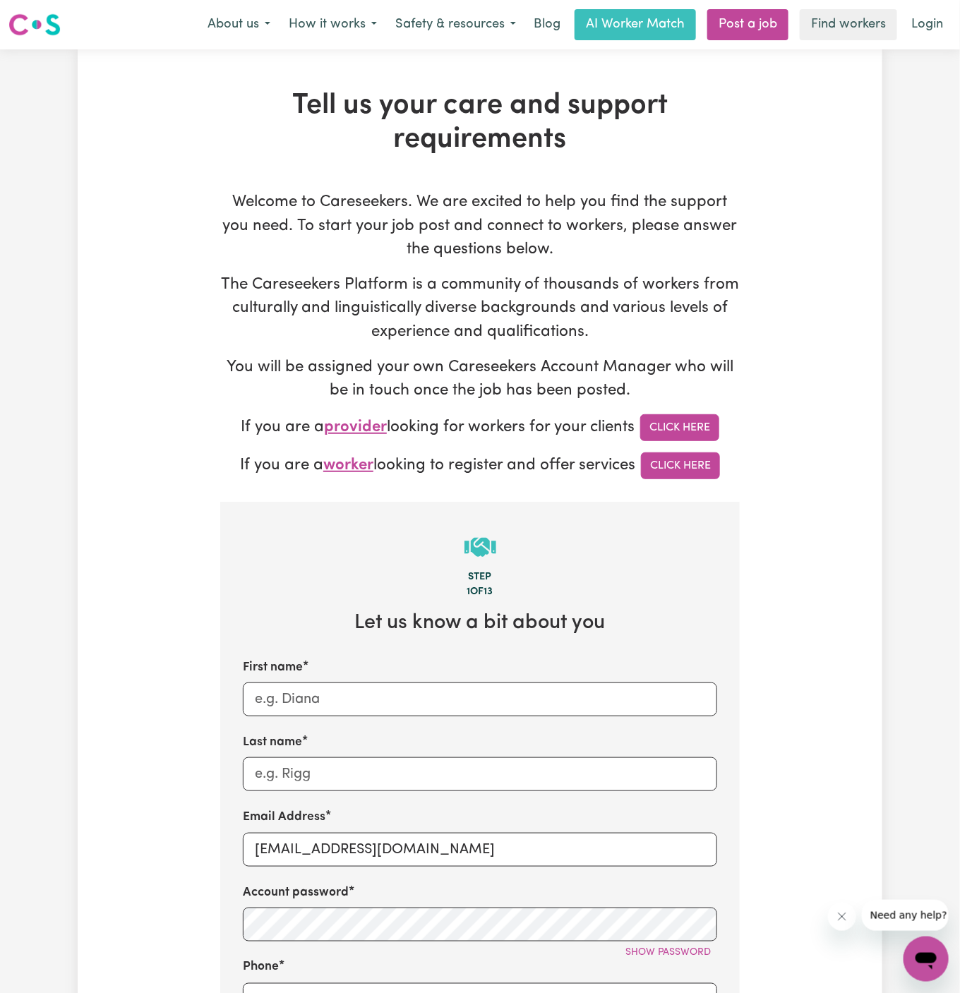
scroll to position [92, 0]
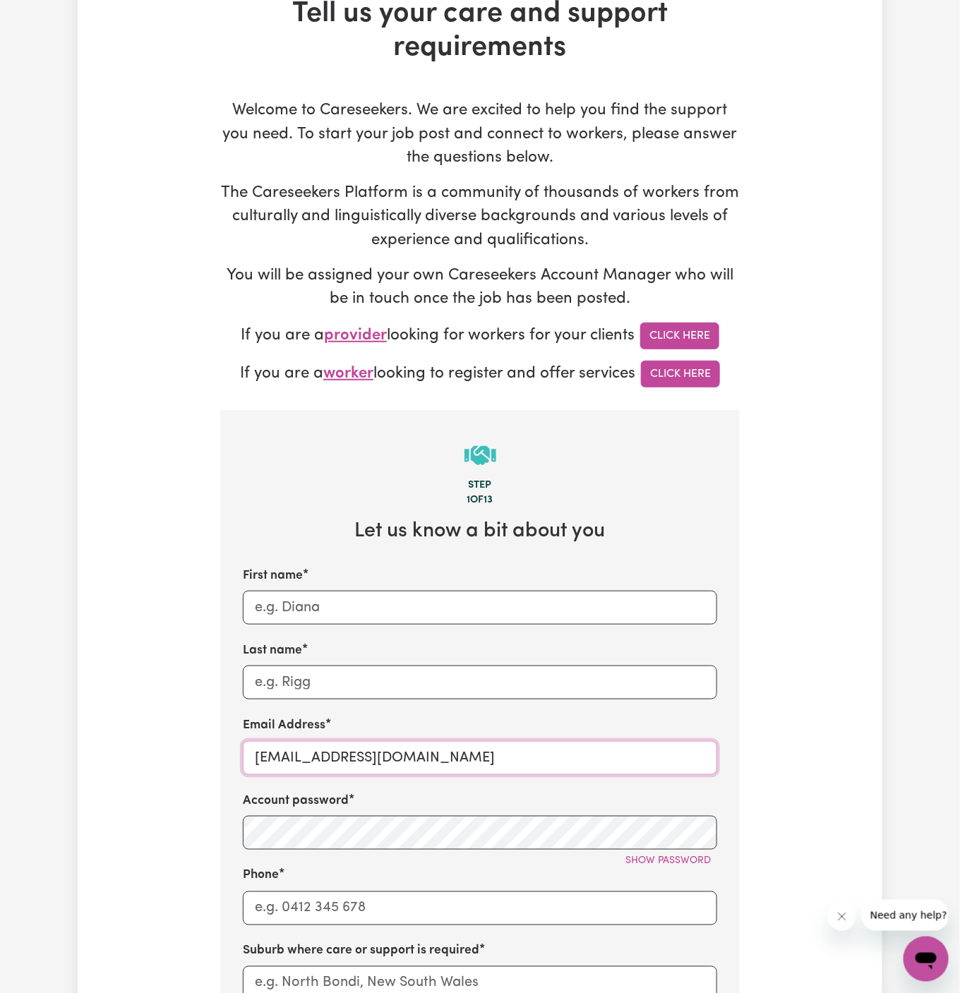
drag, startPoint x: 440, startPoint y: 754, endPoint x: 724, endPoint y: 758, distance: 284.4
click at [724, 758] on section "Step 1 of 13 Let us know a bit about you First name Last name Email Address sup…" at bounding box center [479, 940] width 519 height 1061
click at [341, 762] on input "superuser~SharynWessonRC@careseekers.com.au" at bounding box center [480, 758] width 474 height 34
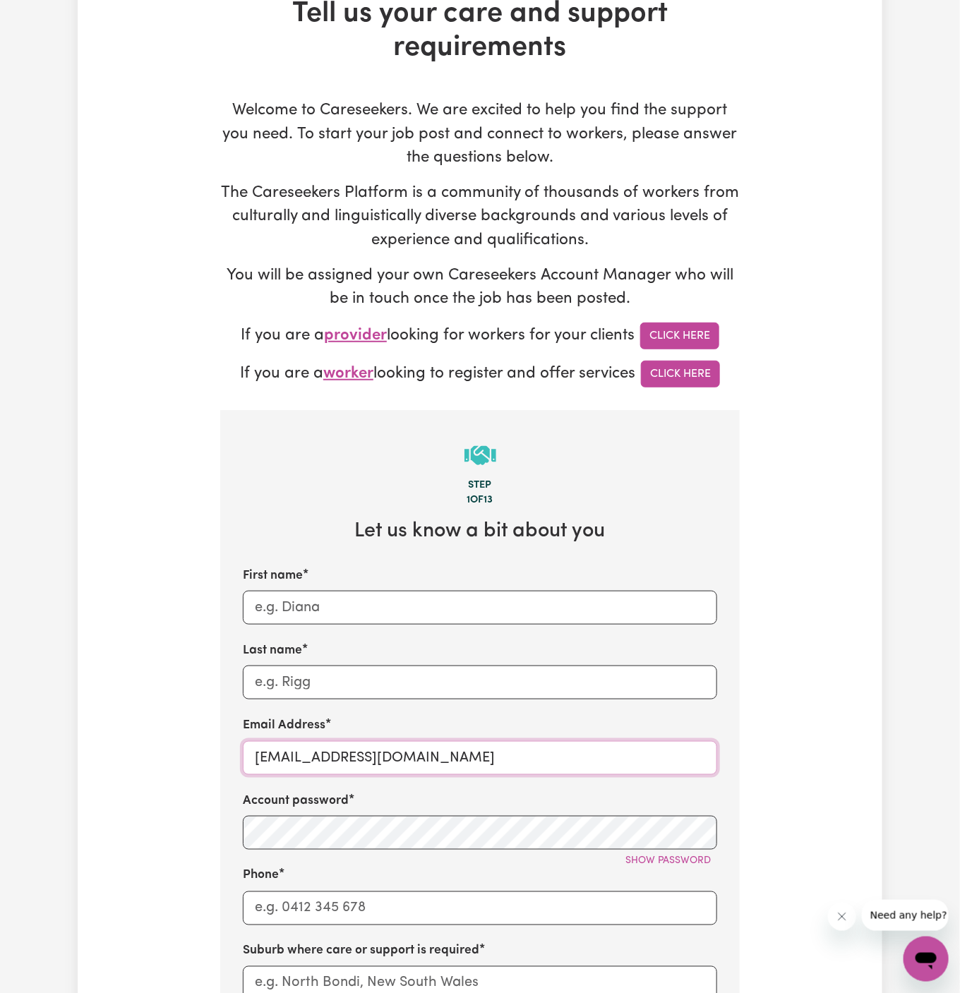
paste input "MartiCF"
type input "MartiCF@careseekers.com.au"
click at [693, 855] on span "Show password" at bounding box center [667, 860] width 85 height 11
click at [773, 807] on div "Tell us your care and support requirements Welcome to Careseekers. We are excit…" at bounding box center [480, 760] width 804 height 1527
click at [473, 611] on input "First name" at bounding box center [480, 608] width 474 height 34
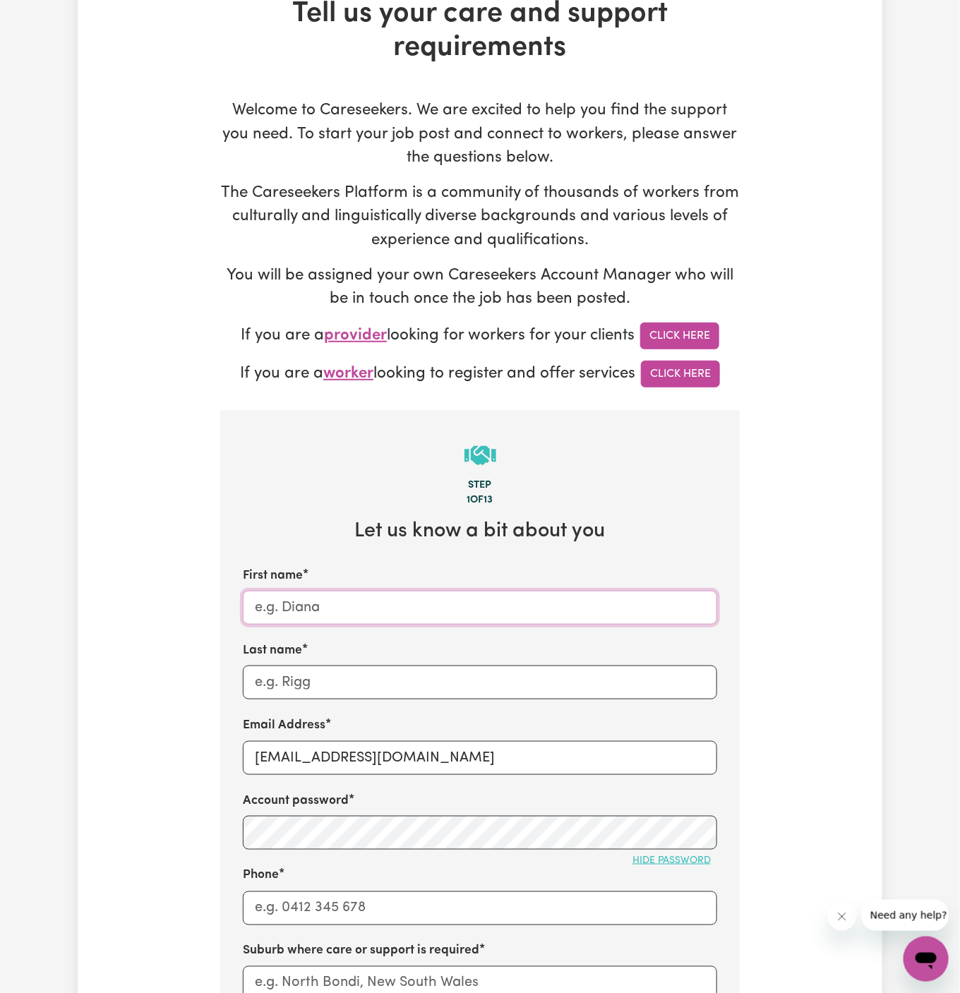
click at [473, 611] on input "First name" at bounding box center [480, 608] width 474 height 34
paste input "Marti"
type input "Marti"
click at [428, 693] on input "Last name" at bounding box center [480, 682] width 474 height 34
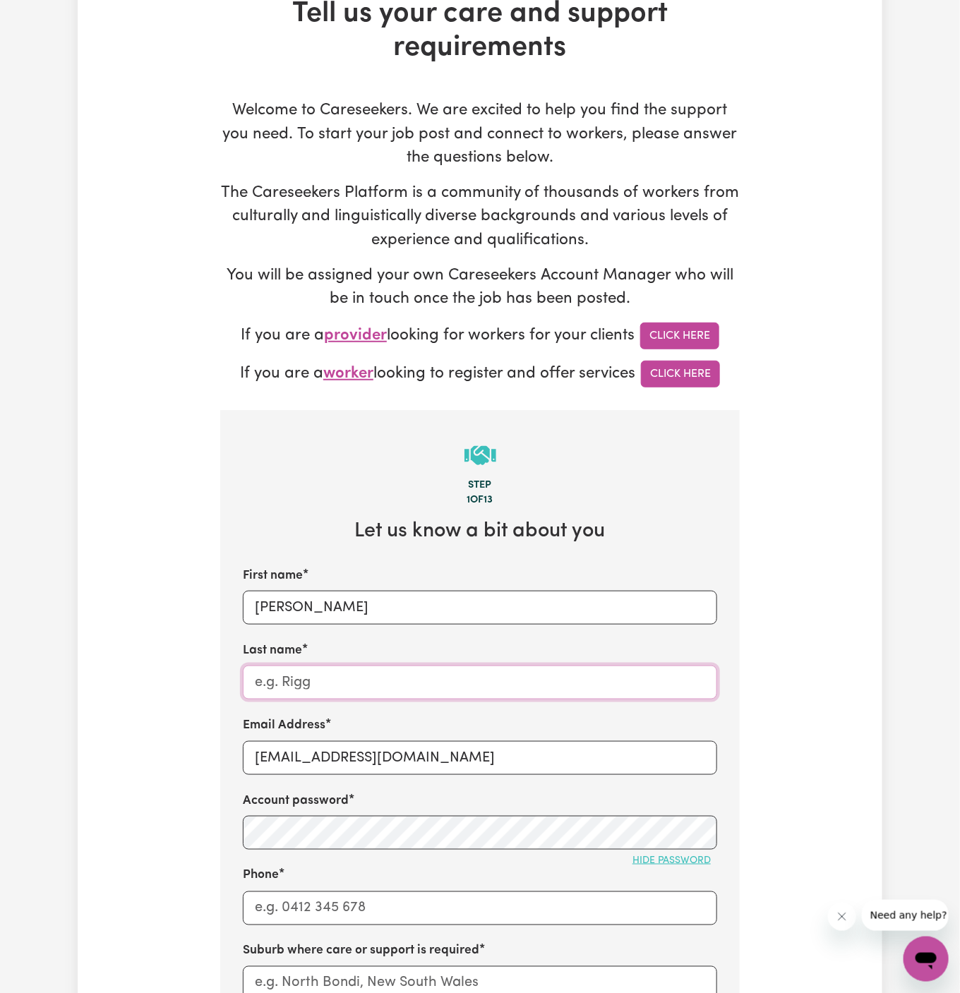
paste input "Chosen Family"
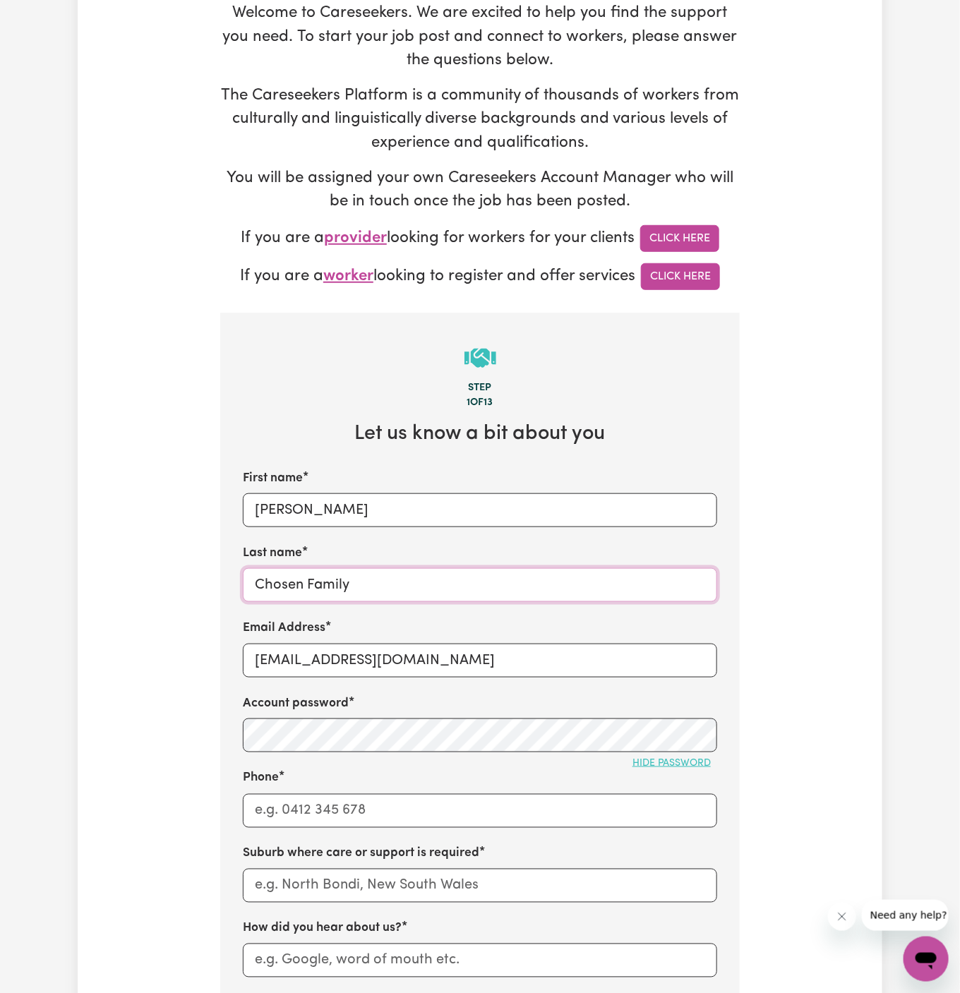
scroll to position [231, 0]
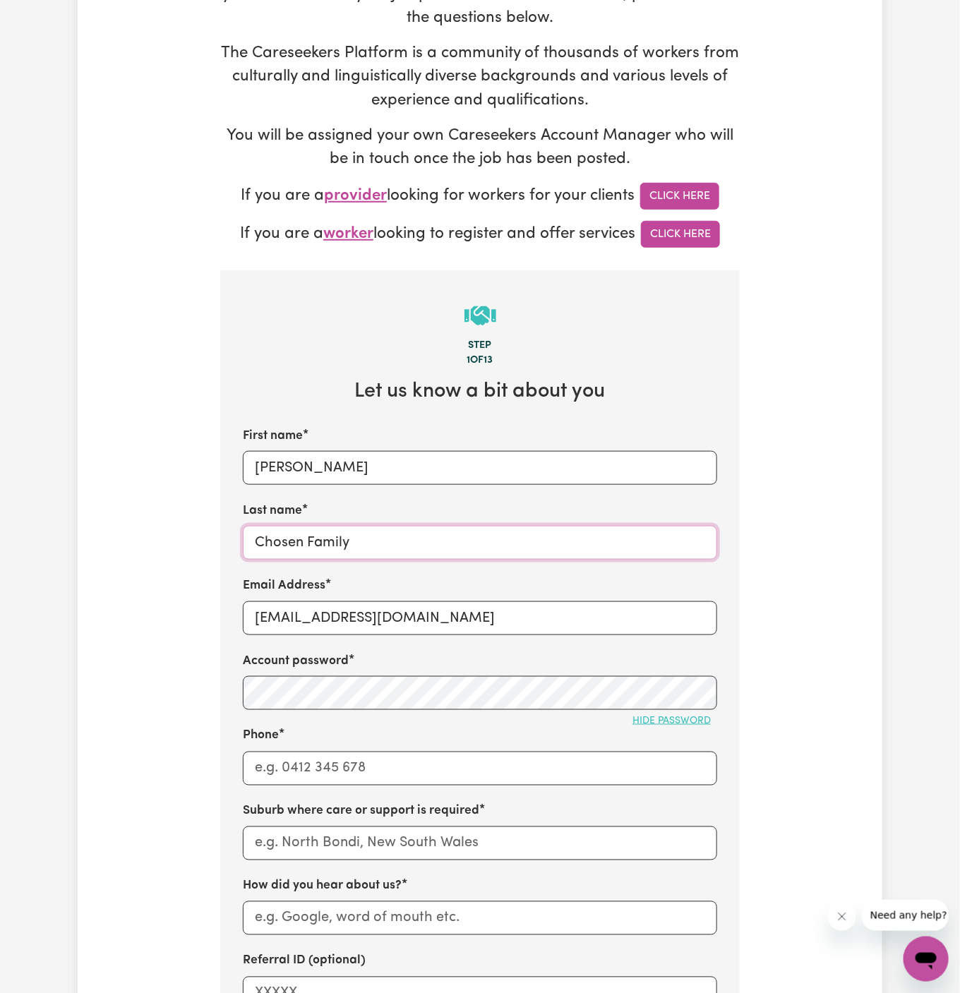
type input "Chosen Family"
click at [311, 758] on input "Phone" at bounding box center [480, 769] width 474 height 34
type input "1300765465"
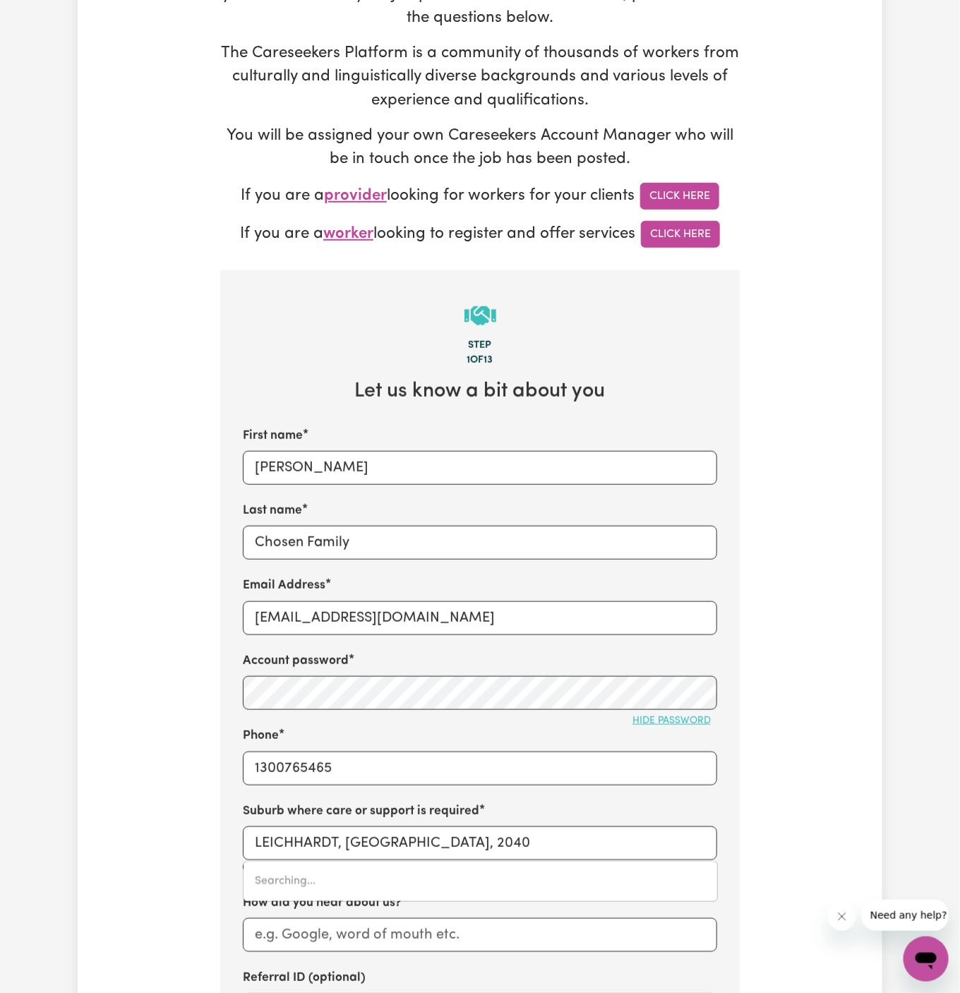
click at [414, 824] on div "Suburb where care or support is required LEICHHARDT, New South Wales, 2040 Sear…" at bounding box center [480, 839] width 474 height 75
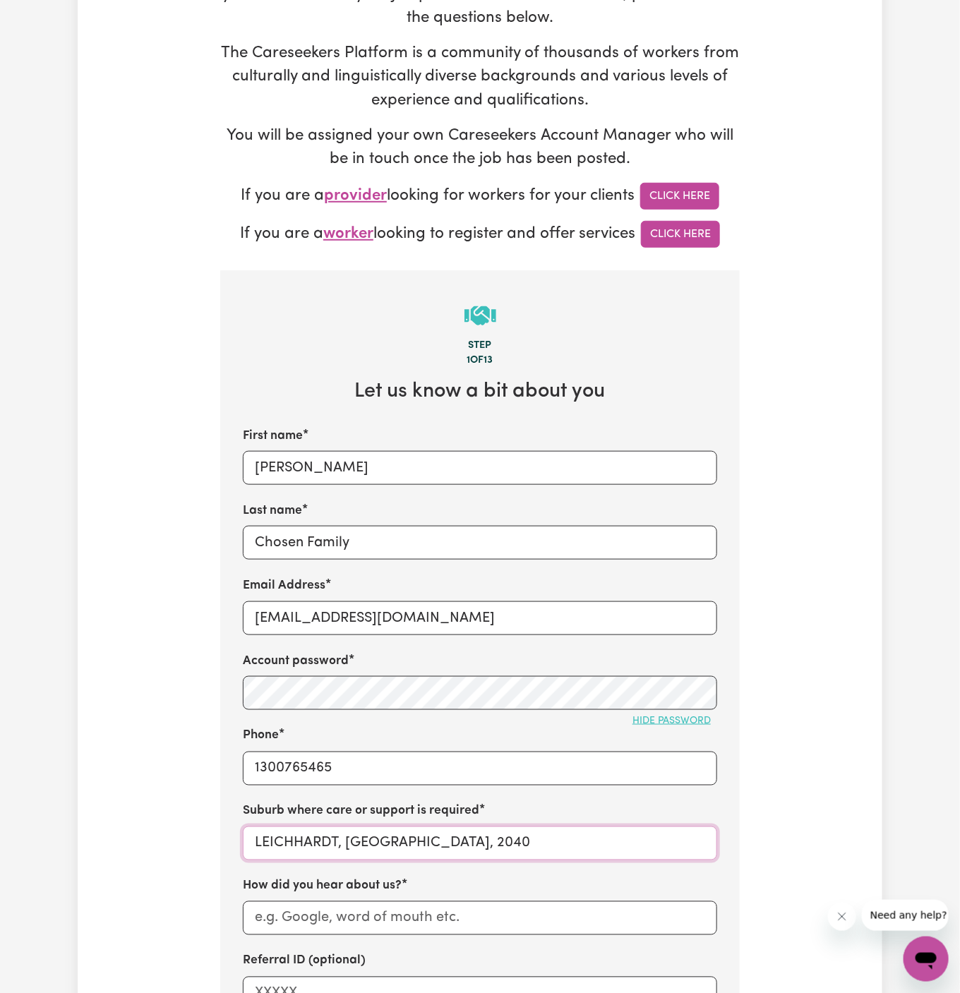
click at [321, 833] on input "LEICHHARDT, New South Wales, 2040" at bounding box center [480, 843] width 474 height 34
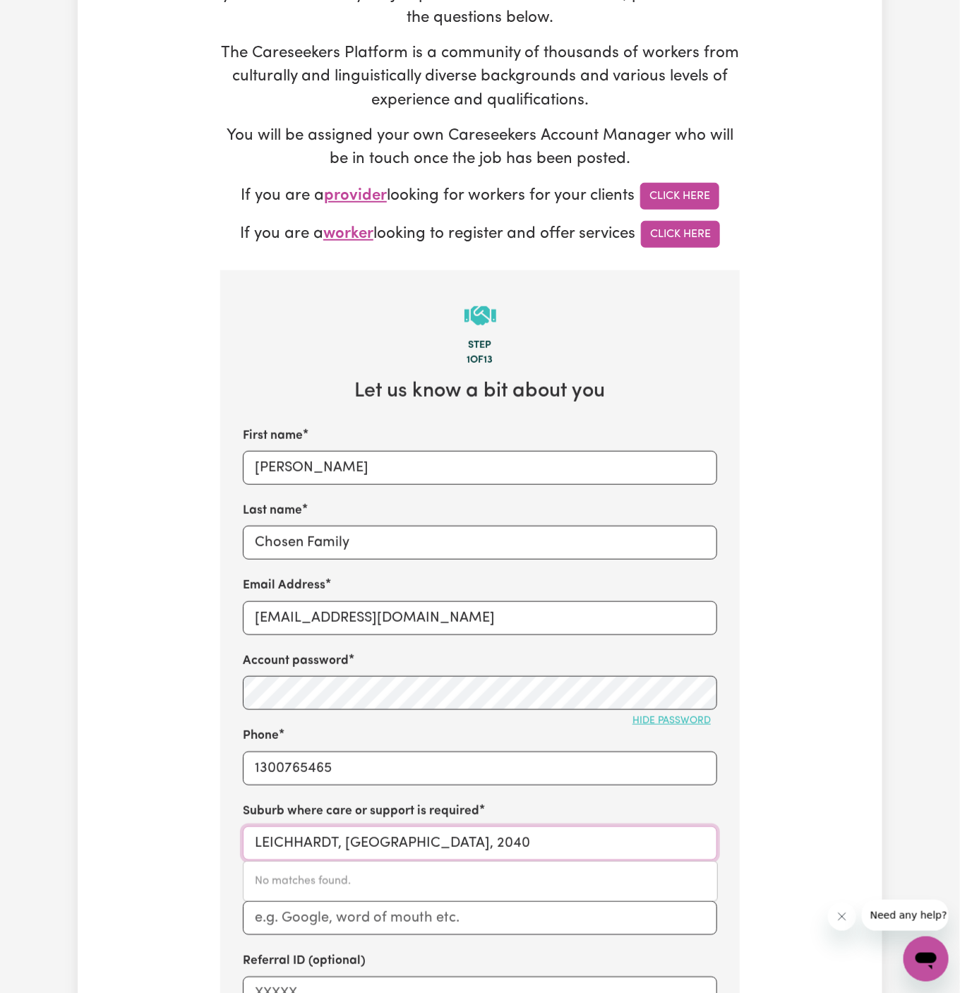
click at [321, 833] on input "LEICHHARDT, New South Wales, 2040" at bounding box center [480, 843] width 474 height 34
paste input "Warwick Farm"
type input "Warwick Farm"
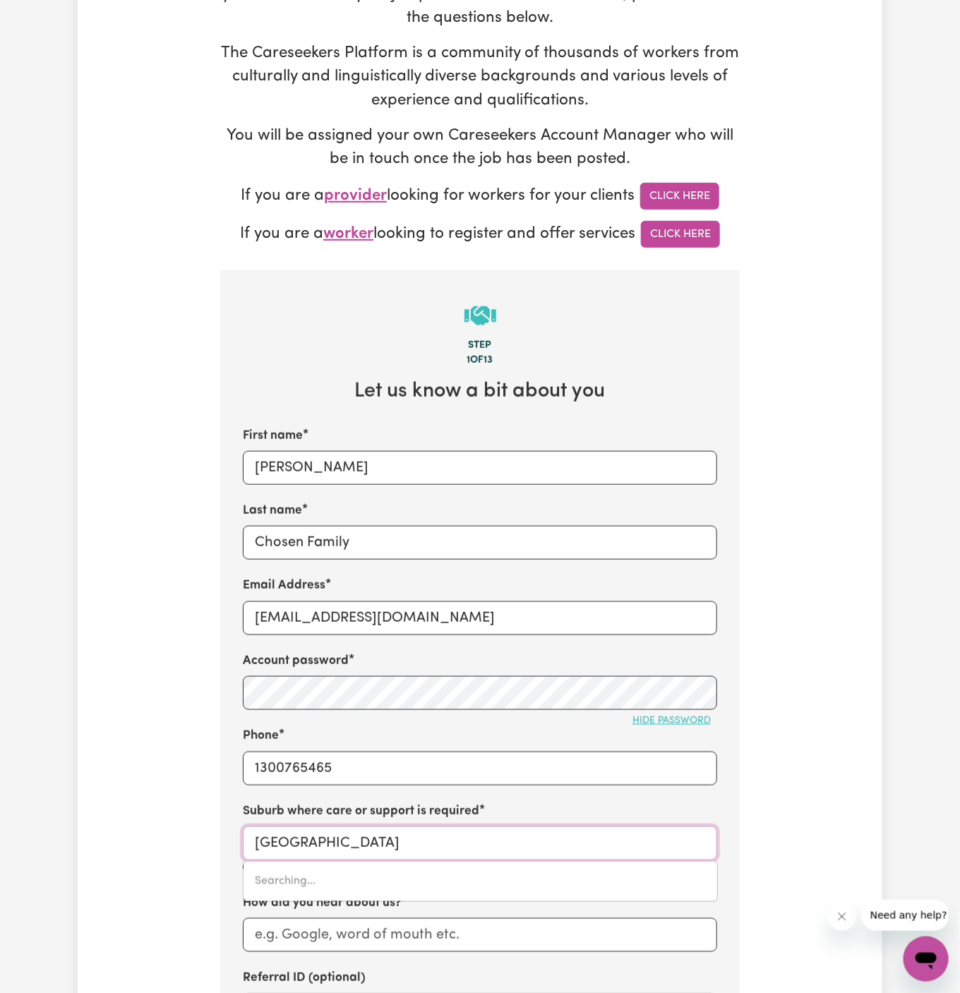
type input "Warwick Farm, New South Wales, 2170"
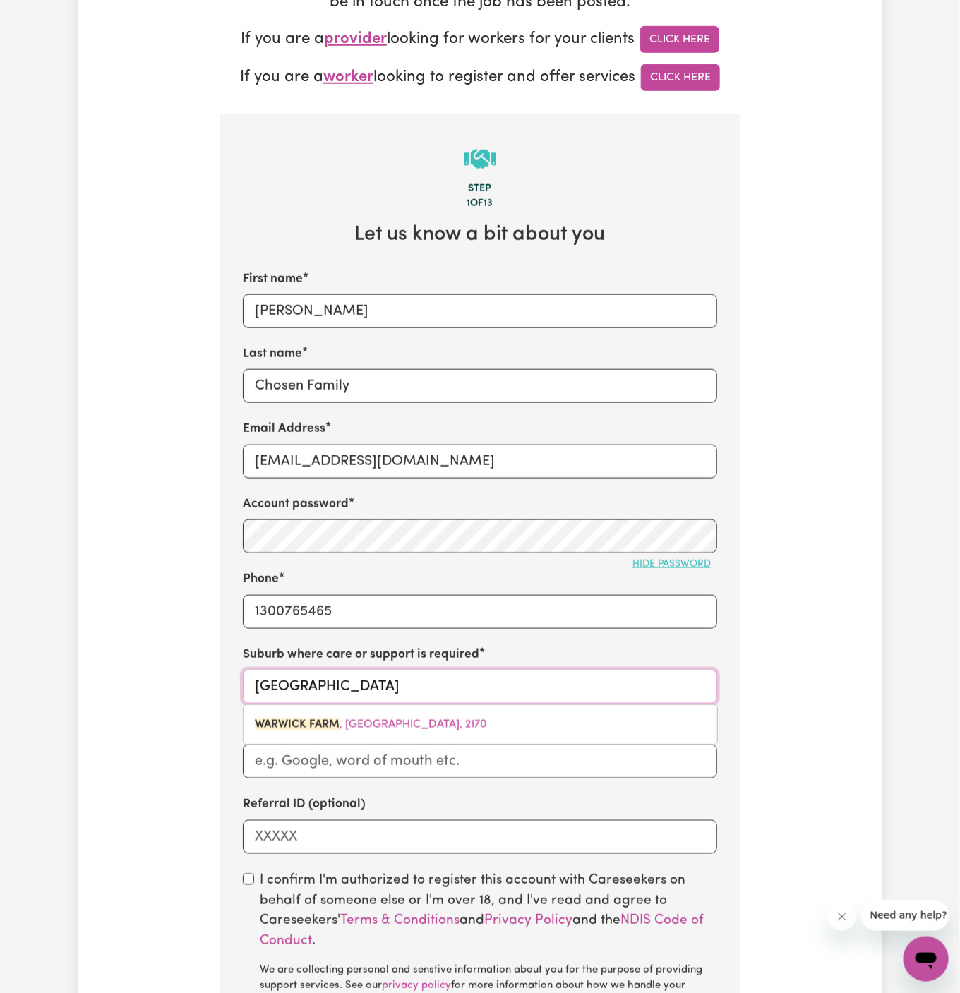
scroll to position [416, 0]
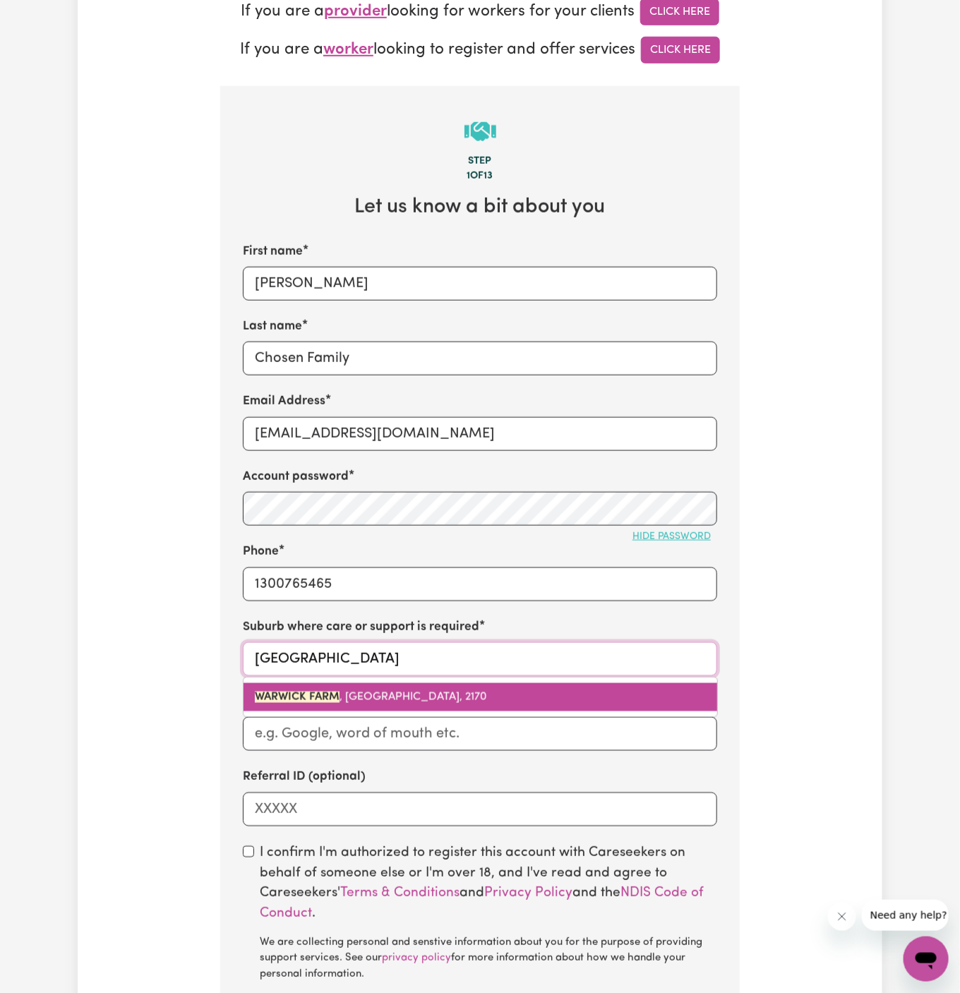
click at [412, 694] on span "WARWICK FARM , New South Wales, 2170" at bounding box center [371, 697] width 232 height 11
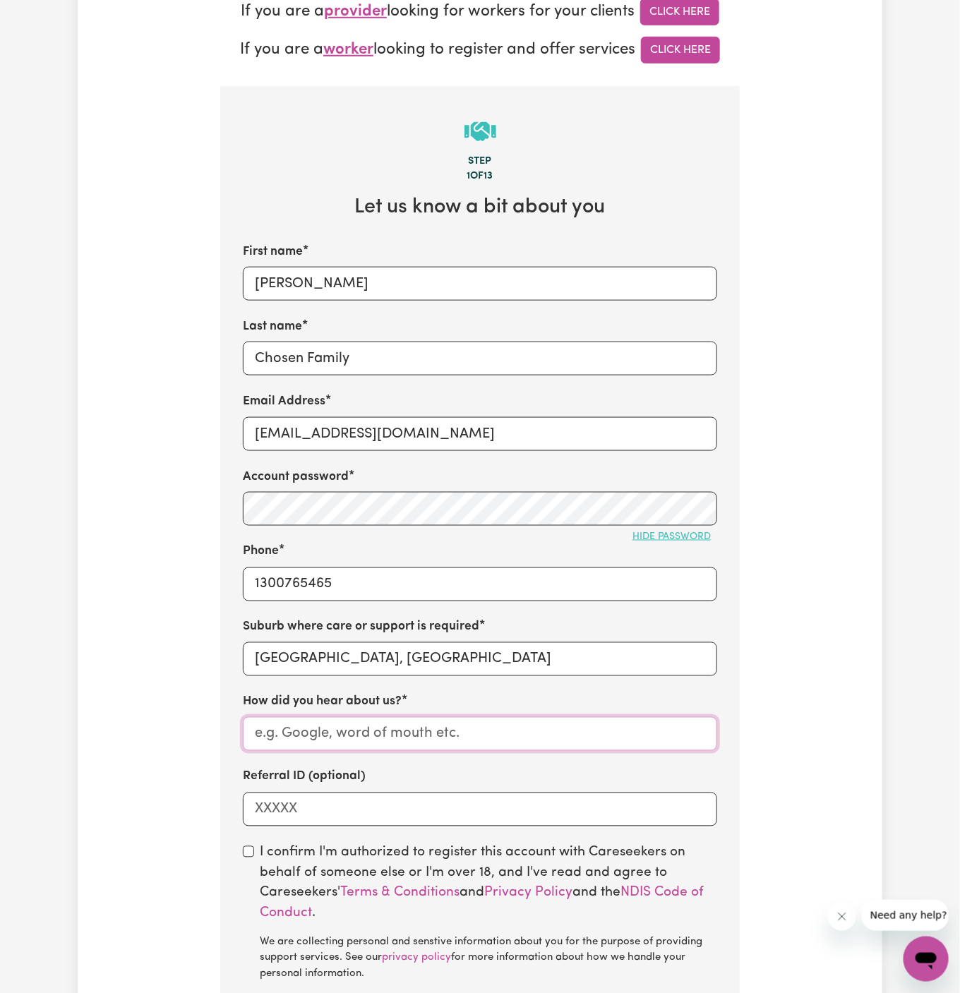
click at [414, 717] on input "How did you hear about us?" at bounding box center [480, 734] width 474 height 34
click at [435, 729] on input "How did you hear about us?" at bounding box center [480, 734] width 474 height 34
paste input "Chosen Family"
type input "Chosen Family"
click at [249, 848] on input "checkbox" at bounding box center [248, 851] width 11 height 11
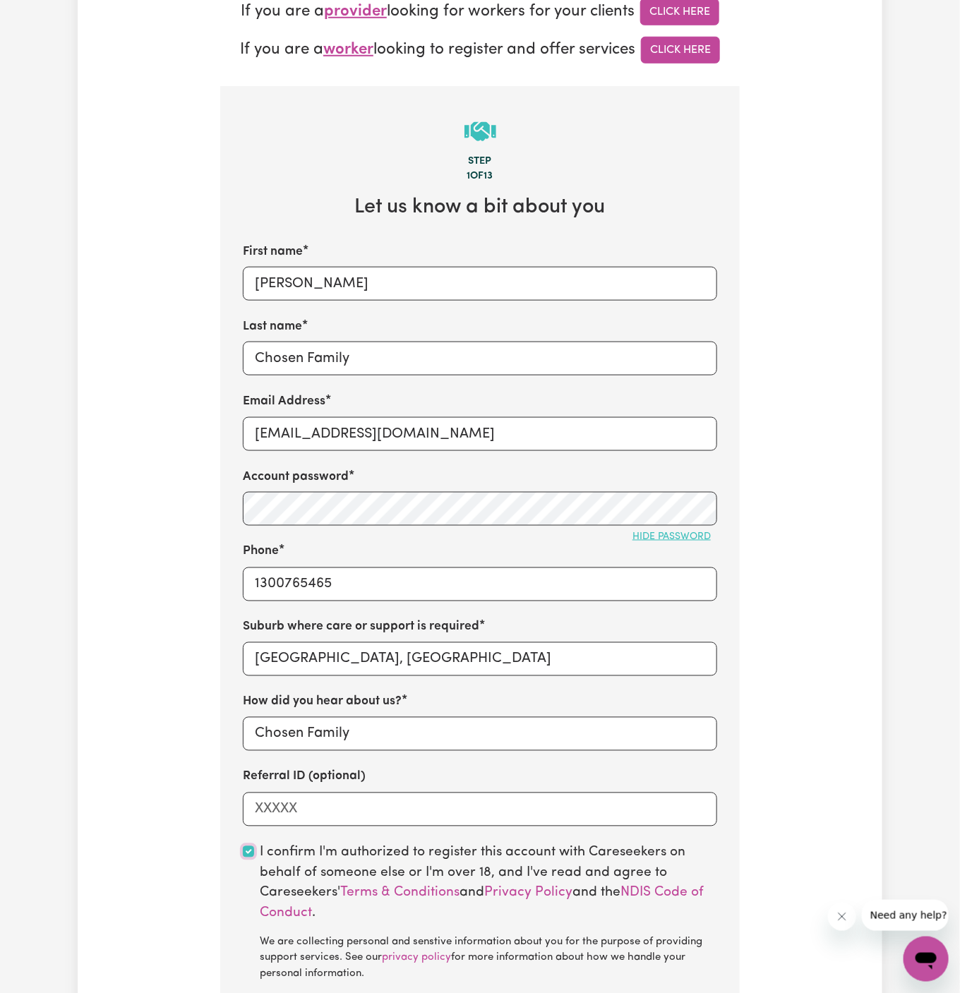
checkbox input "true"
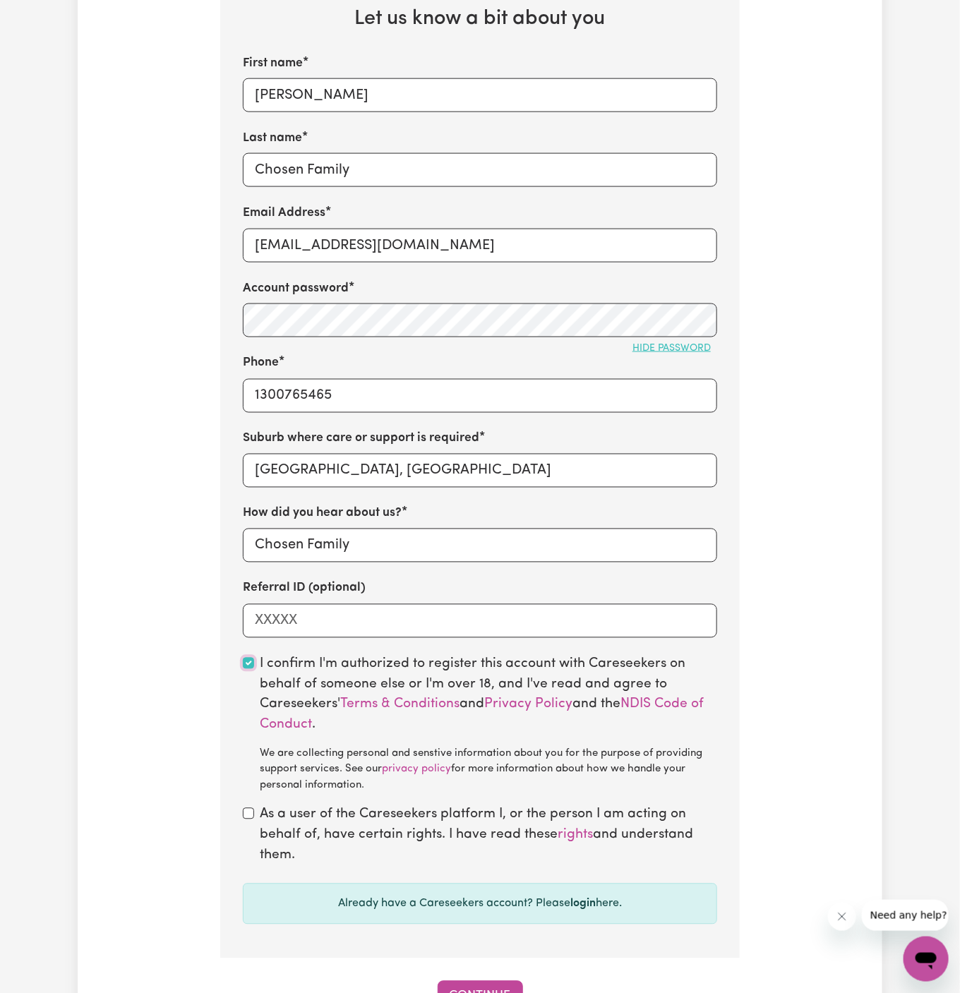
scroll to position [619, 0]
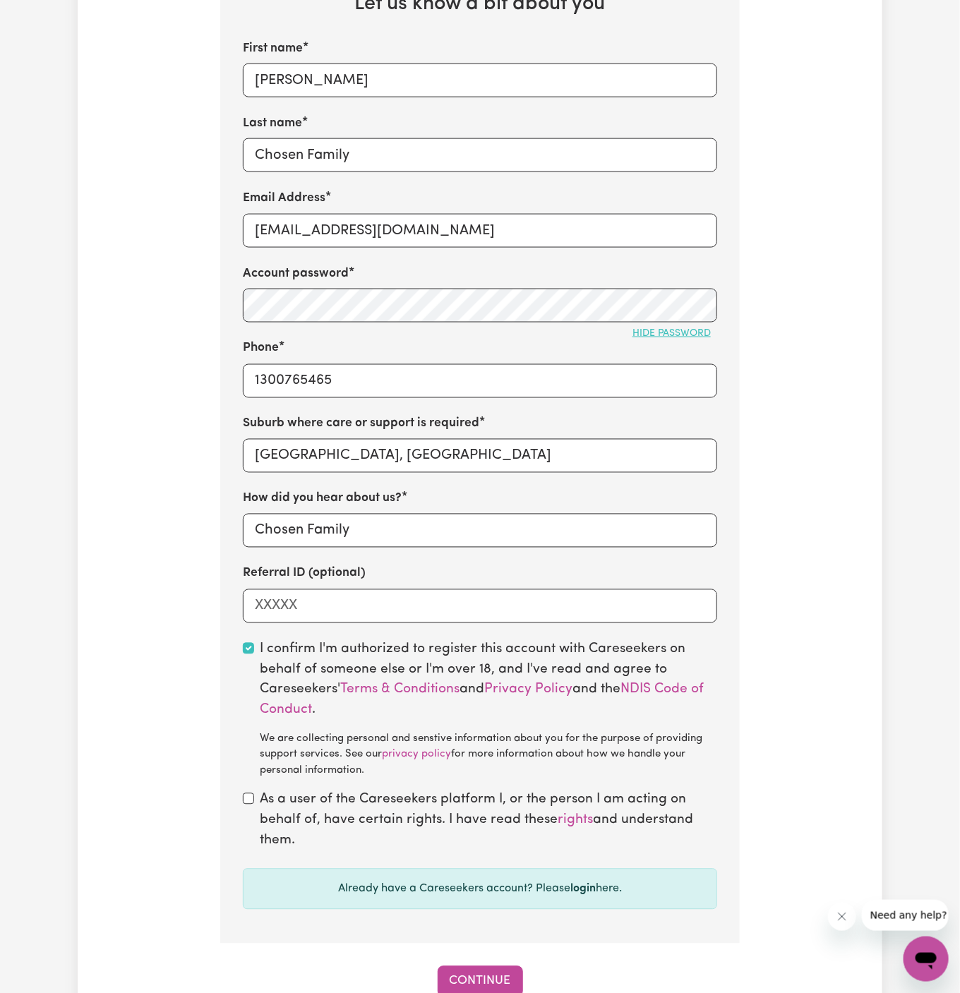
click at [249, 806] on div "As a user of the Careseekers platform I, or the person I am acting on behalf of…" at bounding box center [480, 820] width 474 height 61
click at [249, 800] on input "checkbox" at bounding box center [248, 798] width 11 height 11
checkbox input "true"
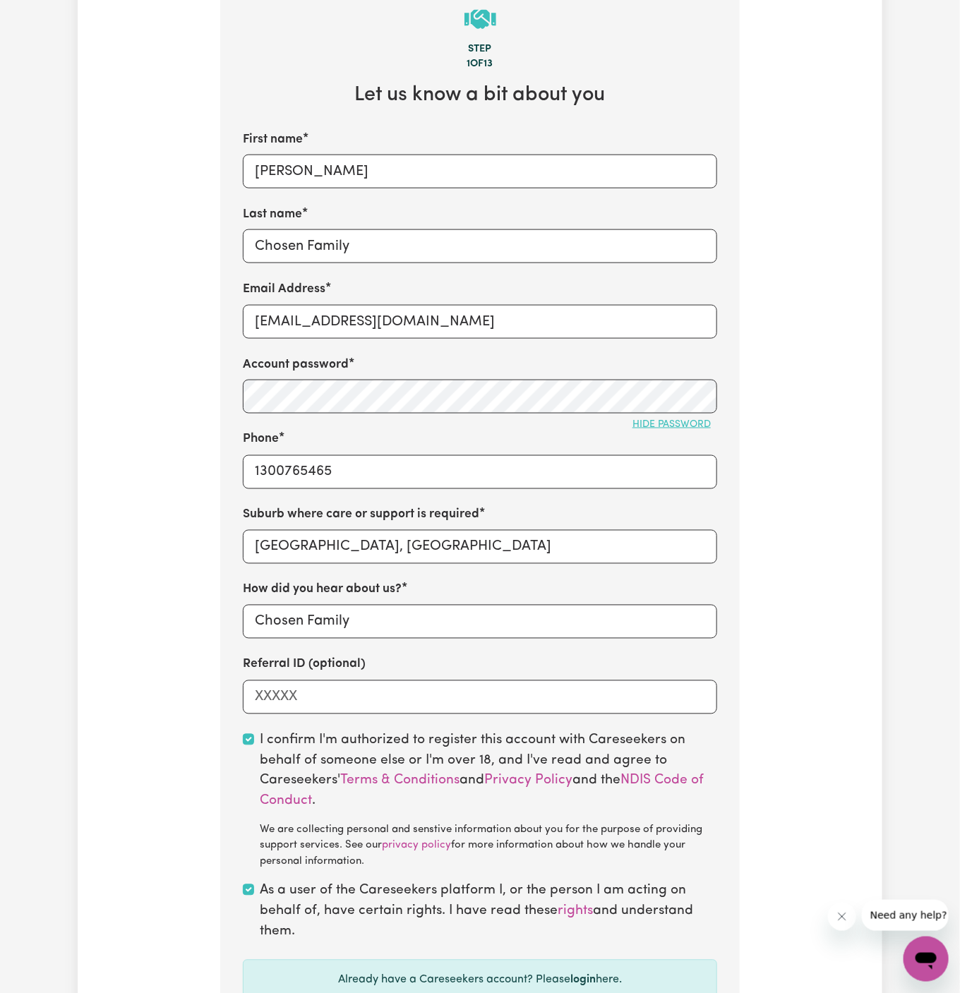
click at [138, 499] on div "Tell us your care and support requirements Welcome to Careseekers. We are excit…" at bounding box center [480, 324] width 804 height 1527
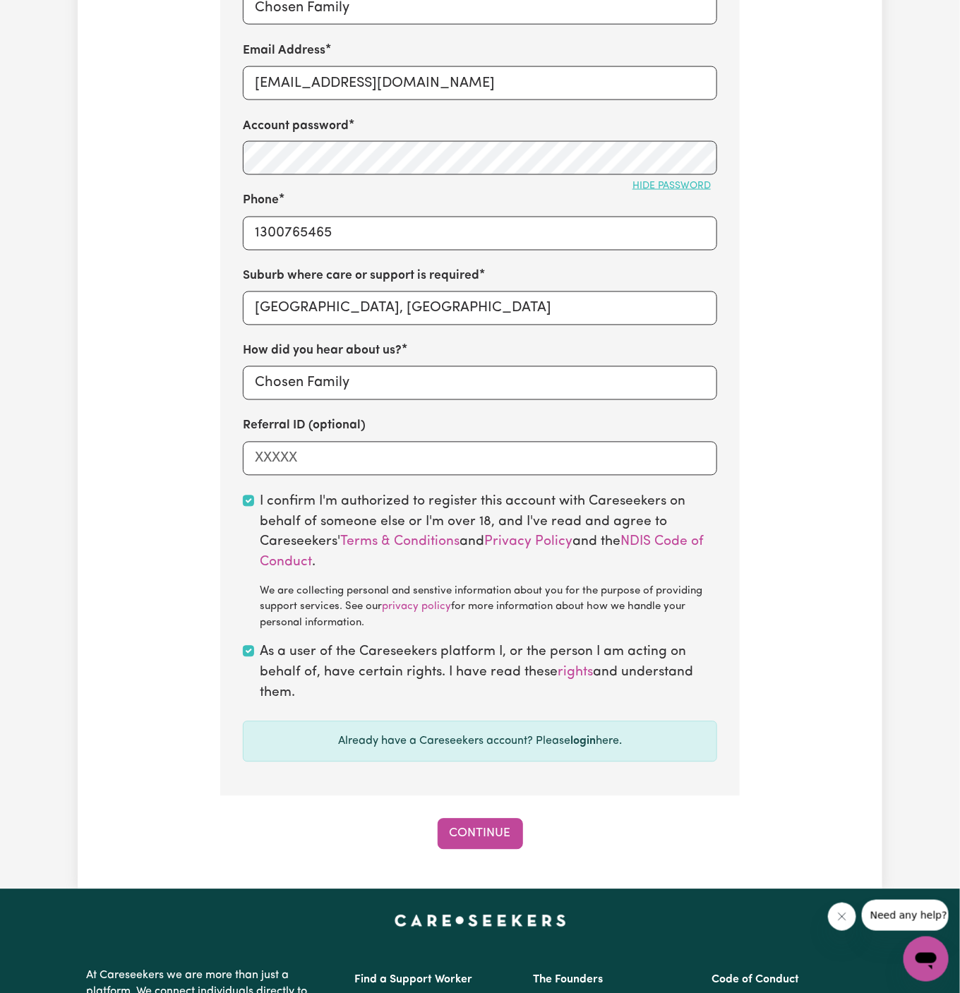
scroll to position [1128, 0]
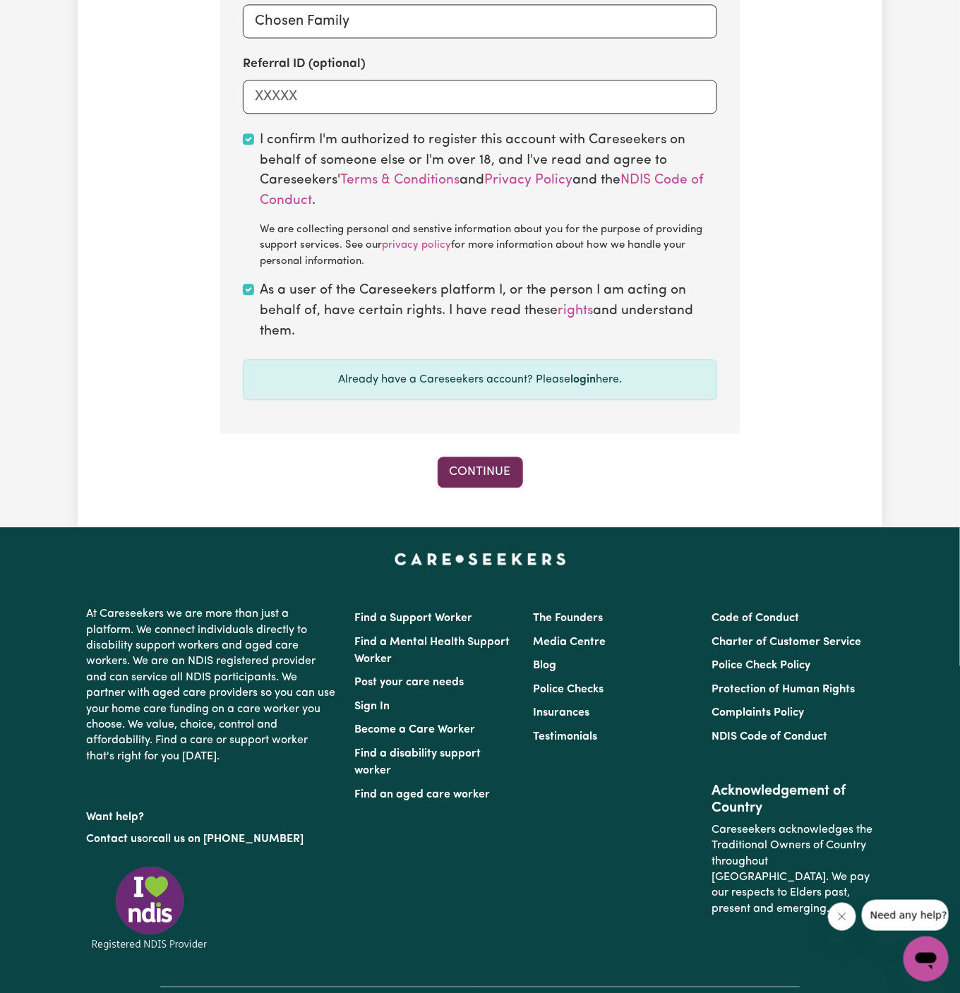
click at [485, 464] on button "Continue" at bounding box center [480, 472] width 85 height 31
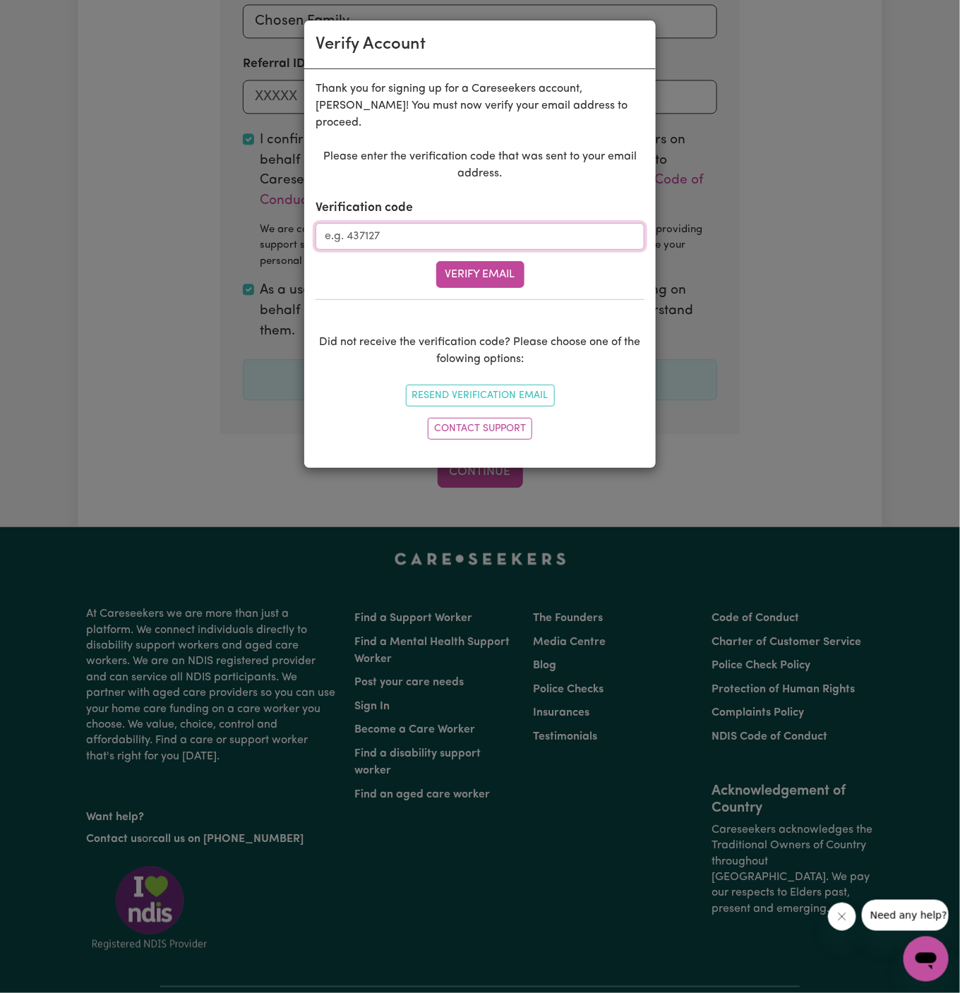
click at [426, 223] on input "Verification code" at bounding box center [479, 236] width 329 height 27
paste input "581646"
type input "581646"
click at [488, 261] on button "Verify Email" at bounding box center [480, 274] width 88 height 27
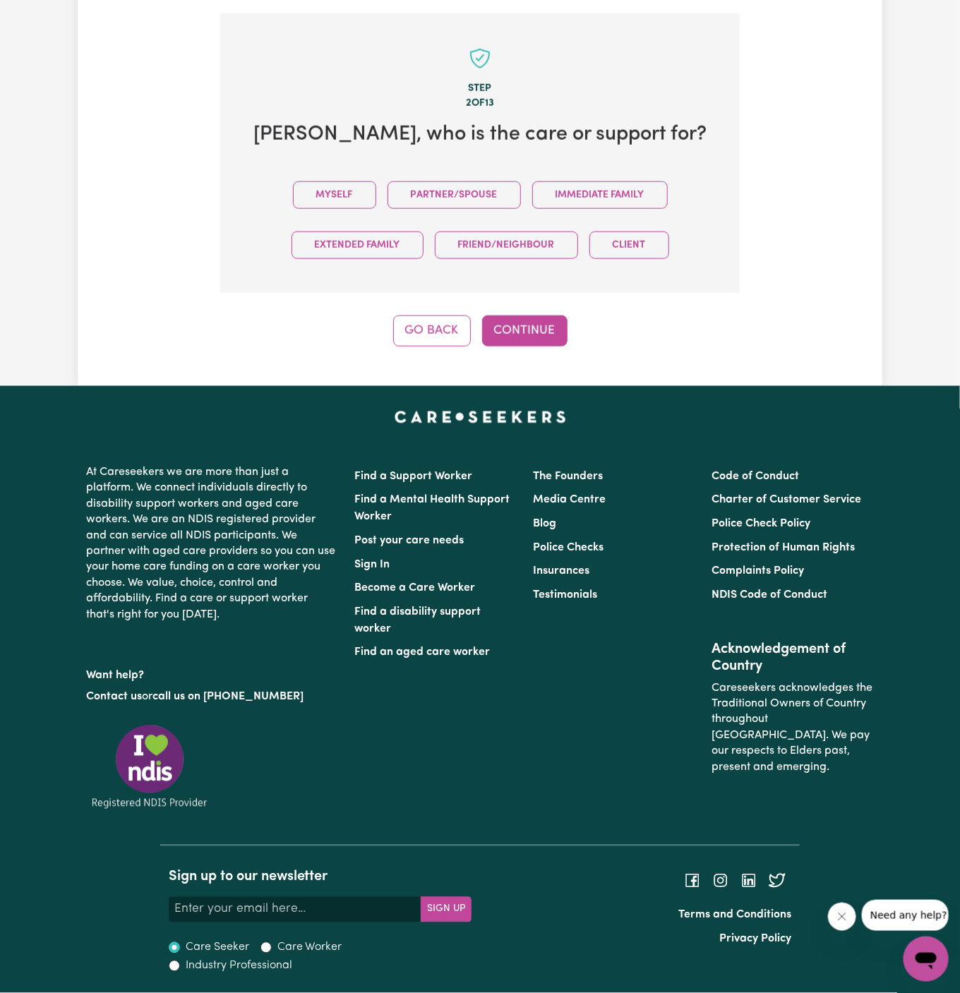
scroll to position [485, 0]
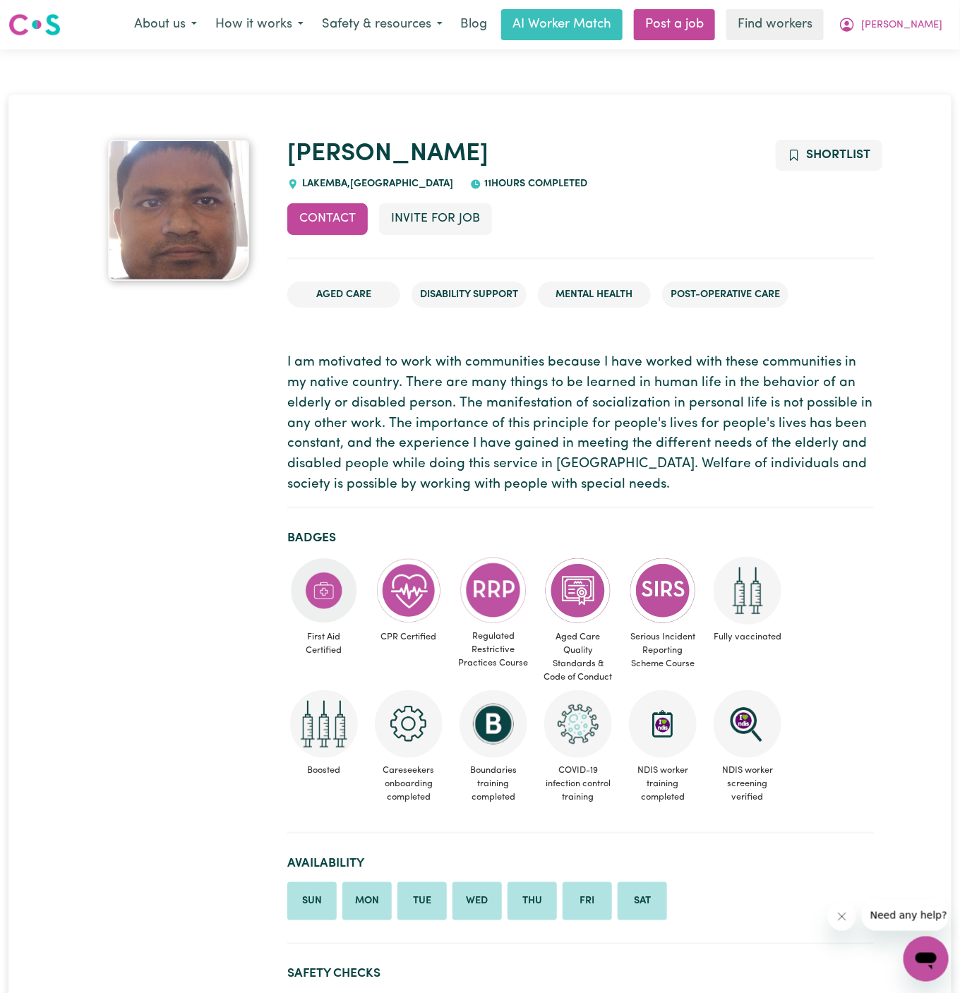
click at [328, 186] on span "LAKEMBA , New South Wales" at bounding box center [375, 184] width 155 height 11
copy span "LAKEMBA"
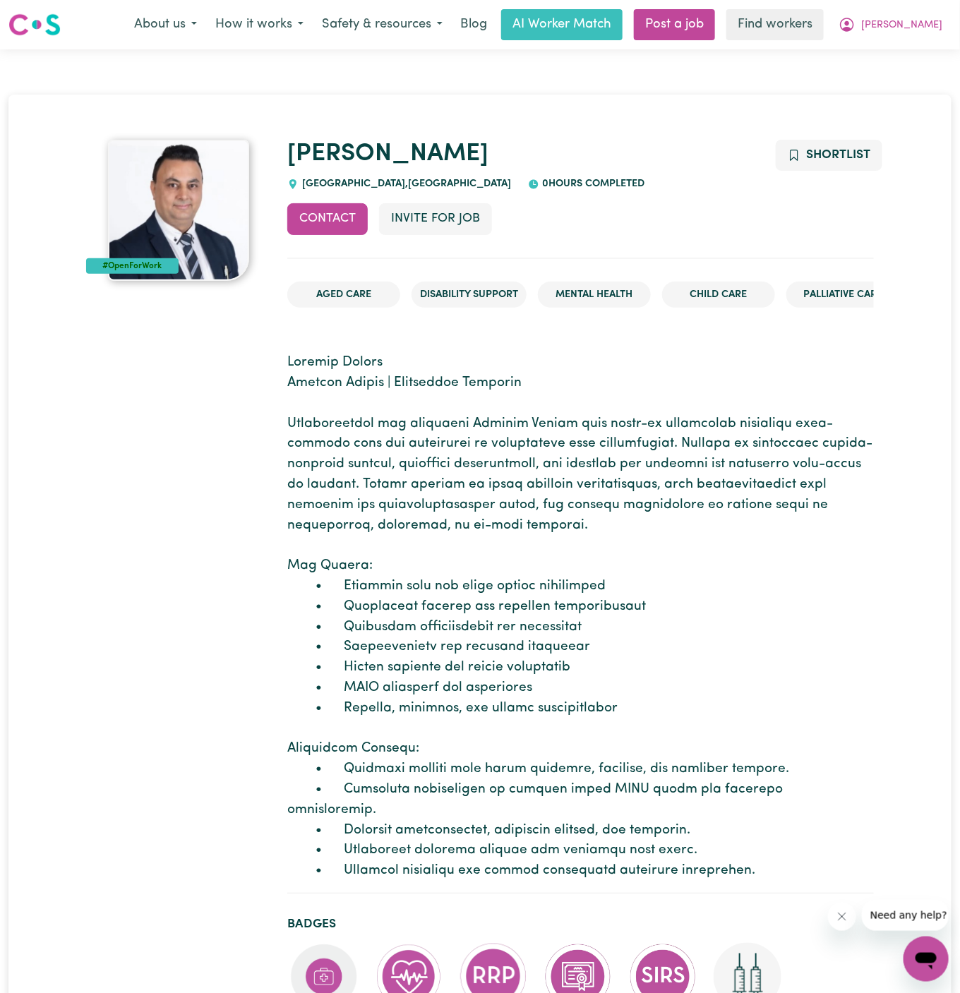
click at [331, 179] on span "STANHOPE GARDENS , New South Wales" at bounding box center [404, 184] width 212 height 11
copy span "STANHOPE"
drag, startPoint x: 401, startPoint y: 180, endPoint x: 299, endPoint y: 179, distance: 101.6
click at [299, 179] on span "STANHOPE GARDENS , New South Wales" at bounding box center [404, 184] width 212 height 11
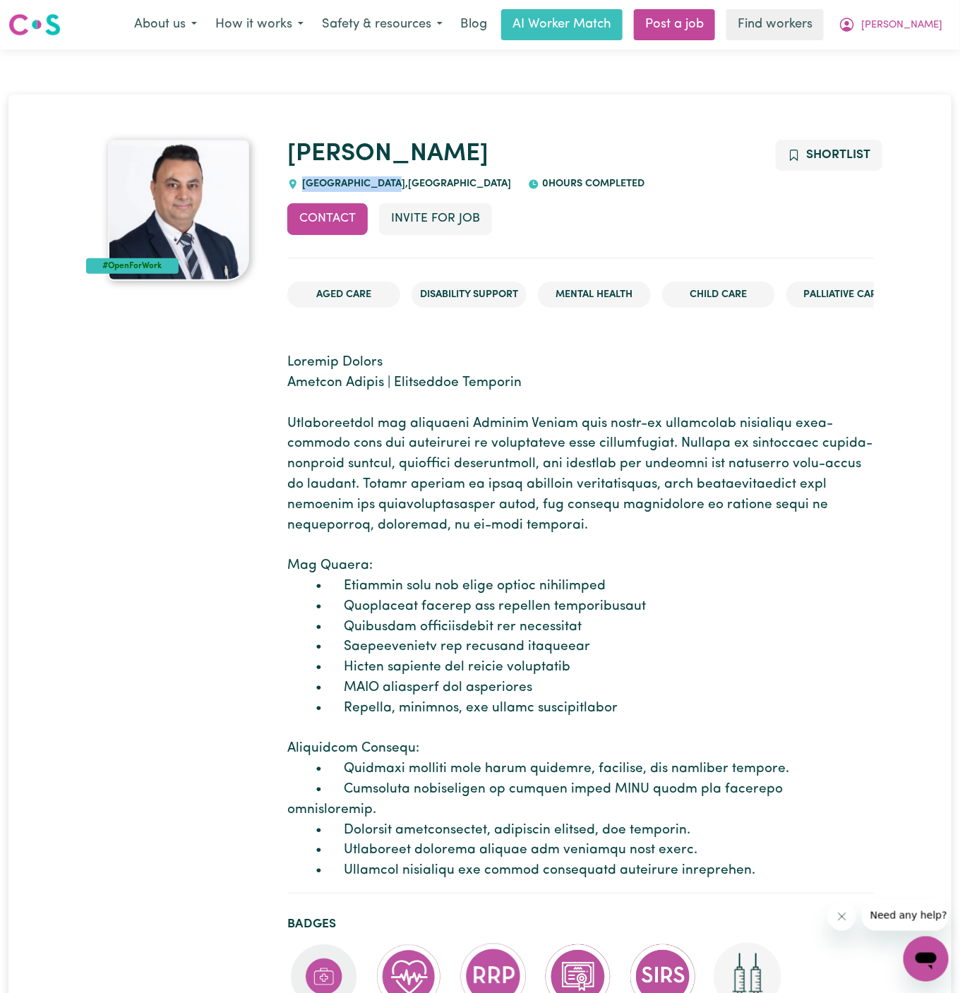
copy span "[GEOGRAPHIC_DATA]"
